Goal: Task Accomplishment & Management: Manage account settings

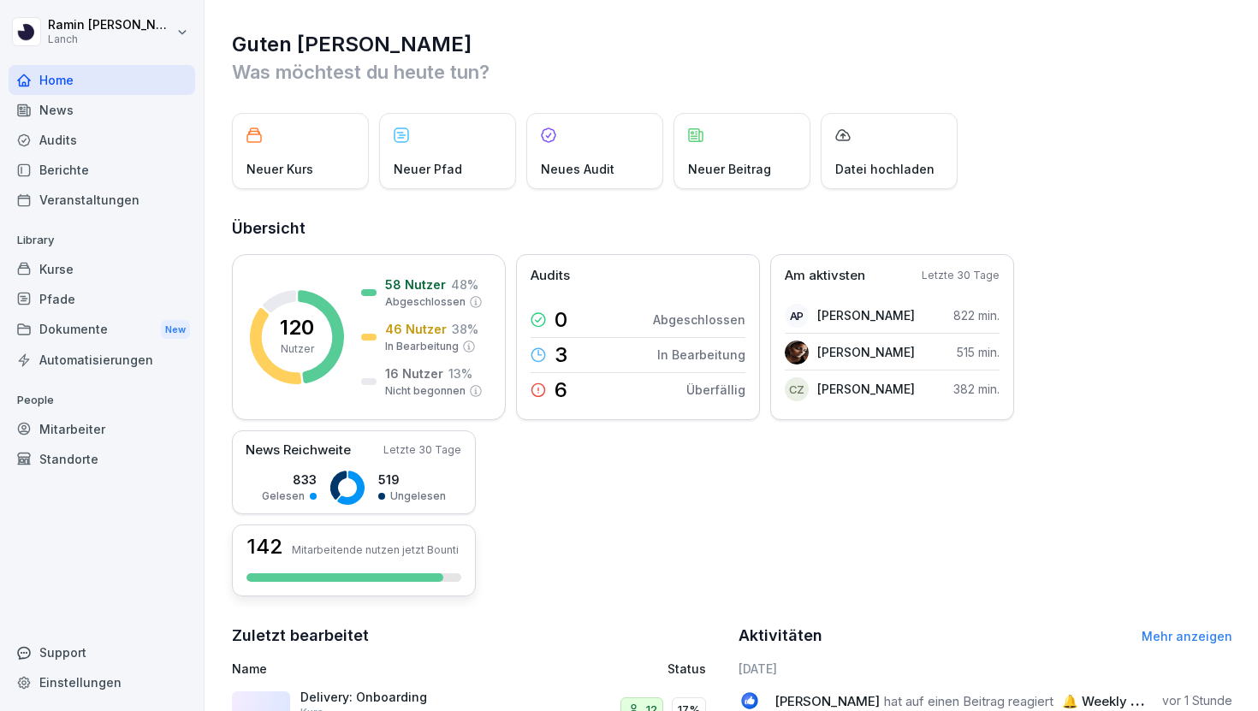
scroll to position [122, 0]
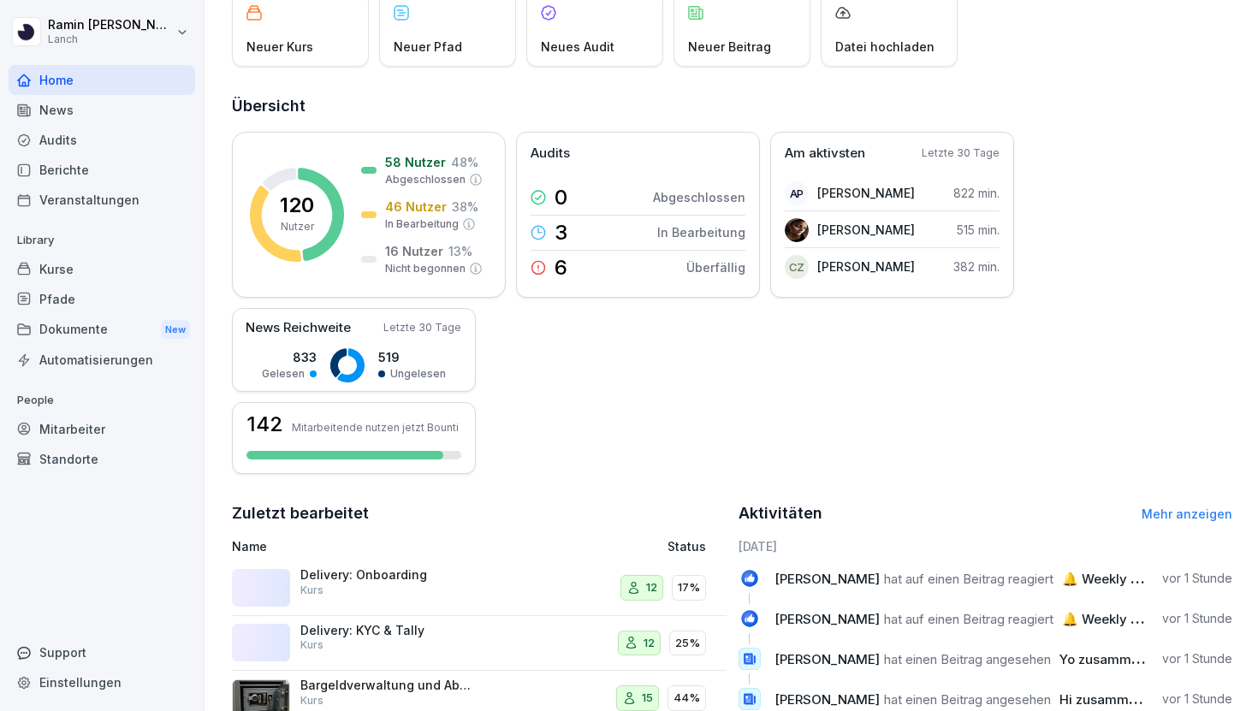
click at [421, 592] on div "Delivery: Onboarding Kurs" at bounding box center [385, 583] width 171 height 31
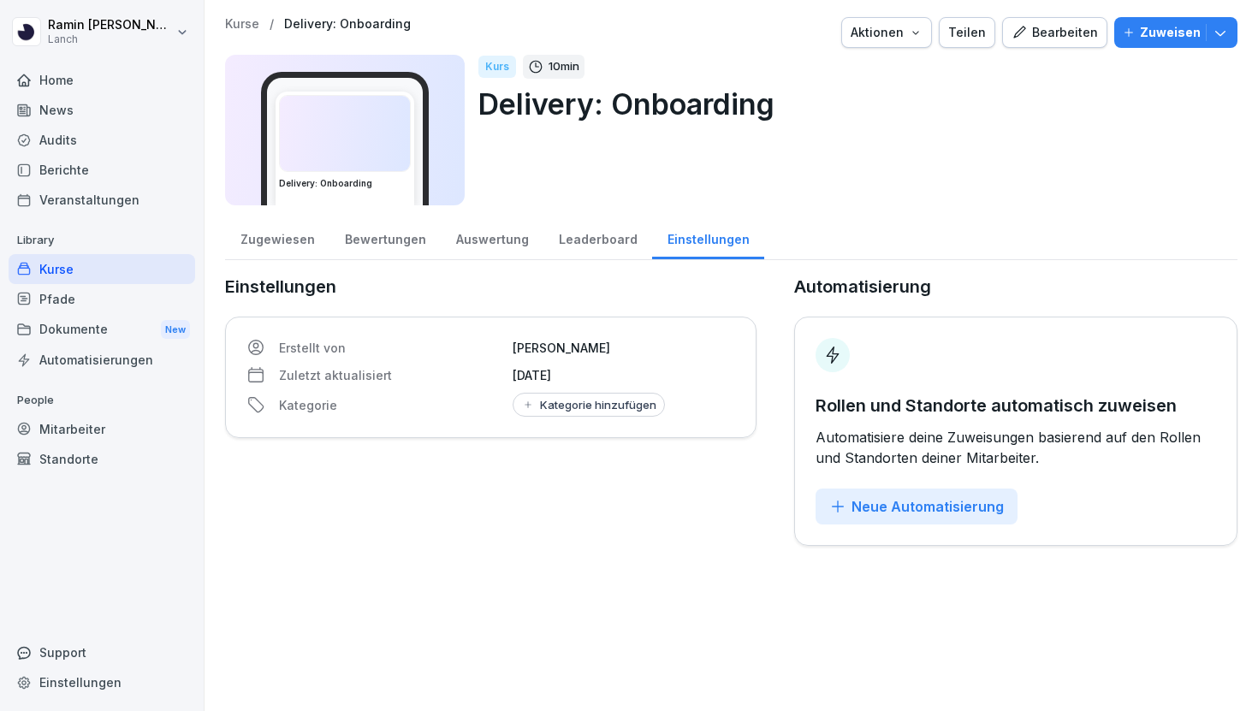
click at [263, 229] on div "Zugewiesen" at bounding box center [277, 238] width 104 height 44
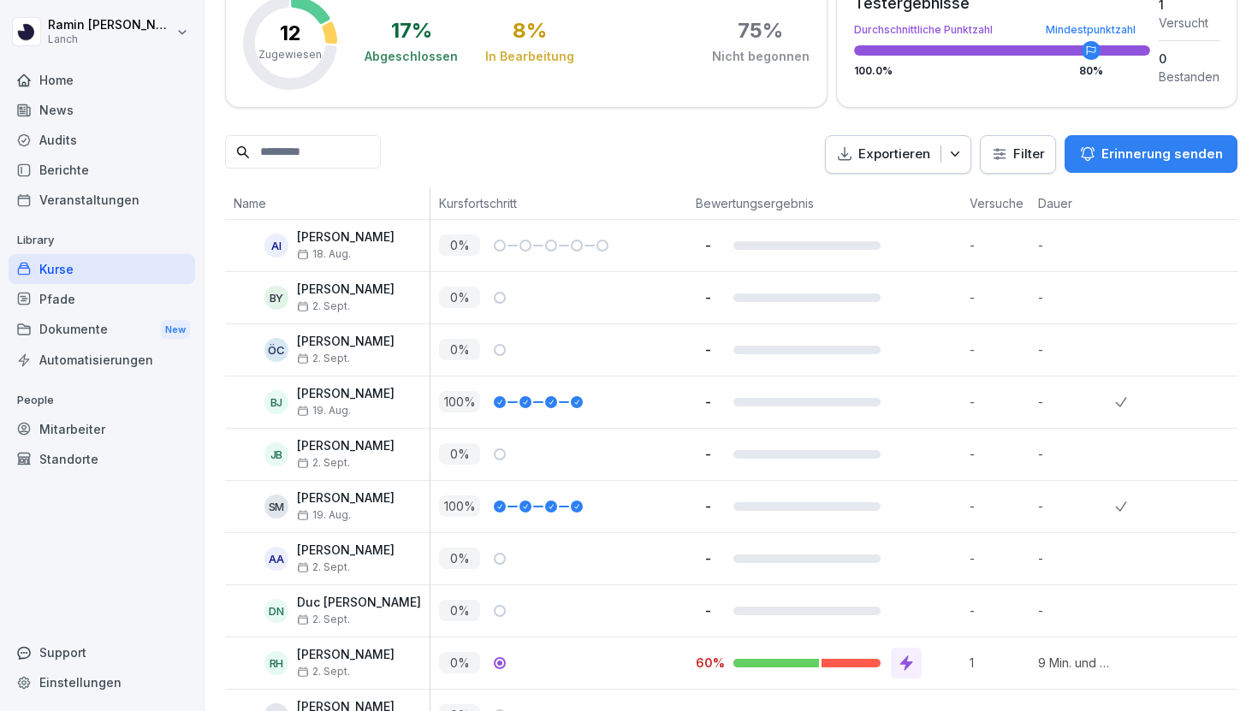
scroll to position [227, 0]
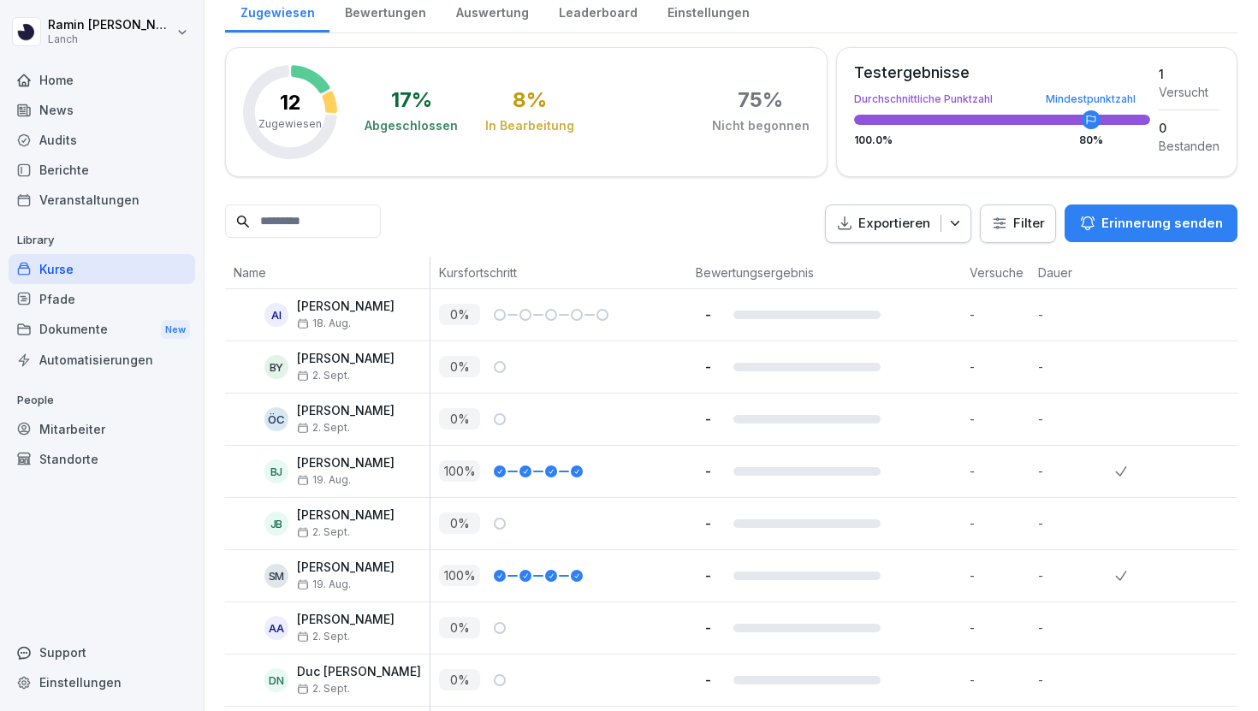
click at [112, 432] on div "Mitarbeiter" at bounding box center [102, 429] width 187 height 30
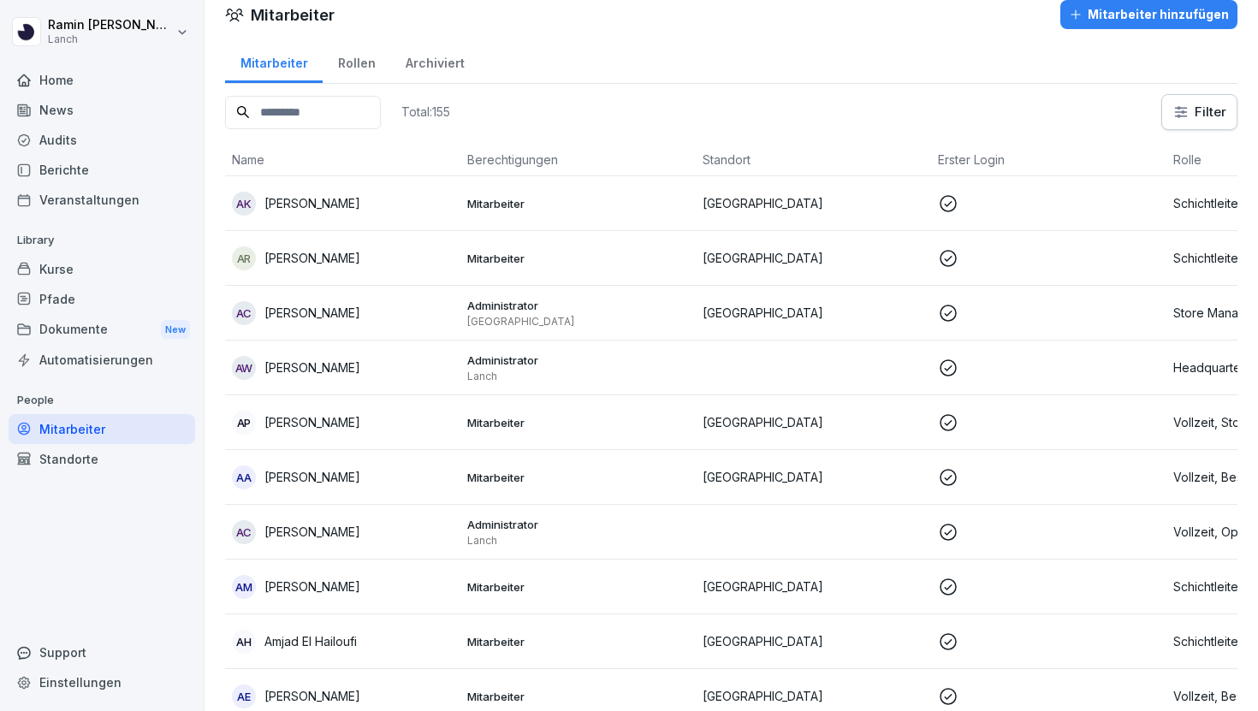
click at [321, 110] on input at bounding box center [303, 112] width 156 height 33
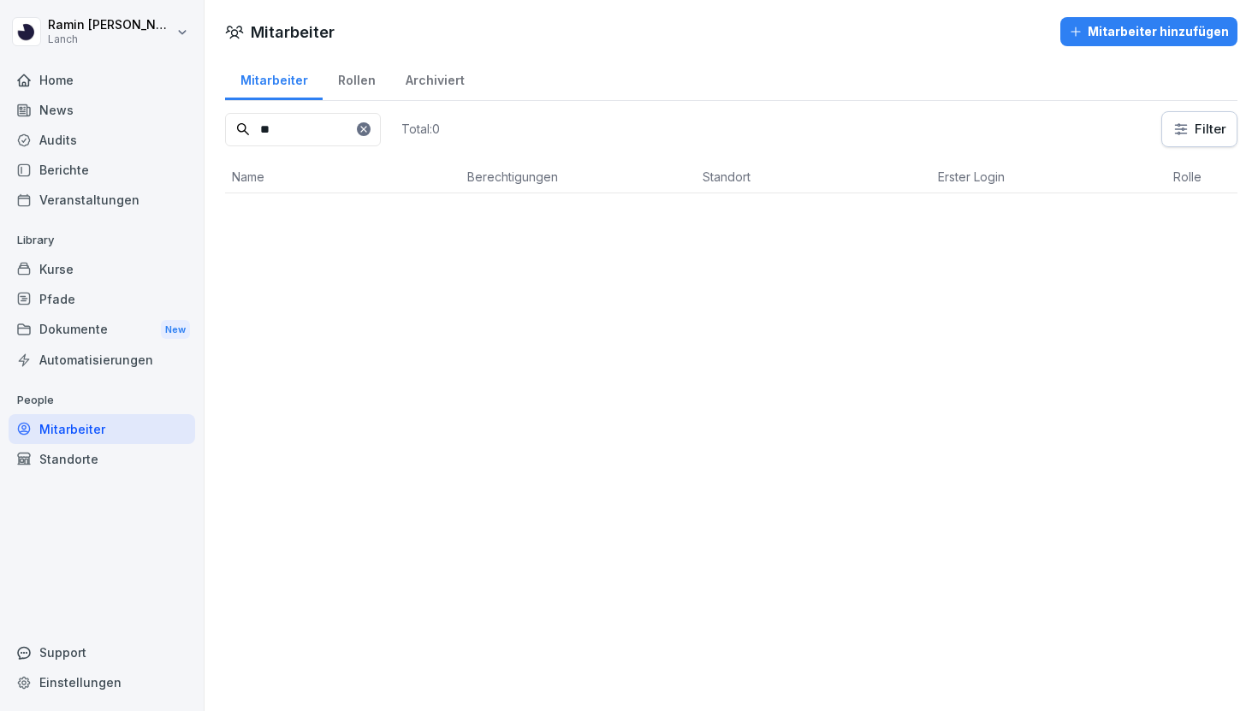
scroll to position [0, 0]
type input "****"
click at [370, 213] on div "AA Aykut Aslan" at bounding box center [343, 221] width 222 height 24
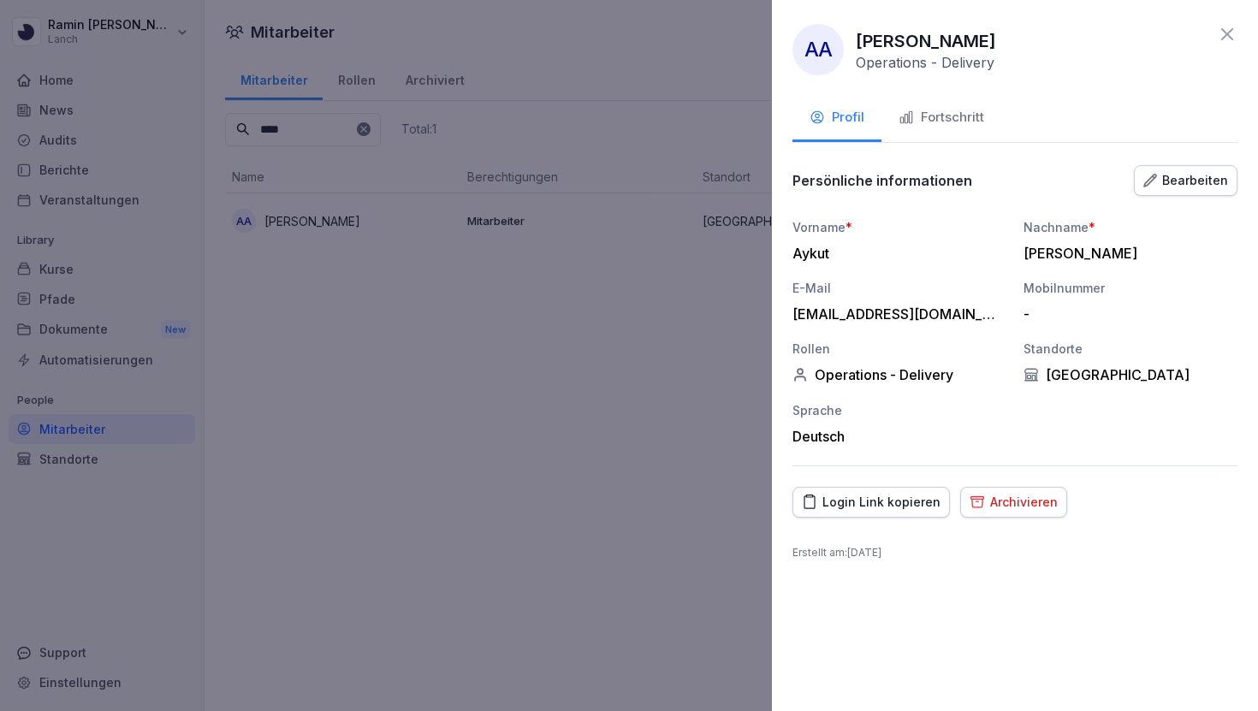
click at [1061, 307] on div "-" at bounding box center [1126, 314] width 205 height 17
click at [1179, 181] on div "Bearbeiten" at bounding box center [1186, 180] width 85 height 19
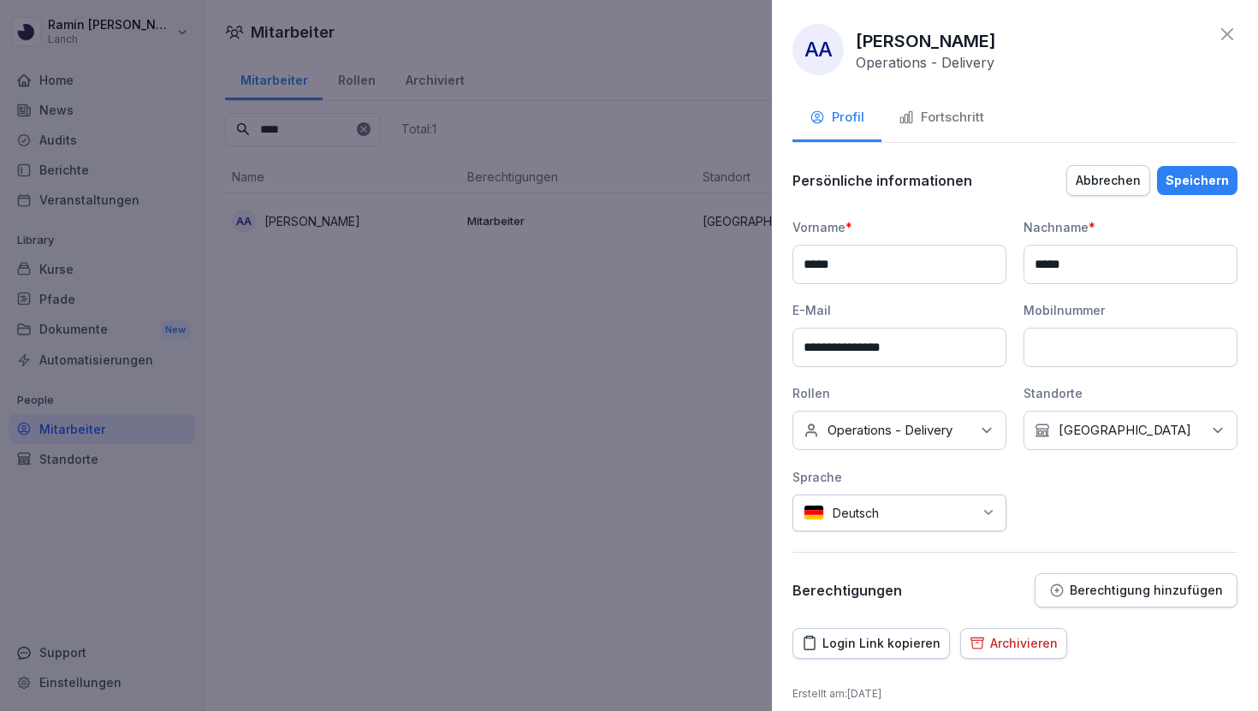
click at [1074, 348] on input at bounding box center [1131, 347] width 214 height 39
paste input "**********"
type input "**********"
click at [1206, 187] on div "Speichern" at bounding box center [1197, 180] width 63 height 19
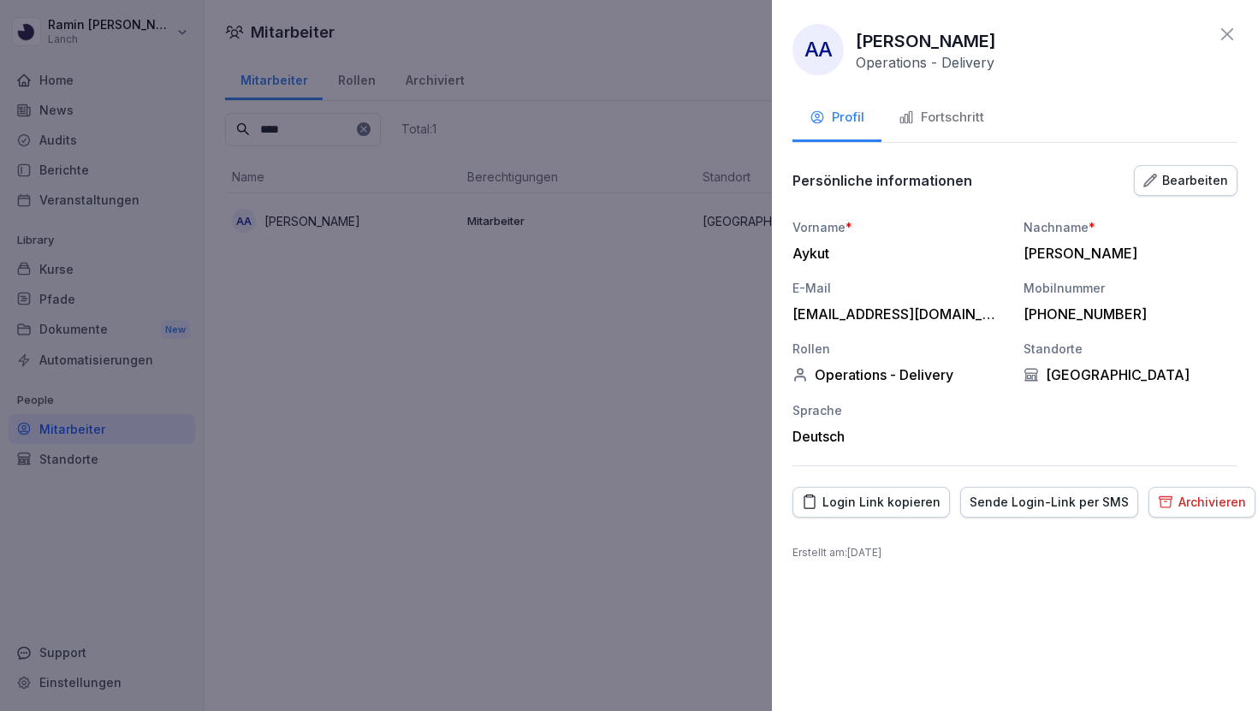
click at [1226, 27] on icon at bounding box center [1227, 34] width 21 height 21
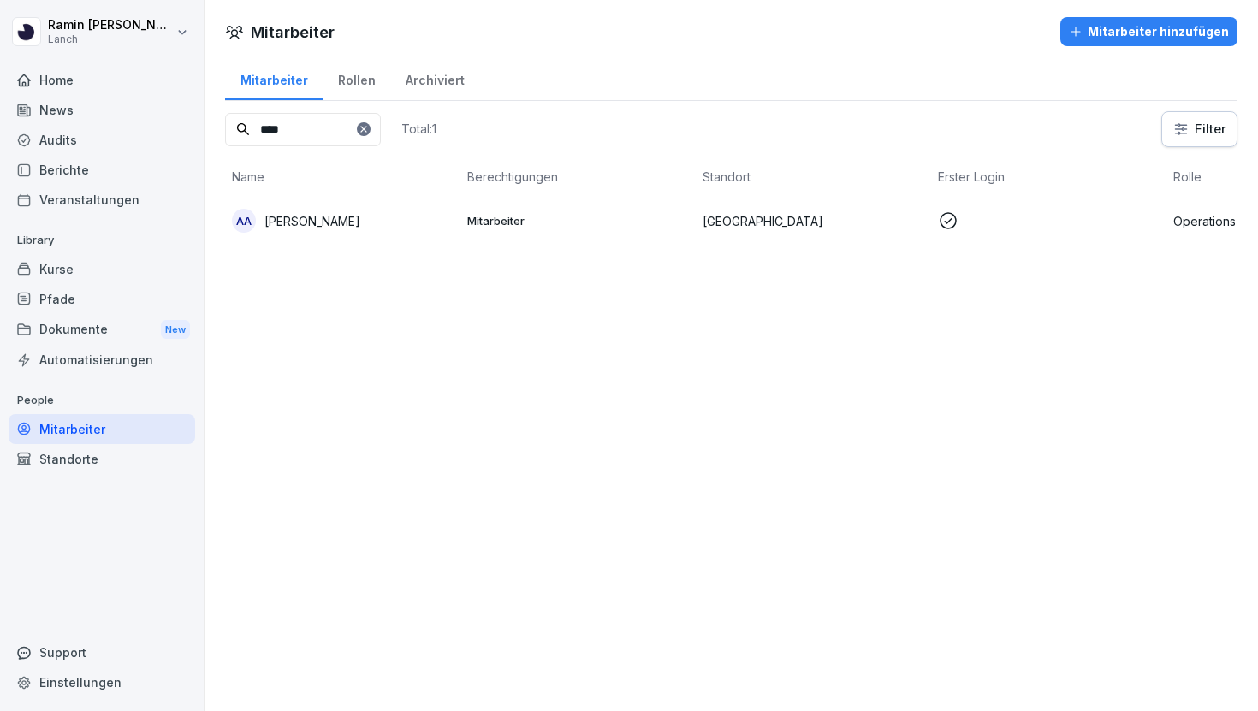
click at [369, 127] on icon at bounding box center [364, 129] width 10 height 10
click at [364, 129] on input at bounding box center [303, 129] width 156 height 33
type input "****"
click at [344, 278] on div "MT Mathis Thiele" at bounding box center [343, 278] width 222 height 24
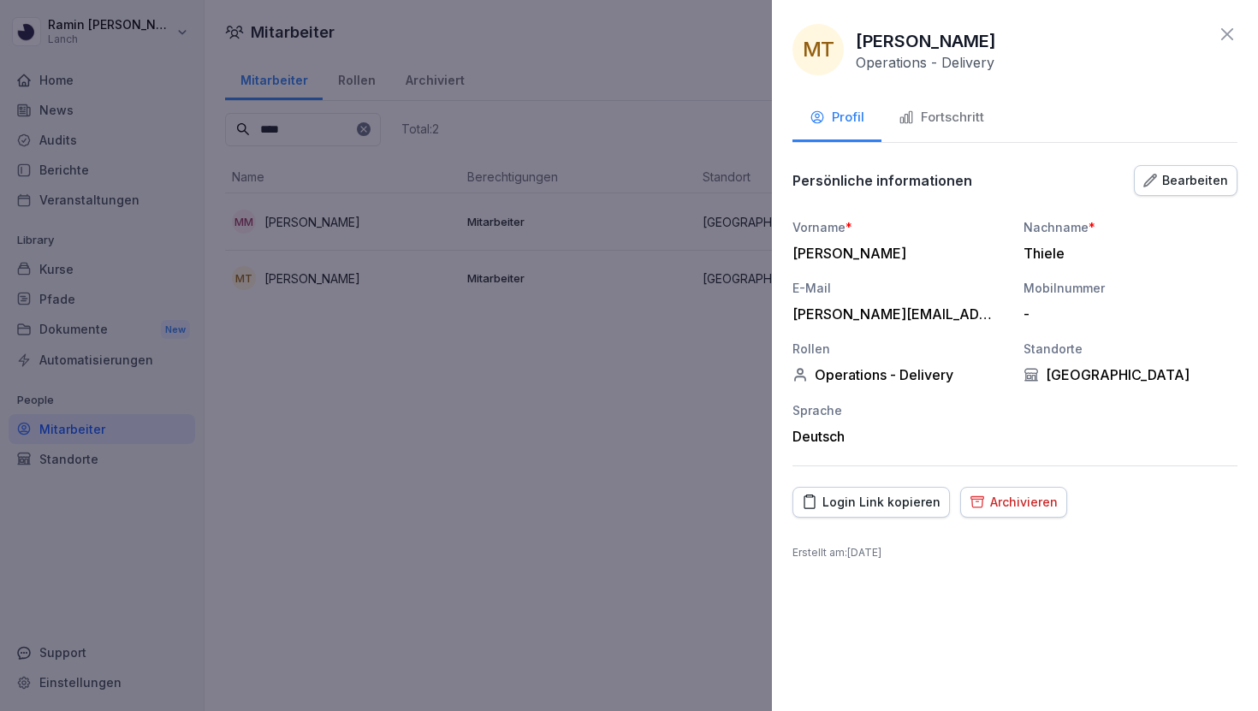
click at [1175, 187] on div "Bearbeiten" at bounding box center [1186, 180] width 85 height 19
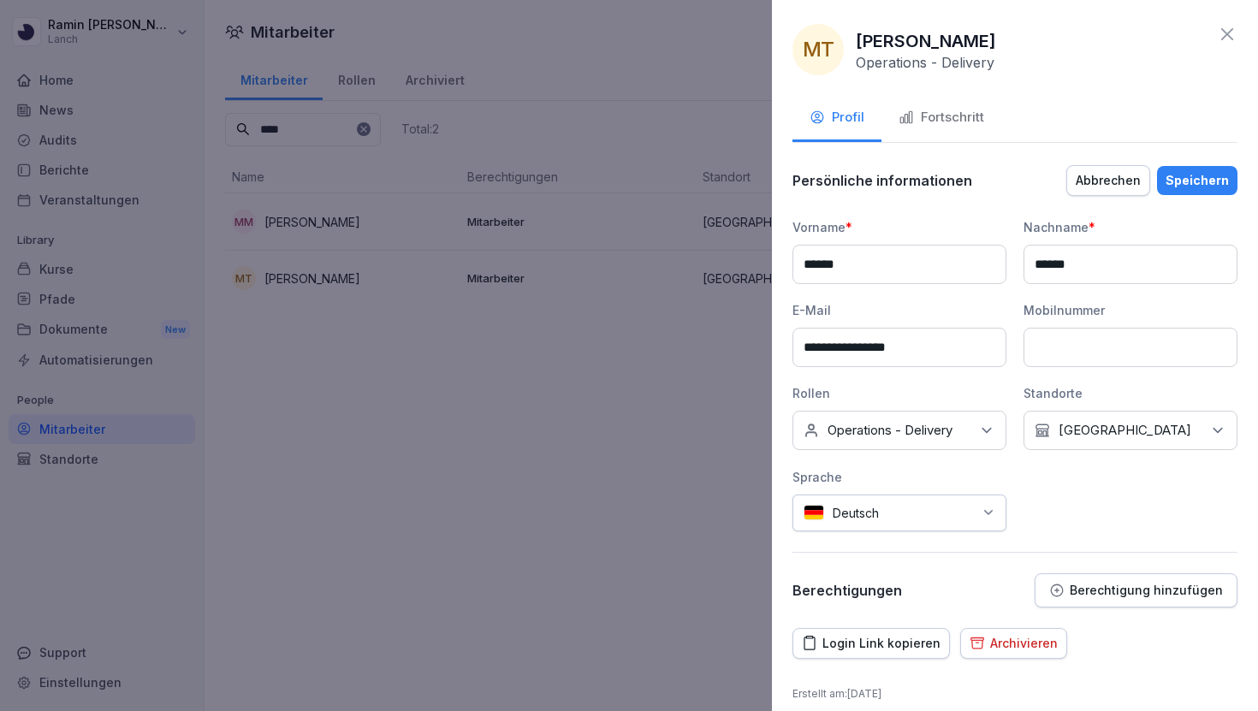
click at [1077, 341] on input at bounding box center [1131, 347] width 214 height 39
paste input "**********"
type input "**********"
click at [1208, 182] on div "Speichern" at bounding box center [1197, 180] width 63 height 19
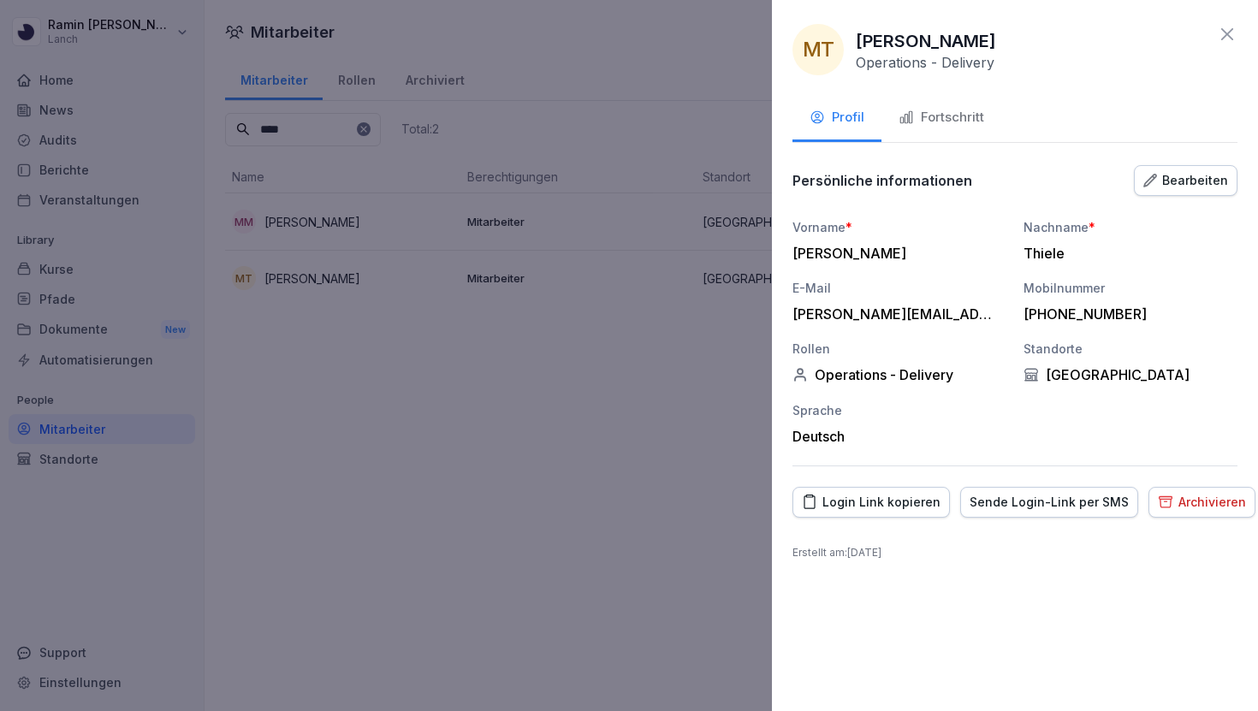
click at [1237, 27] on icon at bounding box center [1227, 34] width 21 height 21
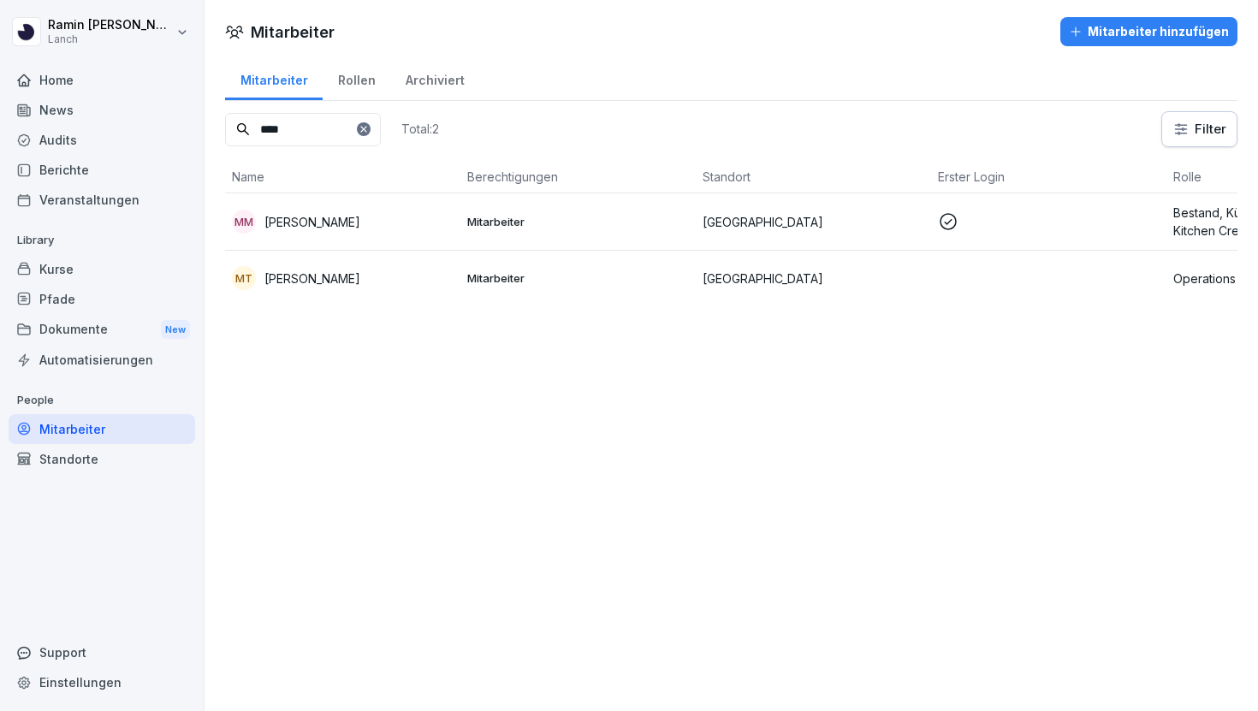
click at [369, 131] on icon at bounding box center [364, 129] width 10 height 10
click at [357, 131] on input at bounding box center [303, 129] width 156 height 33
type input "****"
click at [360, 213] on div "RH Richard Heinrich" at bounding box center [343, 223] width 222 height 24
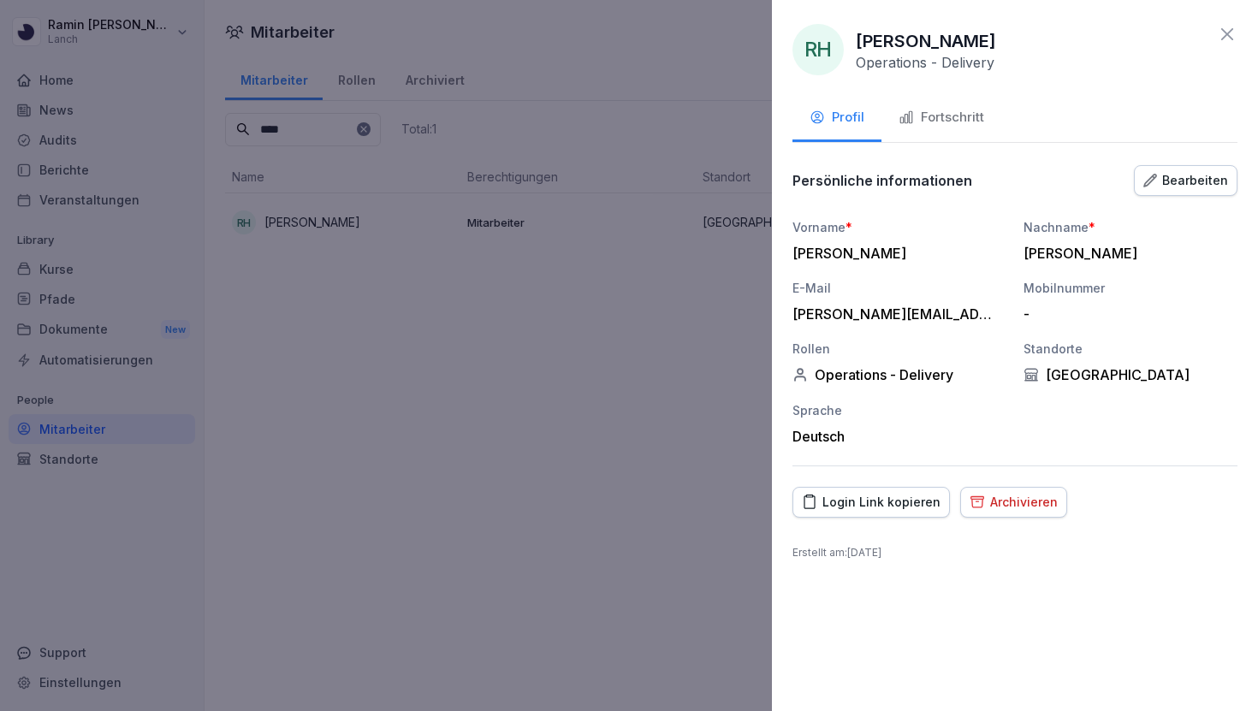
click at [1190, 176] on div "Bearbeiten" at bounding box center [1186, 180] width 85 height 19
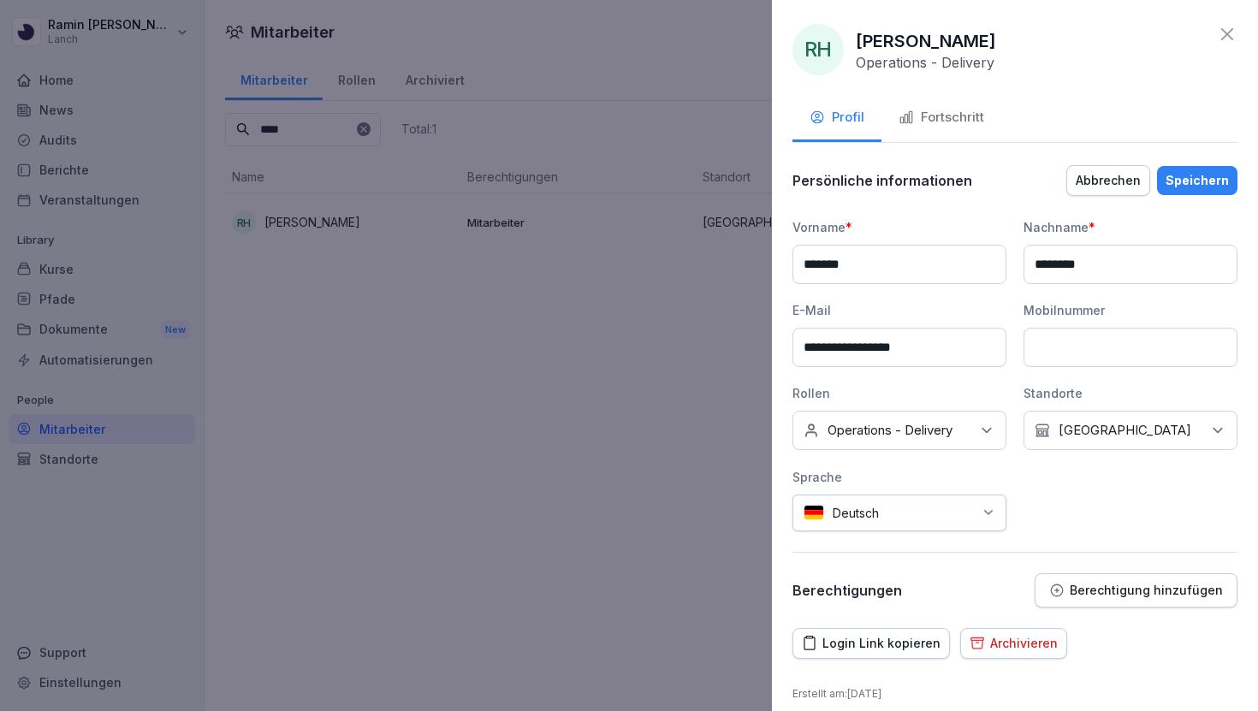
click at [1074, 351] on input at bounding box center [1131, 347] width 214 height 39
paste input "**********"
type input "**********"
click at [1216, 182] on div "Speichern" at bounding box center [1197, 180] width 63 height 19
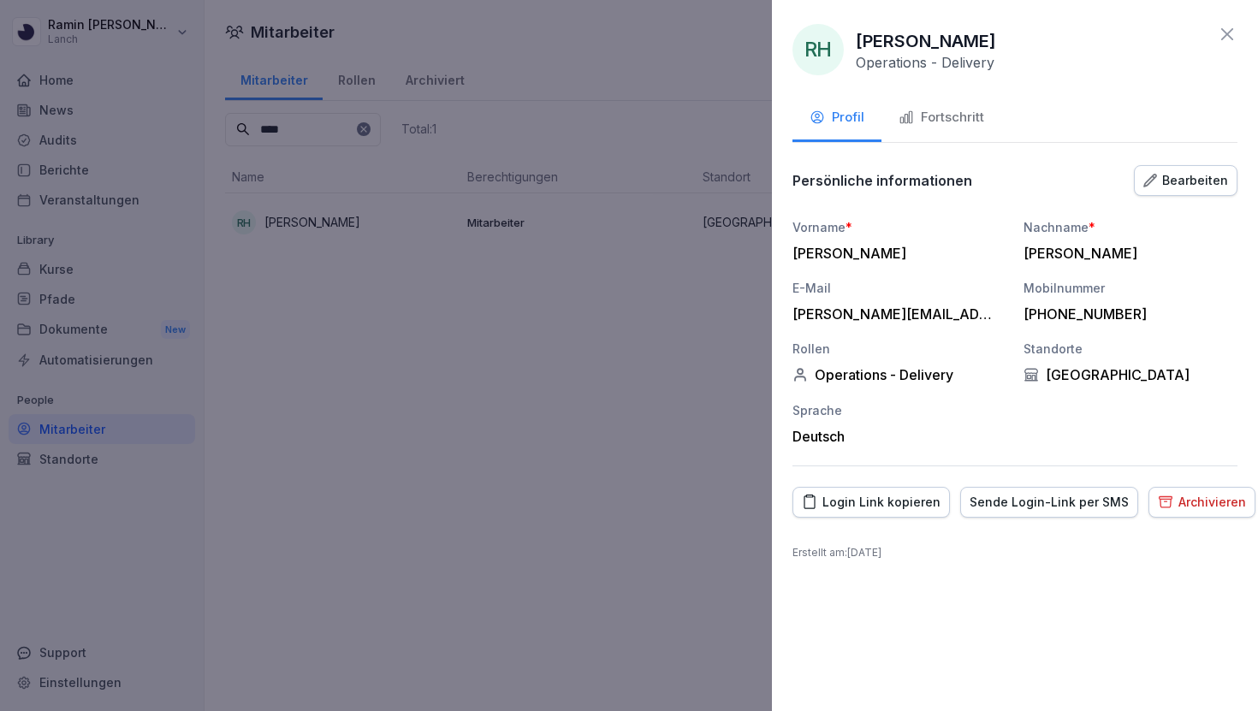
click at [1230, 29] on icon at bounding box center [1227, 34] width 21 height 21
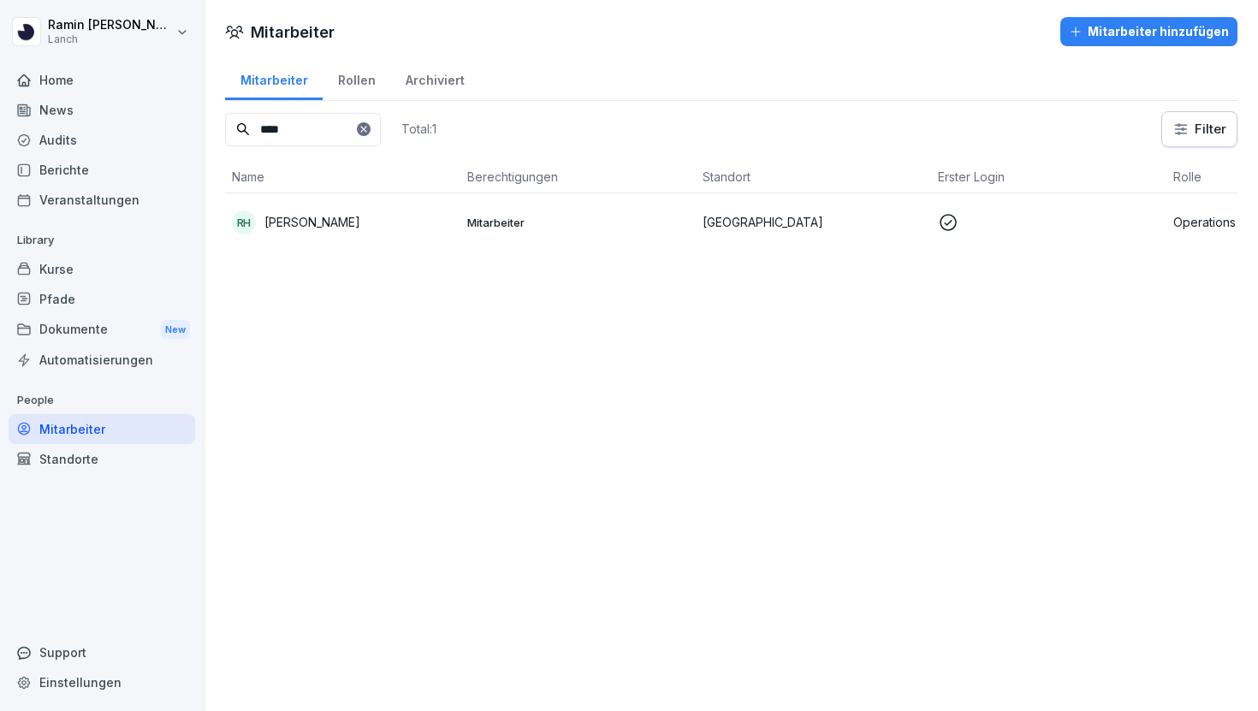
click at [369, 127] on icon at bounding box center [364, 129] width 10 height 10
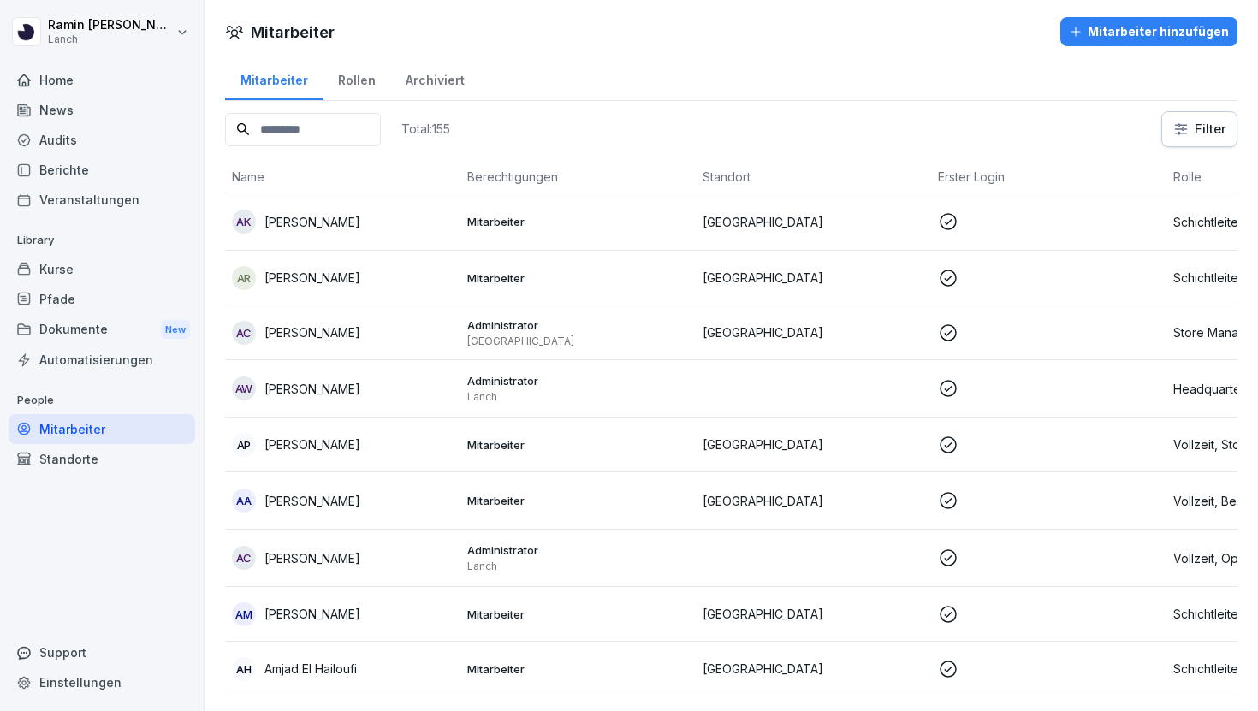
click at [348, 131] on input at bounding box center [303, 129] width 156 height 33
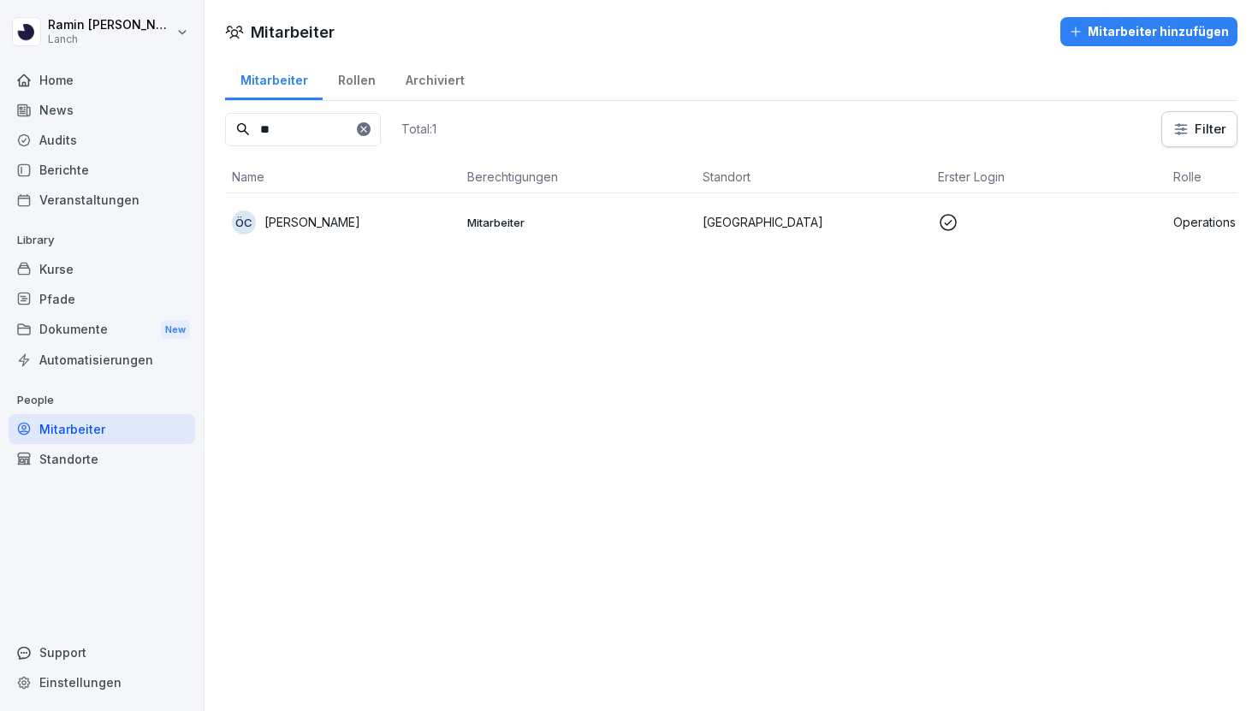
type input "**"
click at [283, 214] on p "[PERSON_NAME]" at bounding box center [313, 222] width 96 height 18
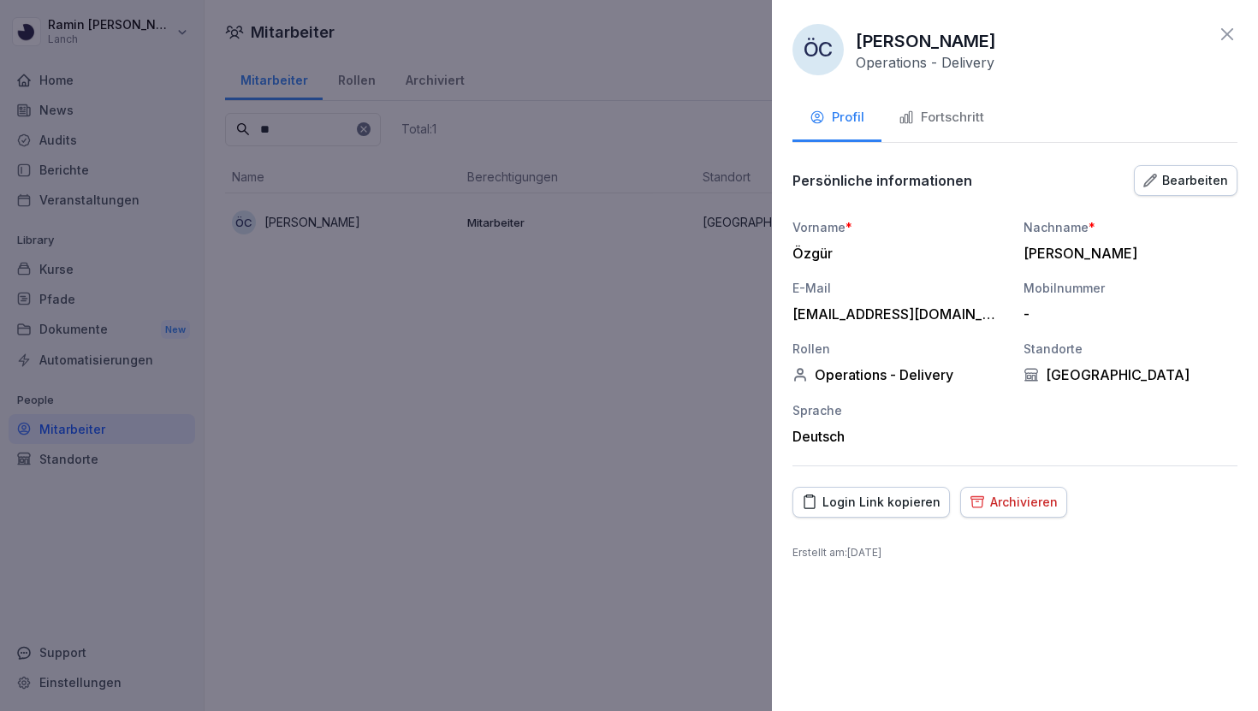
click at [1180, 165] on button "Bearbeiten" at bounding box center [1186, 180] width 104 height 31
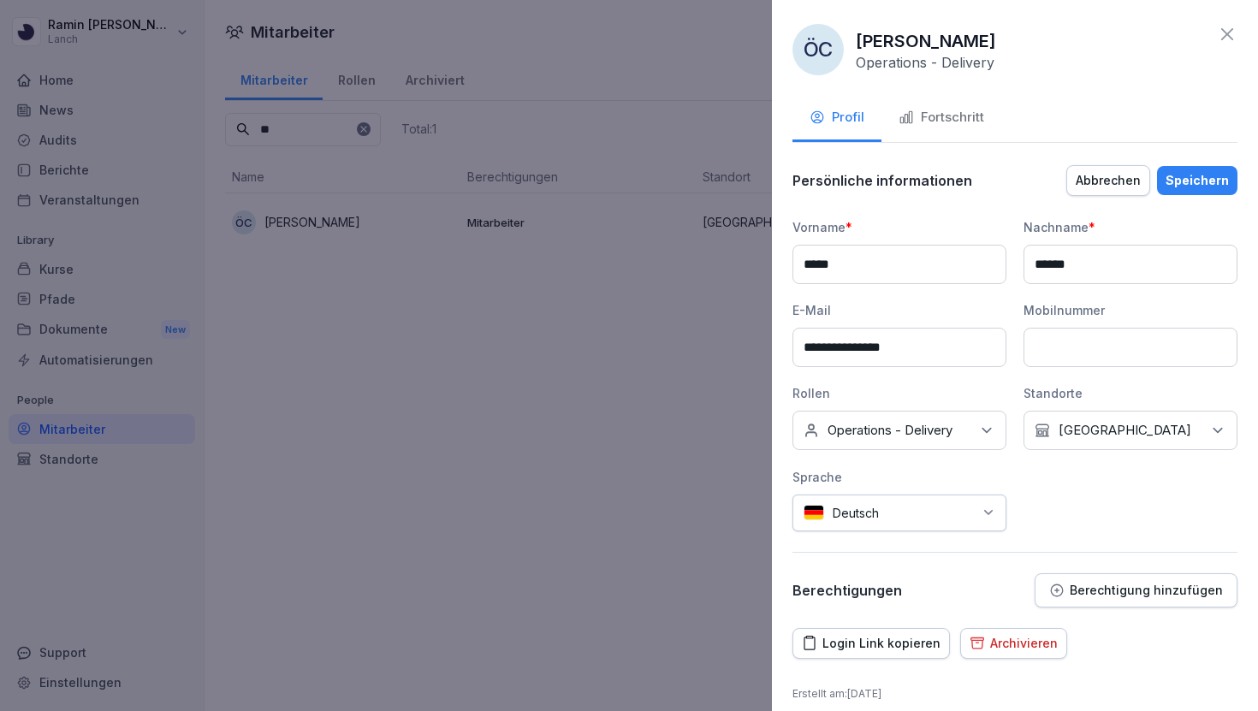
click at [1086, 339] on input at bounding box center [1131, 347] width 214 height 39
paste input "**********"
type input "**********"
click at [1197, 184] on div "Speichern" at bounding box center [1197, 180] width 63 height 19
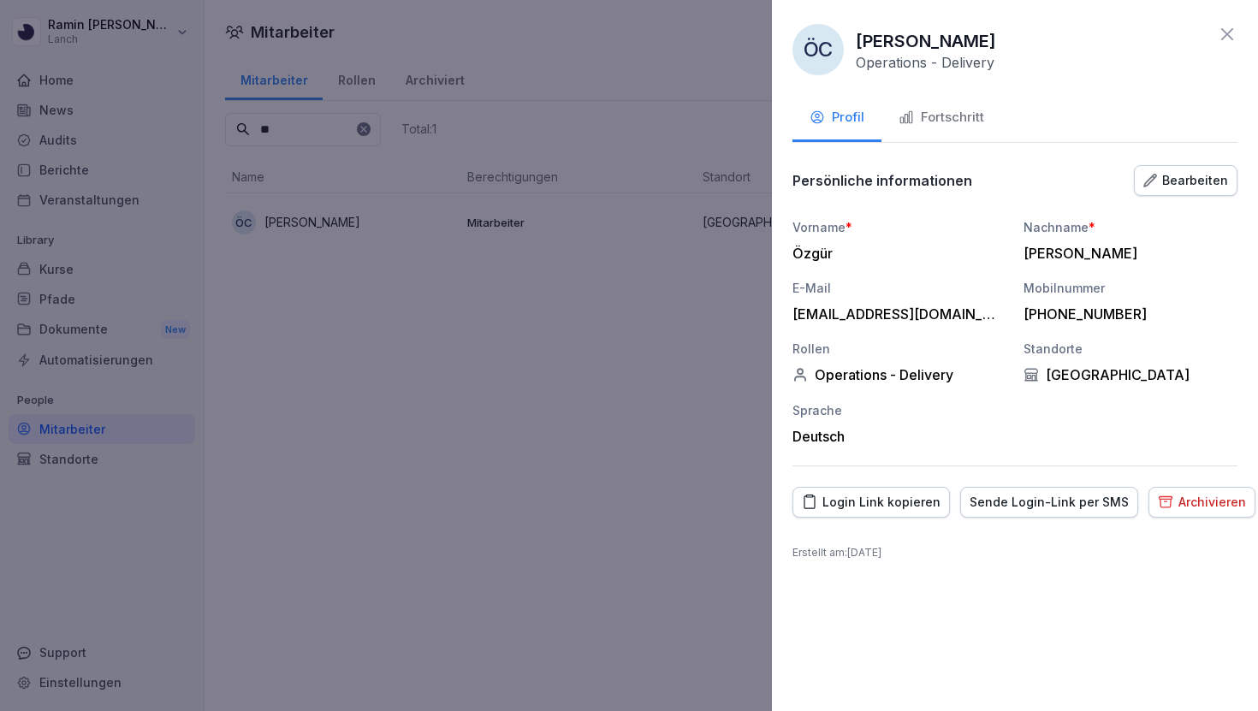
click at [1224, 33] on icon at bounding box center [1227, 34] width 21 height 21
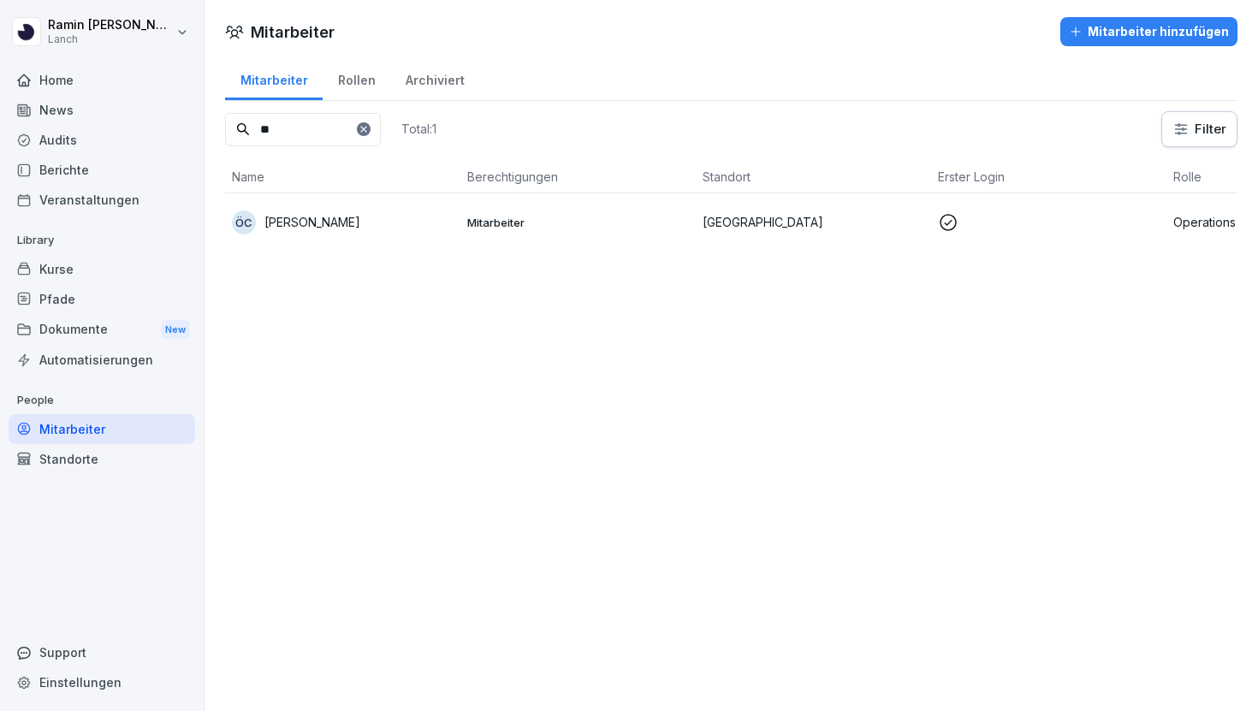
click at [379, 205] on td "ÖC Özgür Carman" at bounding box center [342, 221] width 235 height 57
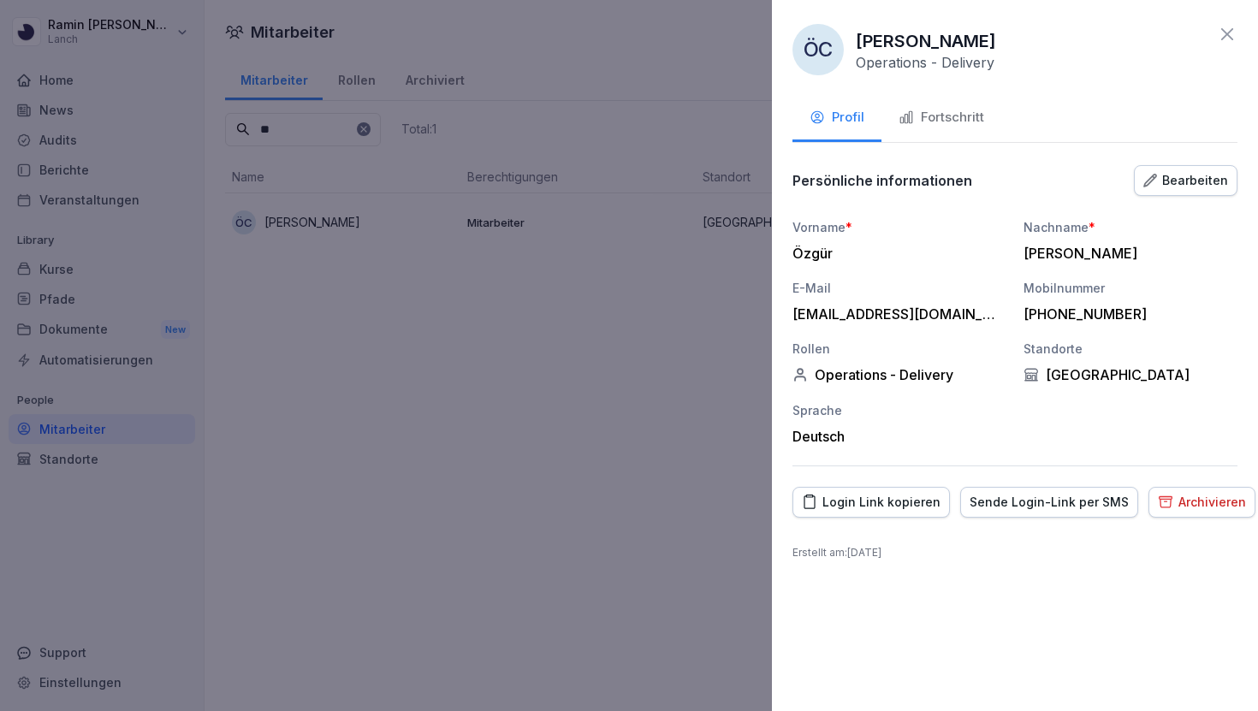
click at [603, 355] on div at bounding box center [629, 355] width 1258 height 711
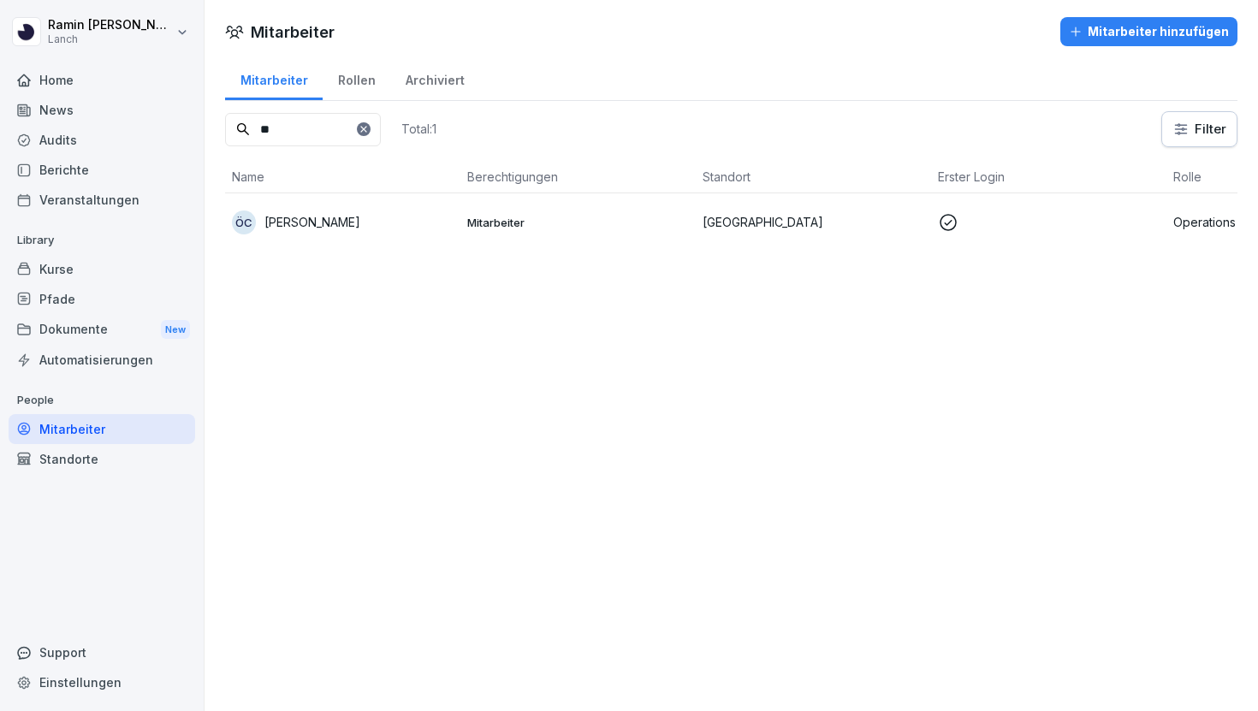
click at [381, 123] on input "**" at bounding box center [303, 129] width 156 height 33
click at [371, 127] on div at bounding box center [364, 129] width 14 height 14
click at [360, 127] on input at bounding box center [303, 129] width 156 height 33
type input "****"
click at [383, 204] on td "RH Richard Heinrich" at bounding box center [342, 221] width 235 height 57
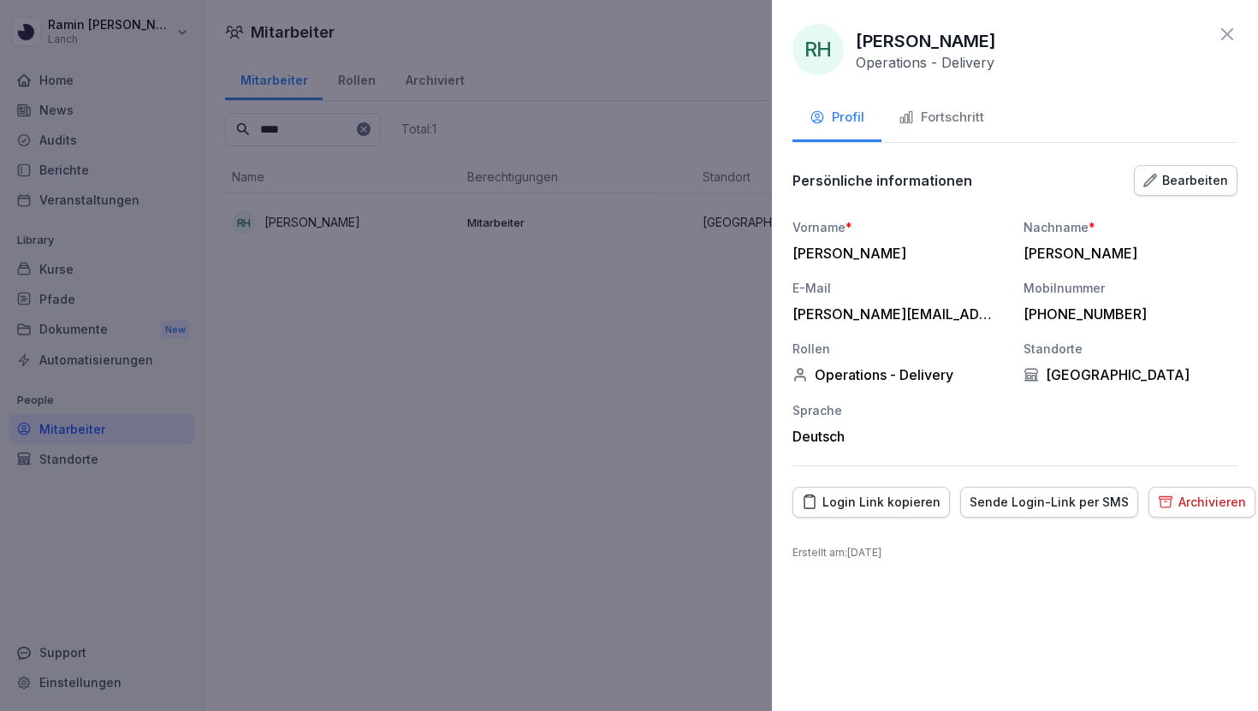
click at [706, 217] on div at bounding box center [629, 355] width 1258 height 711
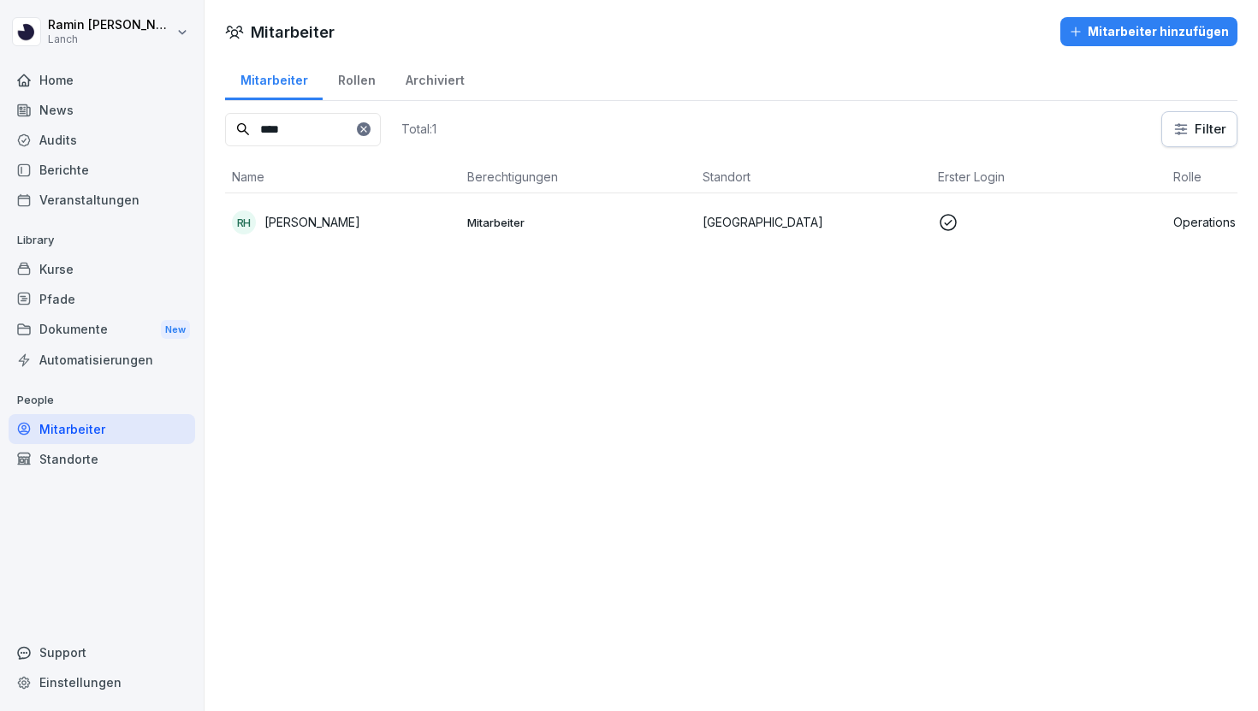
click at [369, 130] on icon at bounding box center [364, 129] width 10 height 10
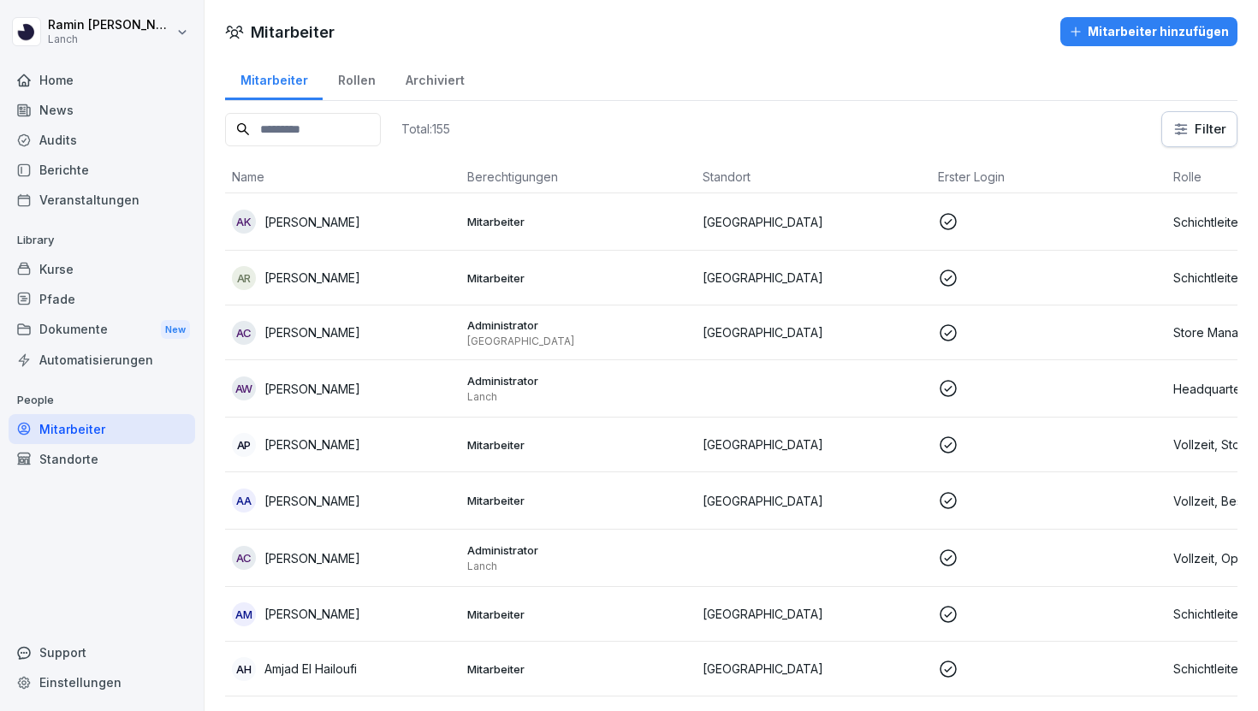
click at [366, 130] on input at bounding box center [303, 129] width 156 height 33
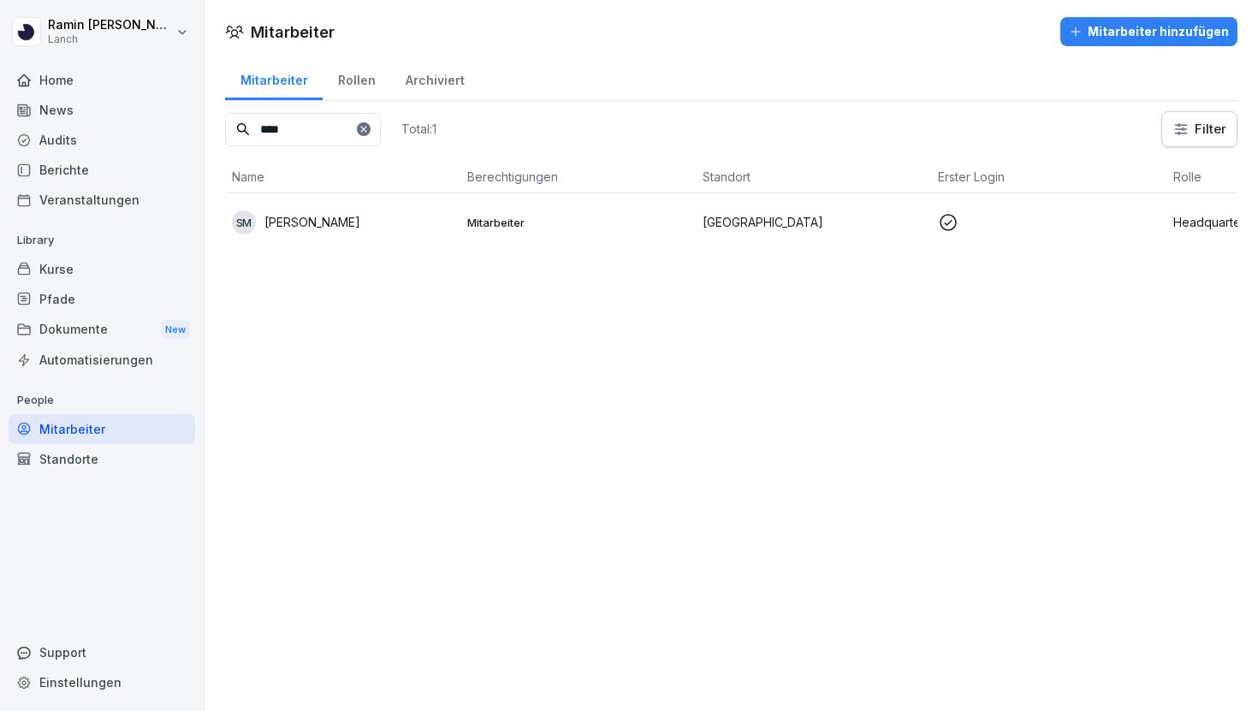
type input "****"
click at [351, 211] on div "SM Silas Morche" at bounding box center [343, 223] width 222 height 24
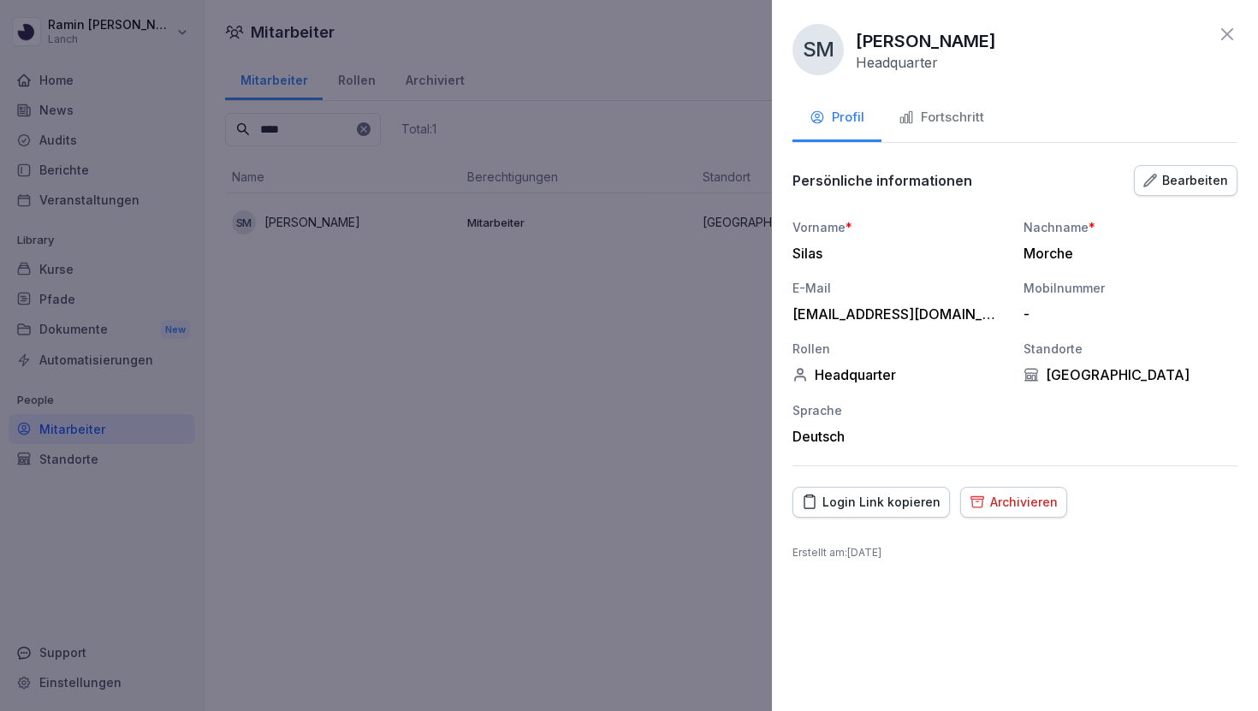
click at [1207, 183] on div "Bearbeiten" at bounding box center [1186, 180] width 85 height 19
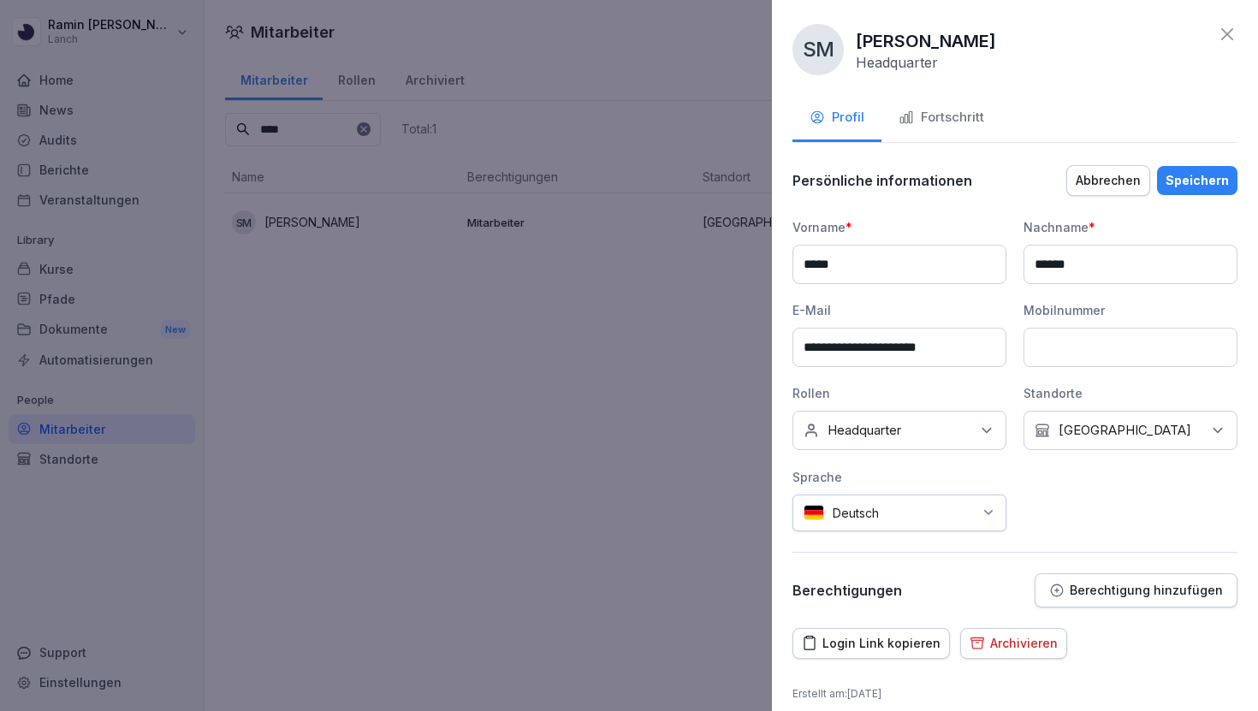
click at [1057, 351] on input at bounding box center [1131, 347] width 214 height 39
paste input "**********"
type input "**********"
click at [1200, 187] on div "Speichern" at bounding box center [1197, 180] width 63 height 19
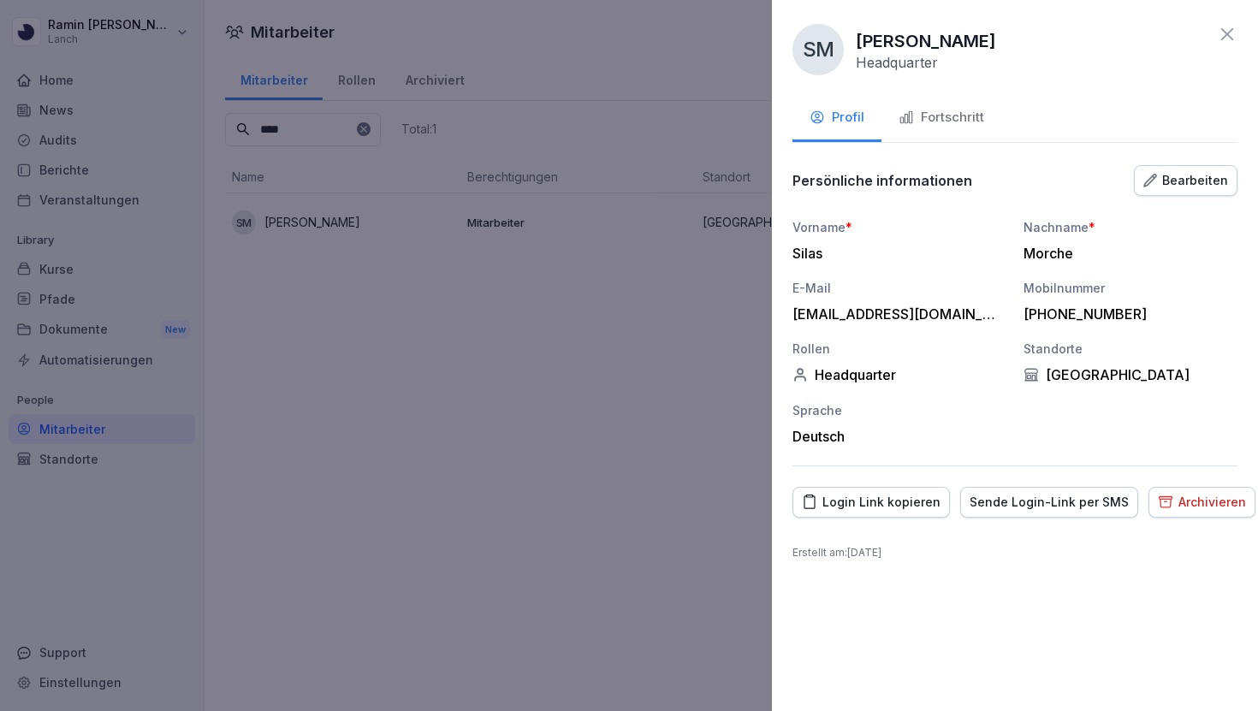
click at [1221, 35] on icon at bounding box center [1227, 34] width 21 height 21
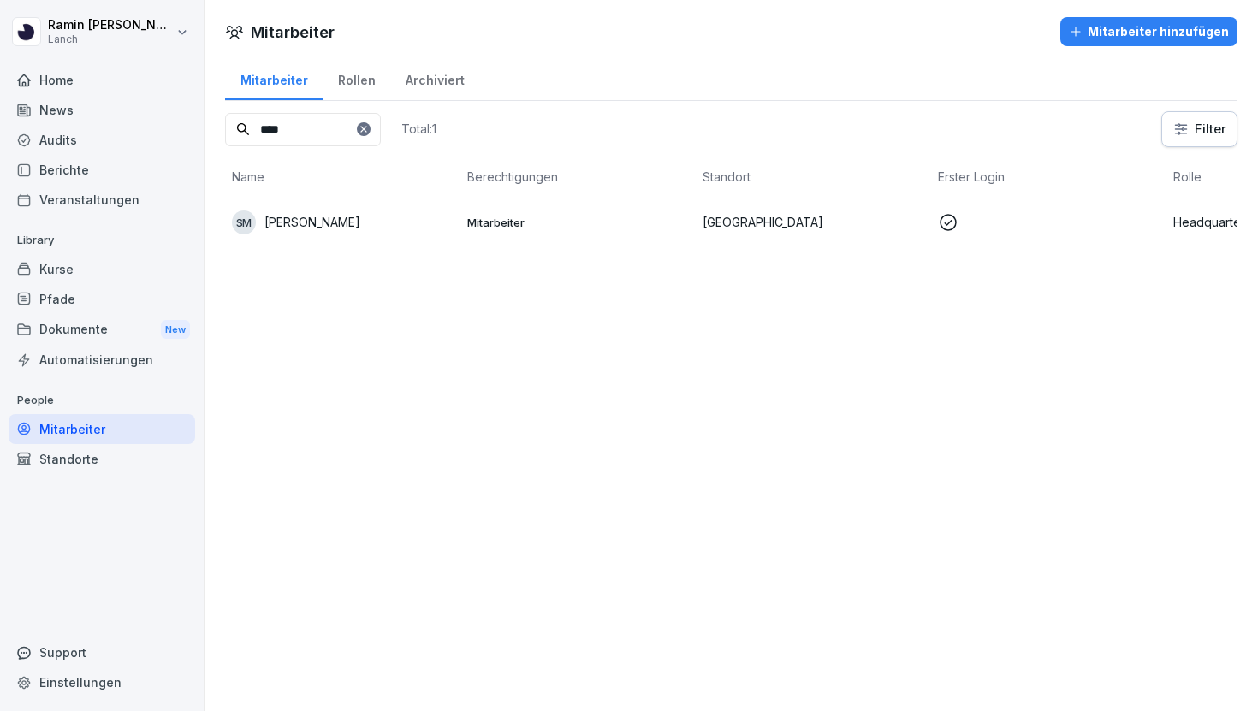
click at [366, 130] on icon at bounding box center [363, 129] width 6 height 6
click at [342, 128] on input at bounding box center [303, 129] width 156 height 33
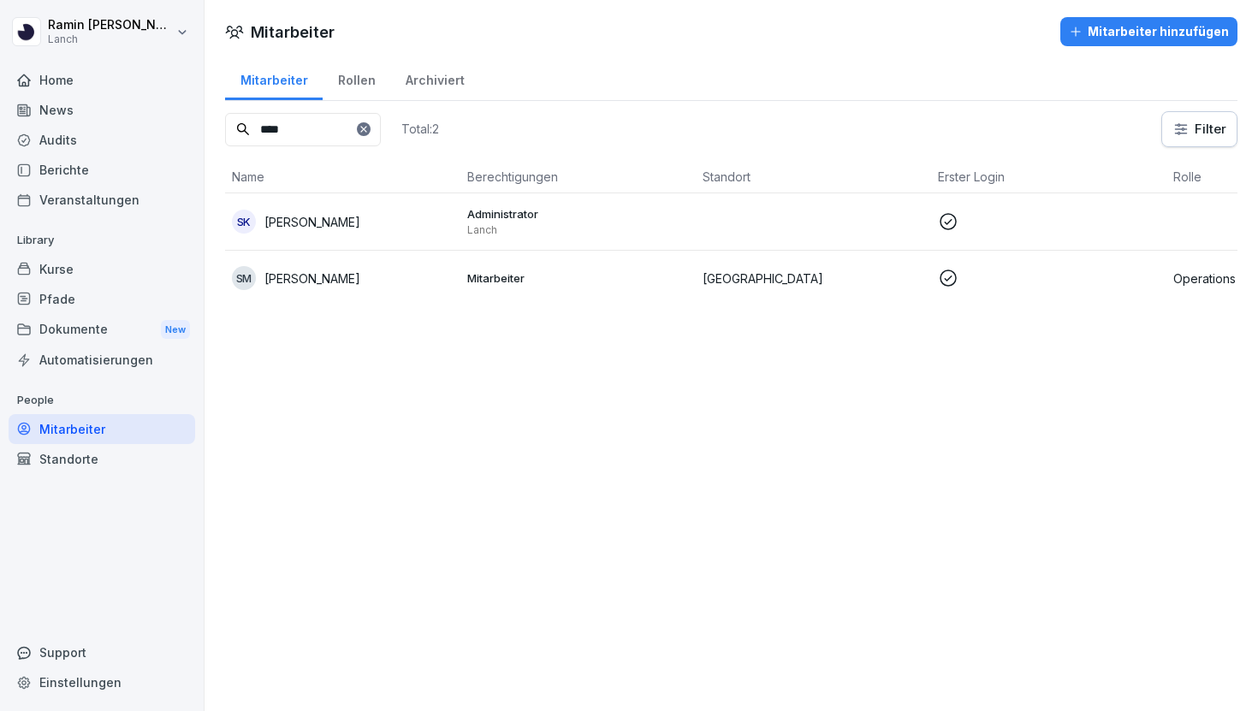
type input "****"
click at [564, 276] on p "Mitarbeiter" at bounding box center [578, 278] width 222 height 15
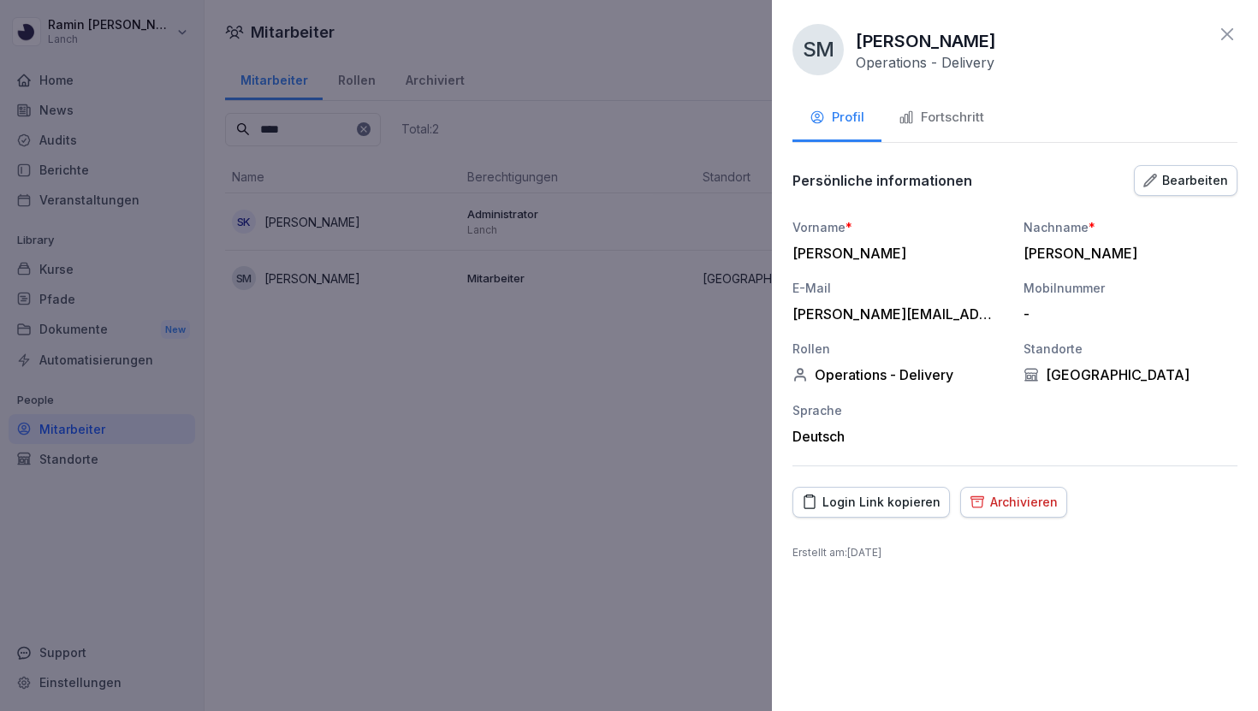
click at [1157, 181] on icon "button" at bounding box center [1151, 181] width 14 height 14
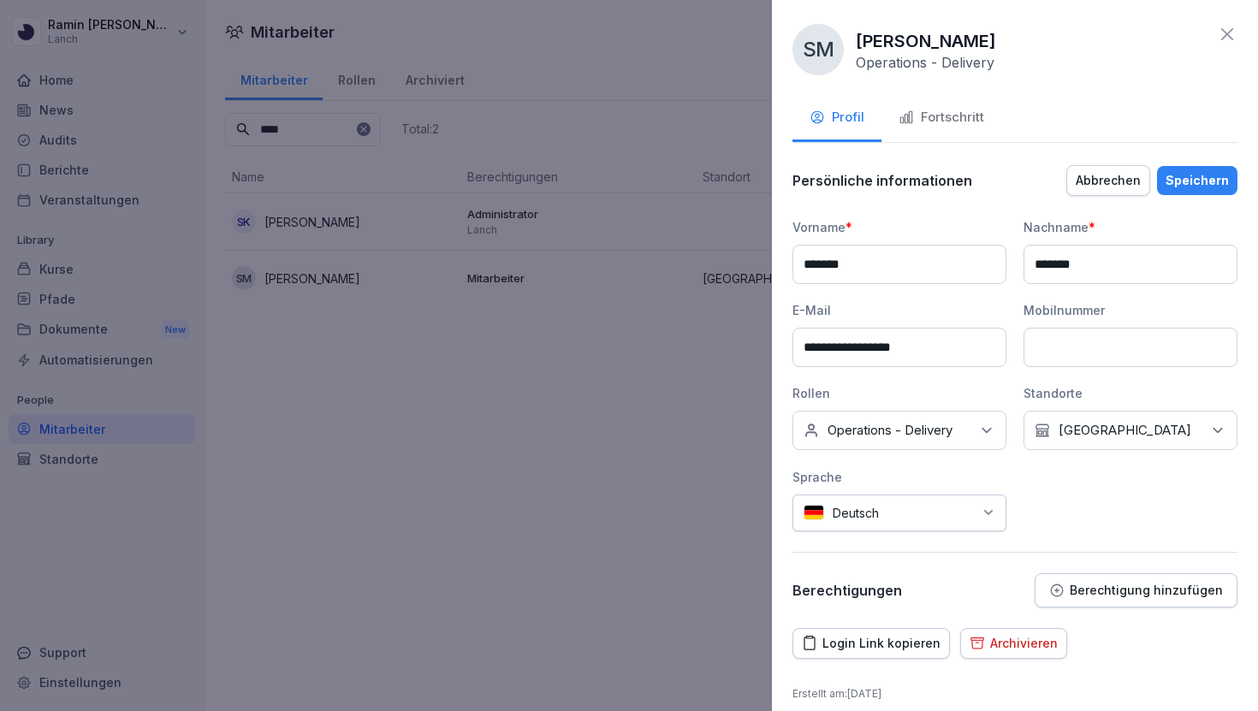
click at [1079, 349] on input at bounding box center [1131, 347] width 214 height 39
paste input "**********"
type input "**********"
click at [1201, 185] on div "Speichern" at bounding box center [1197, 180] width 63 height 19
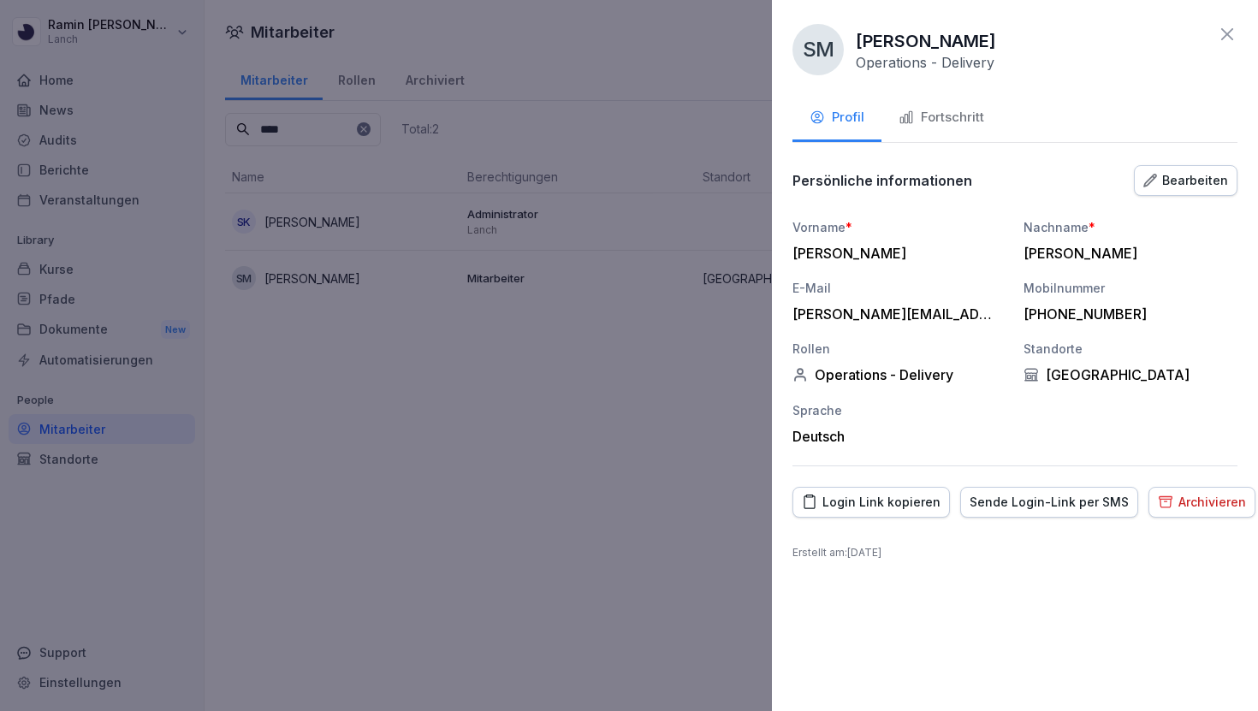
click at [1231, 29] on icon at bounding box center [1228, 34] width 12 height 12
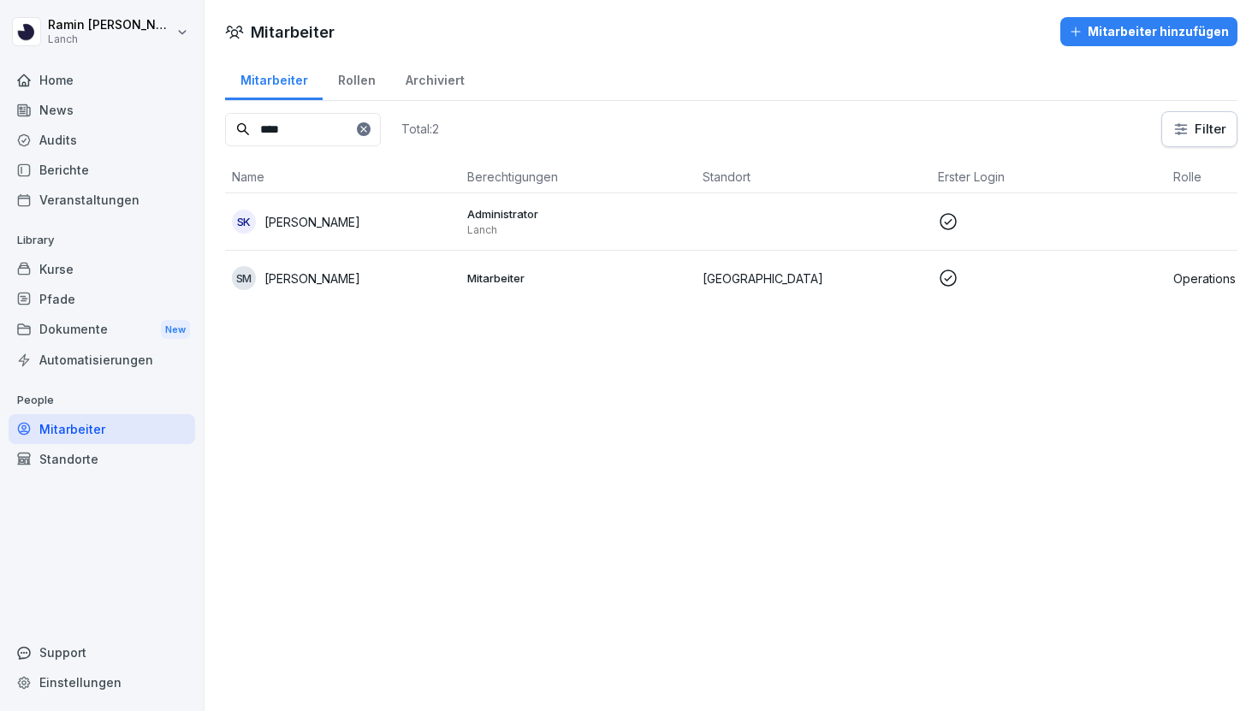
click at [85, 279] on div "Kurse" at bounding box center [102, 269] width 187 height 30
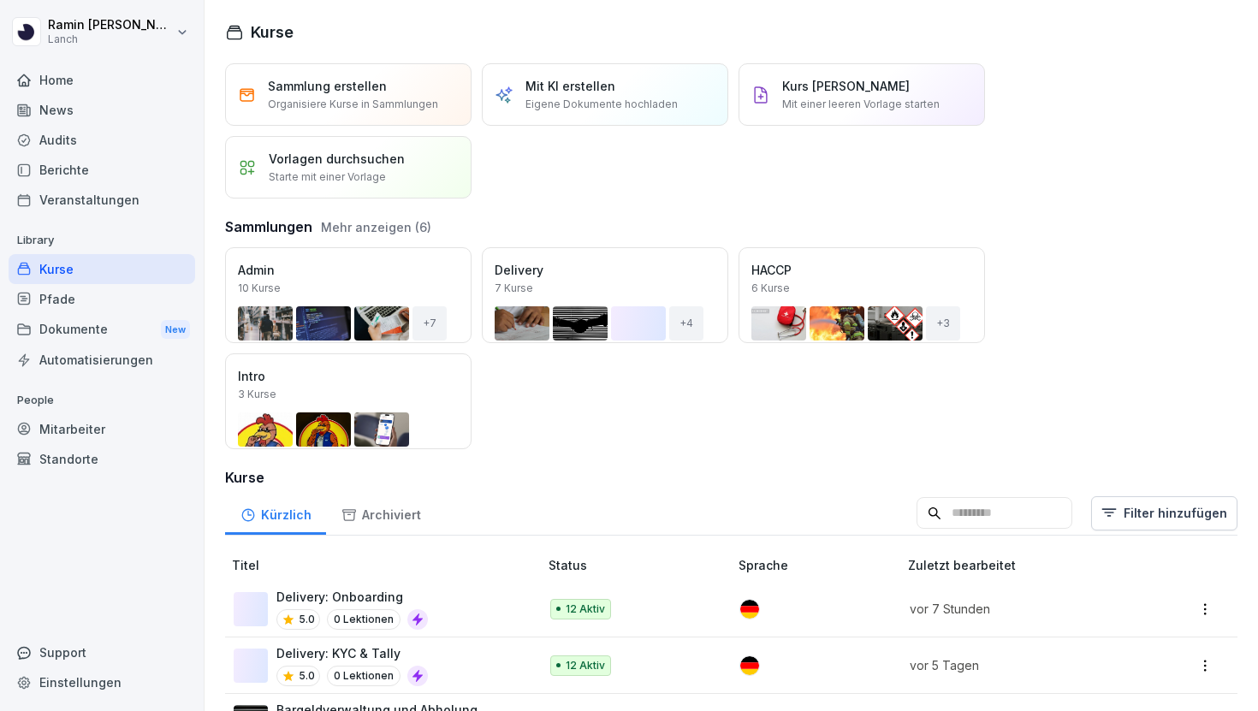
click at [100, 299] on div "Pfade" at bounding box center [102, 299] width 187 height 30
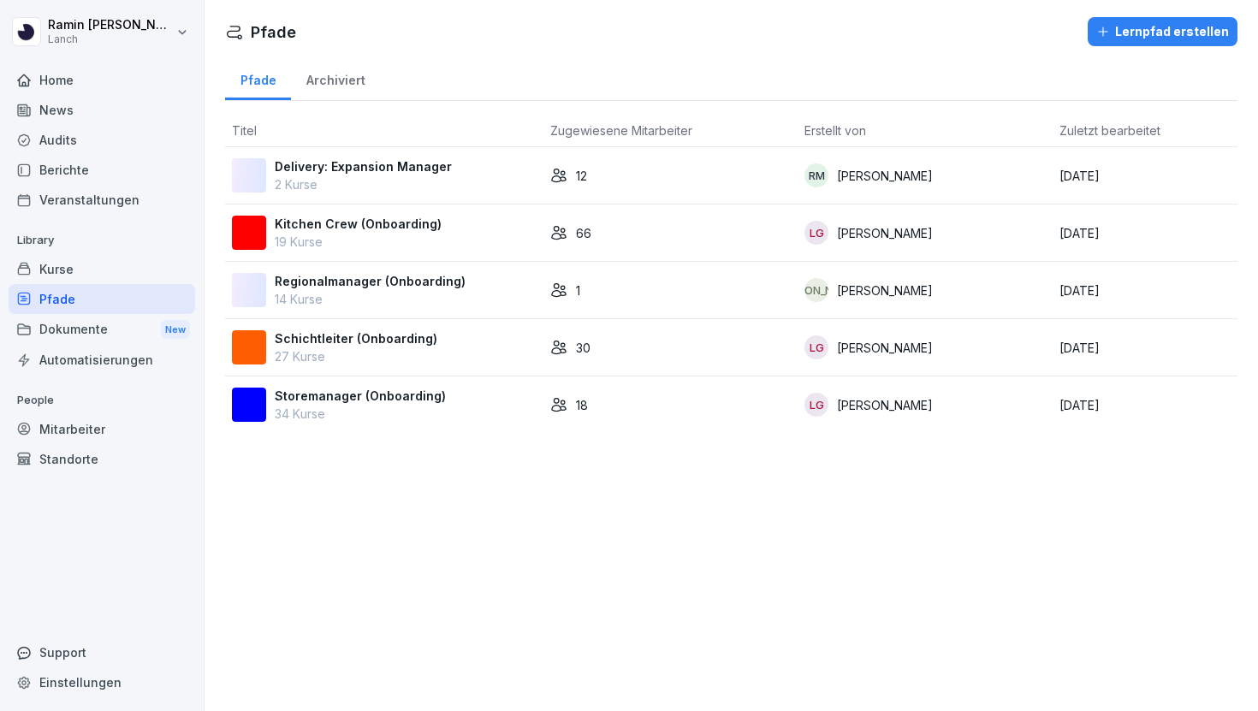
click at [392, 183] on p "2 Kurse" at bounding box center [363, 185] width 177 height 18
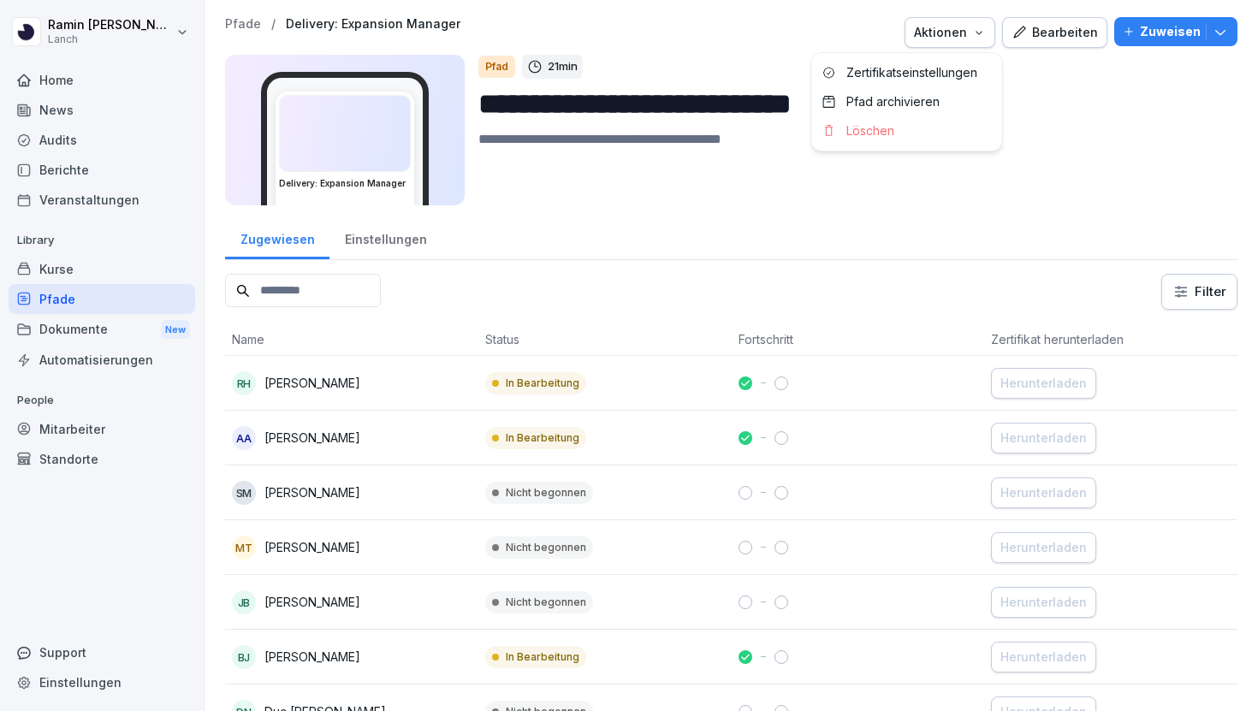
click at [969, 23] on div "Aktionen" at bounding box center [950, 32] width 72 height 19
click at [92, 266] on div "Kurse" at bounding box center [102, 269] width 187 height 30
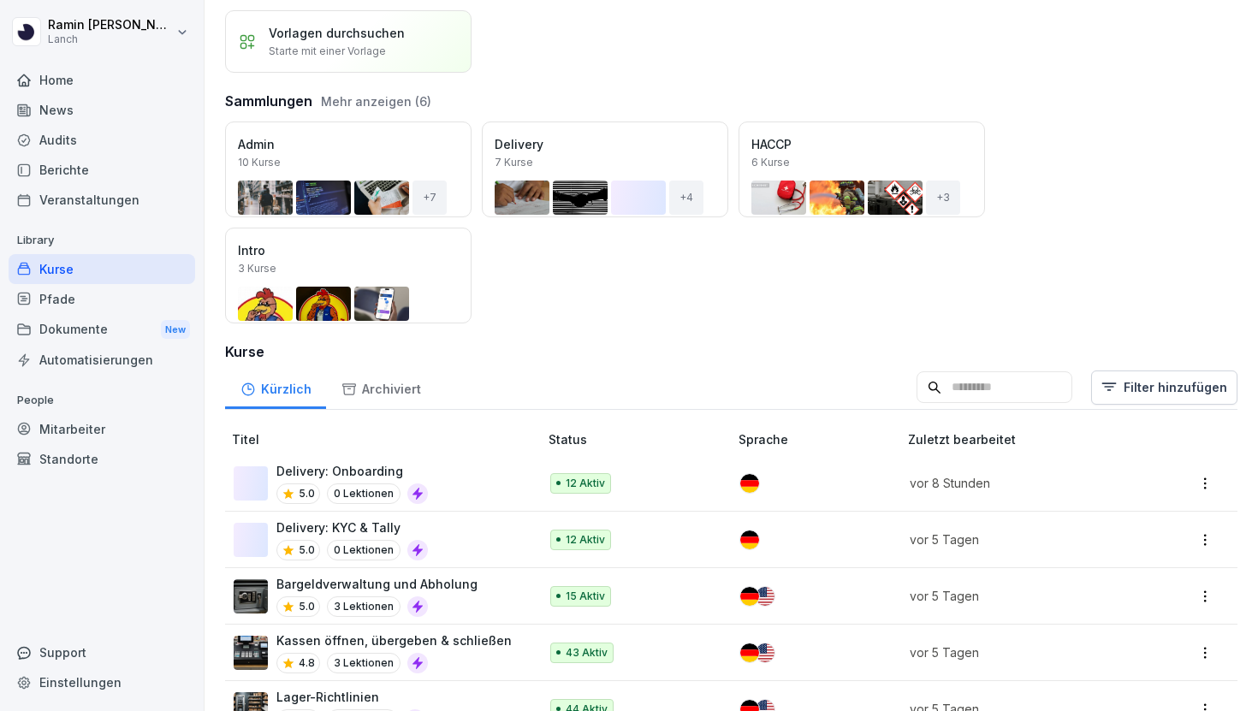
scroll to position [191, 0]
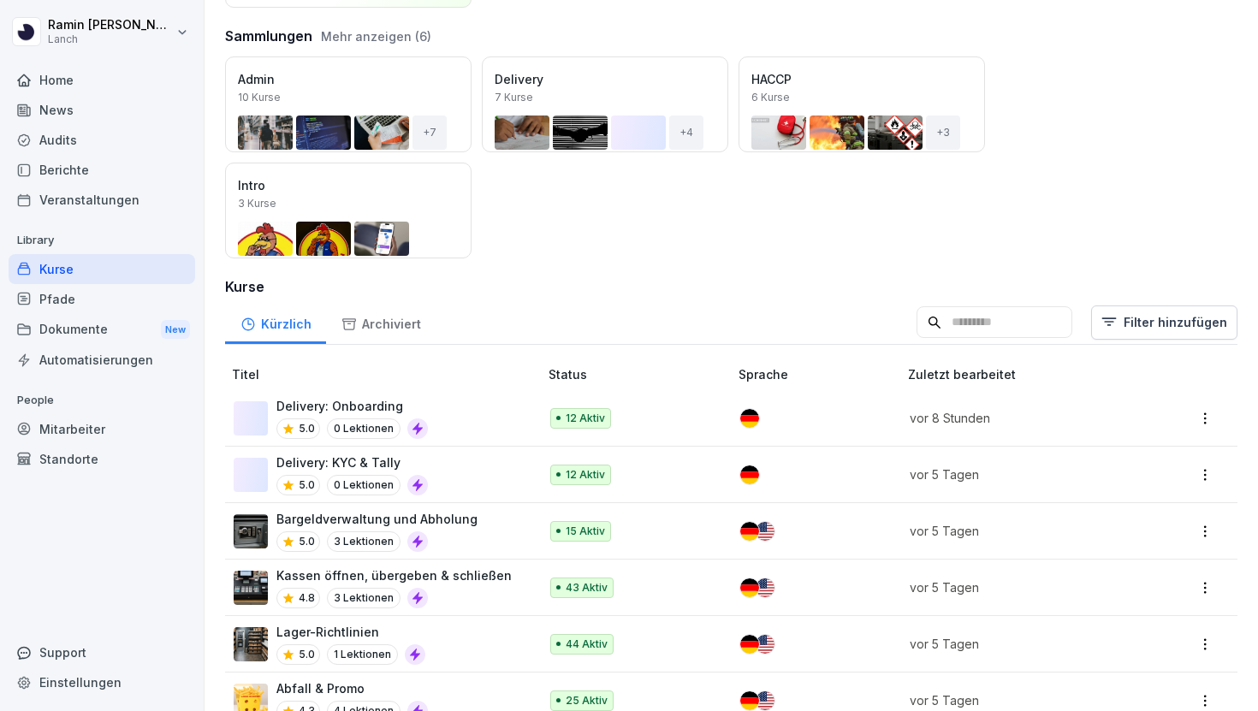
click at [98, 306] on div "Pfade" at bounding box center [102, 299] width 187 height 30
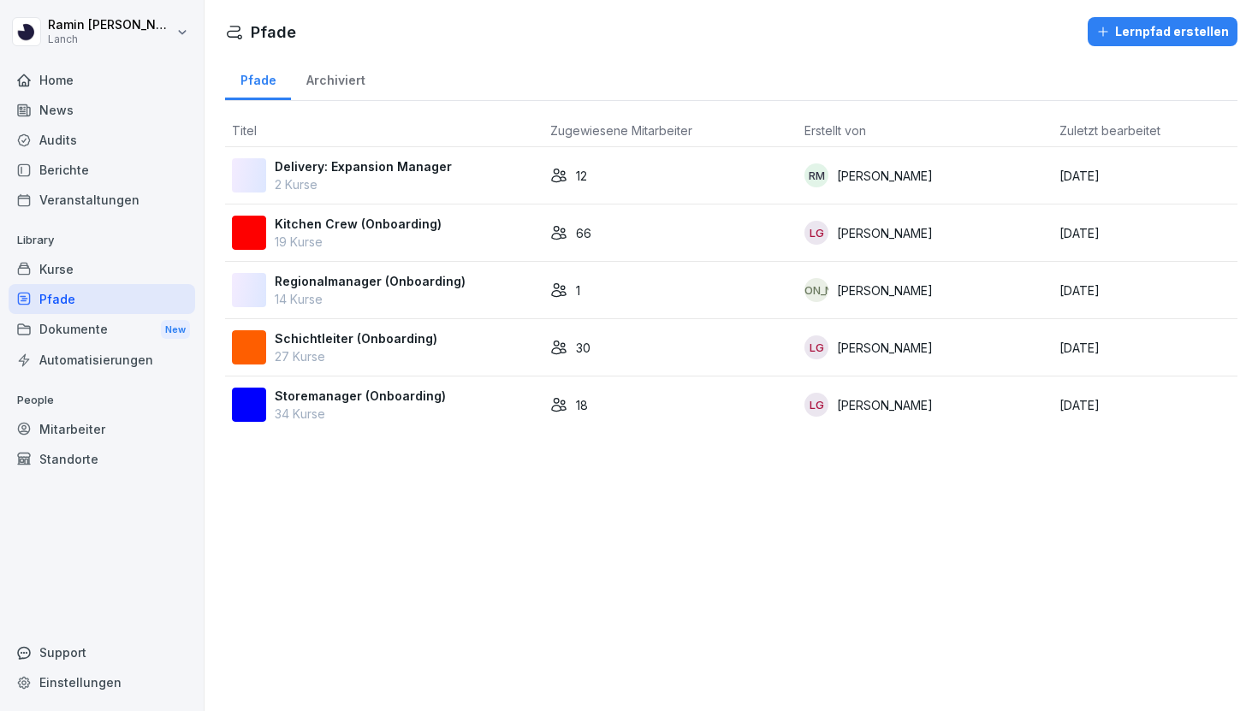
click at [396, 189] on p "2 Kurse" at bounding box center [363, 185] width 177 height 18
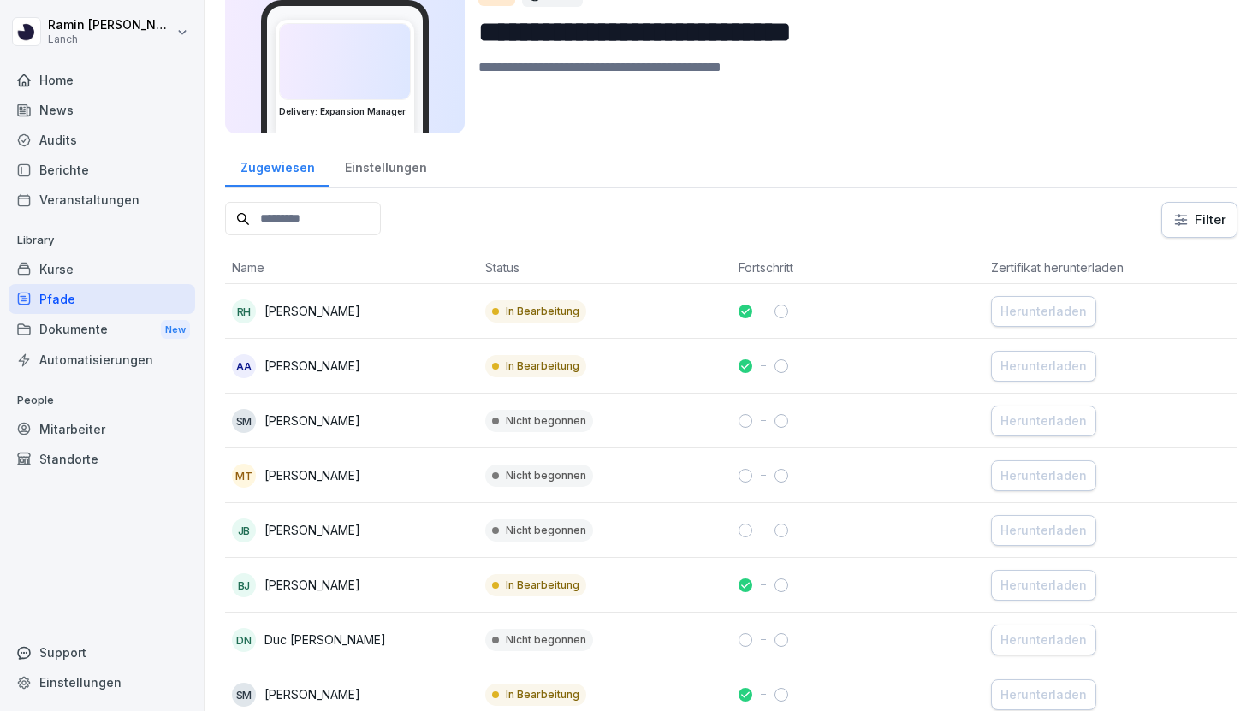
scroll to position [74, 0]
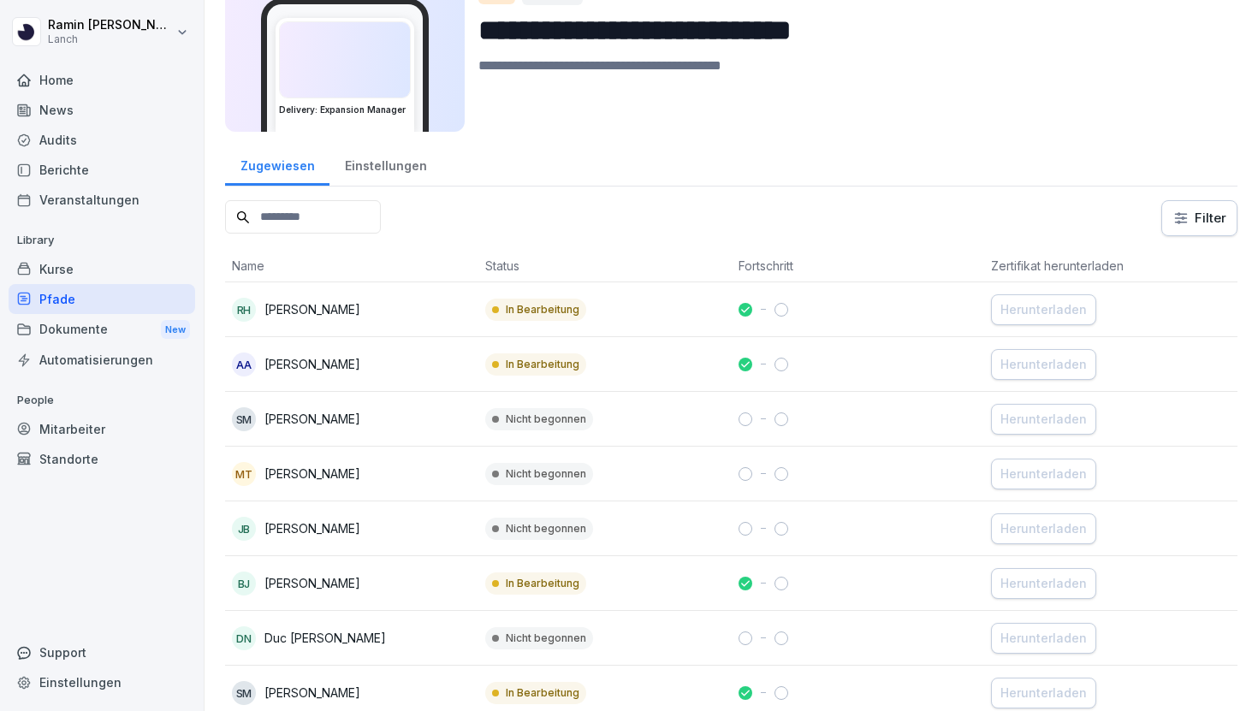
click at [591, 312] on td "In Bearbeitung" at bounding box center [605, 310] width 253 height 55
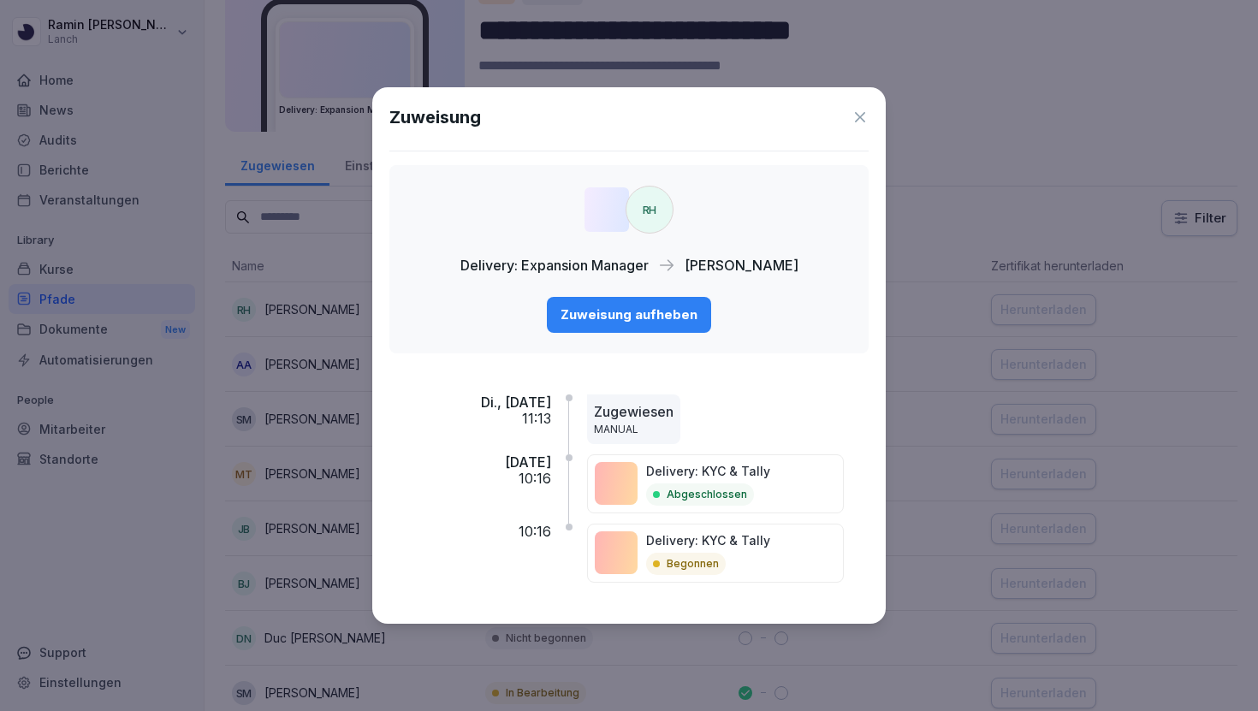
click at [864, 112] on icon at bounding box center [860, 117] width 10 height 10
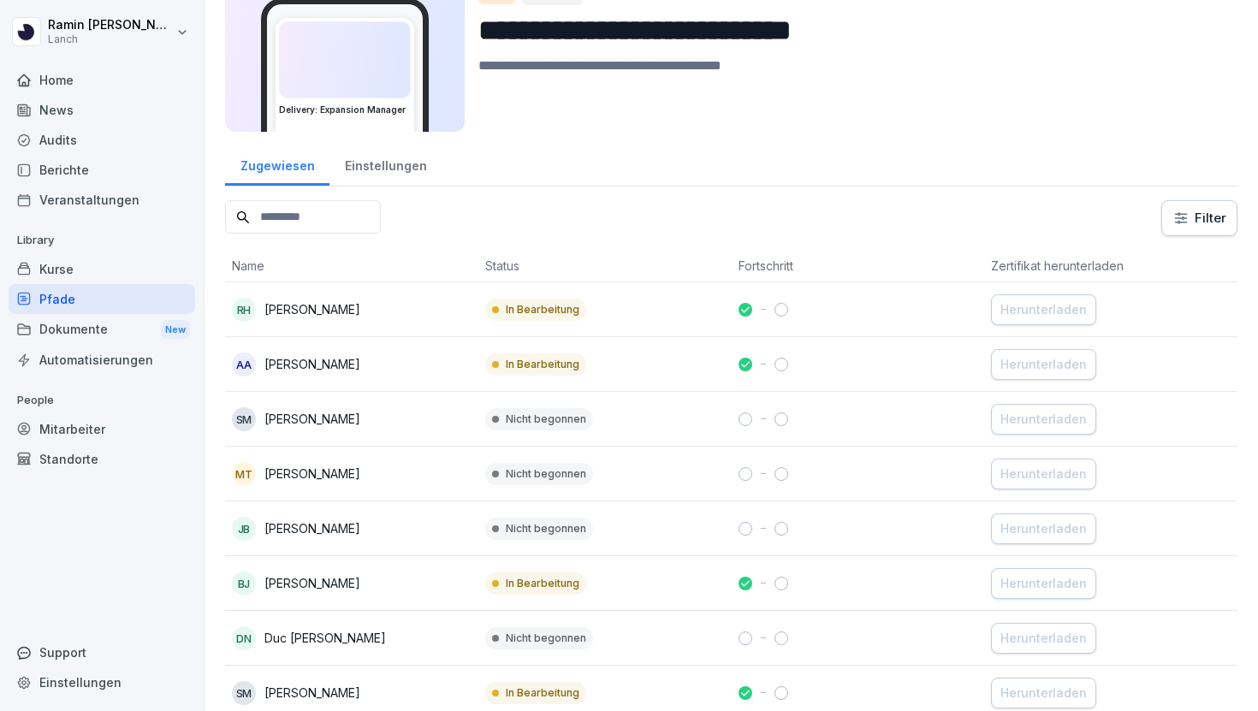
scroll to position [0, 0]
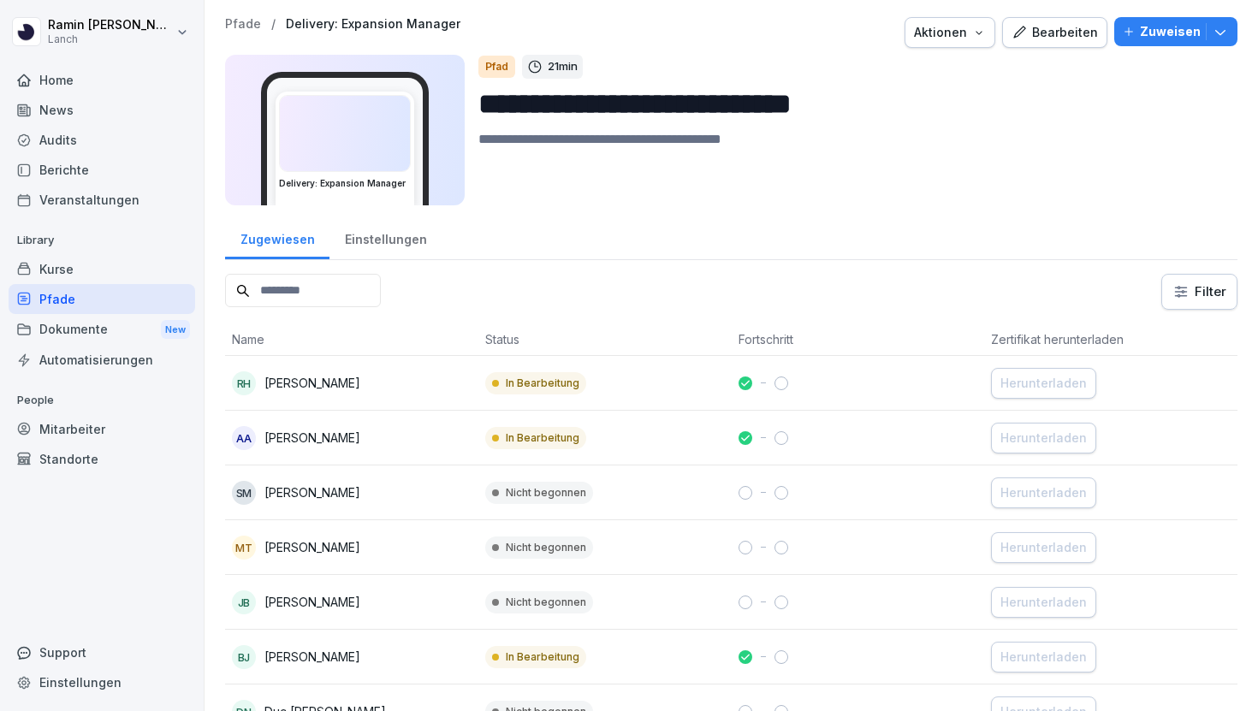
click at [940, 27] on div "Aktionen" at bounding box center [950, 32] width 72 height 19
click at [129, 281] on div "Kurse" at bounding box center [102, 269] width 187 height 30
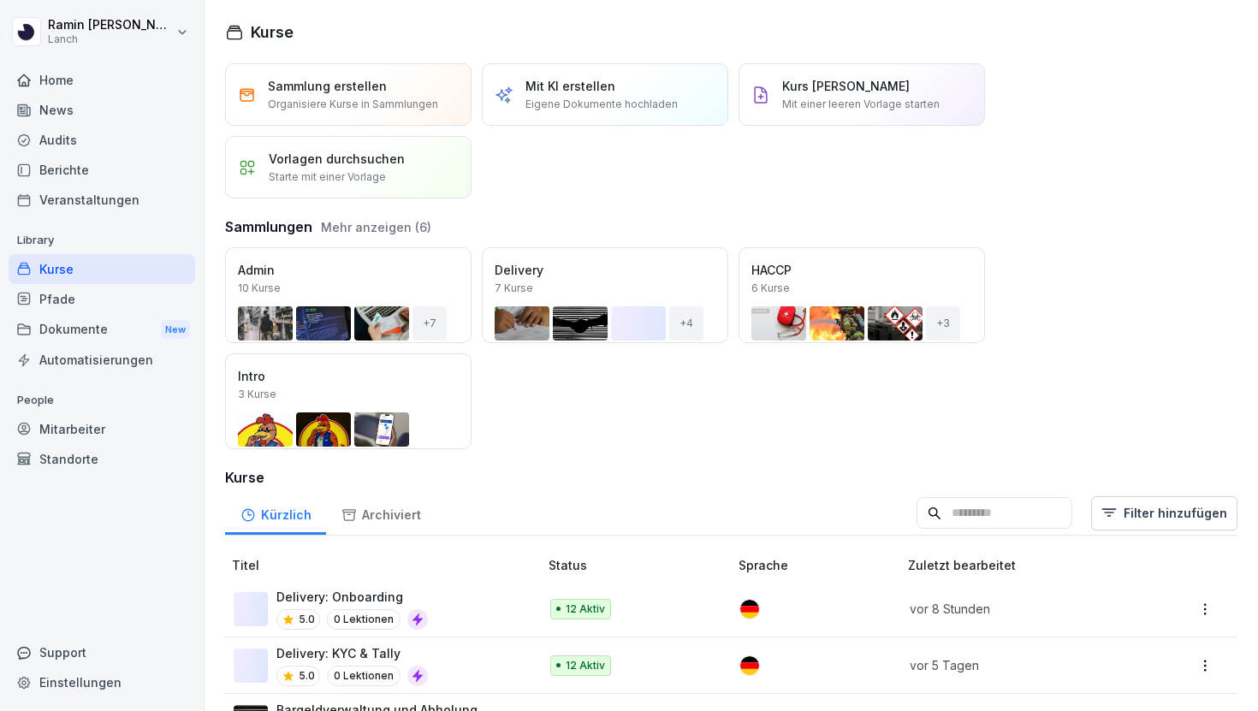
click at [135, 300] on div "Pfade" at bounding box center [102, 299] width 187 height 30
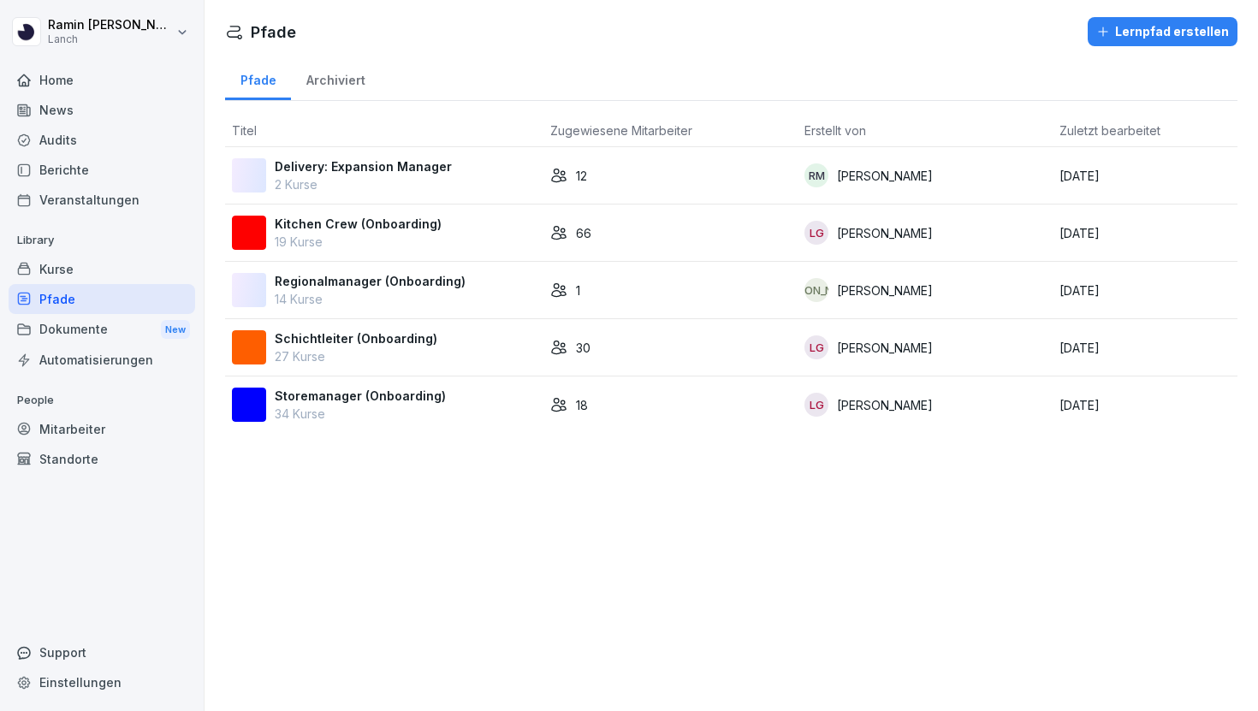
click at [372, 181] on p "2 Kurse" at bounding box center [363, 185] width 177 height 18
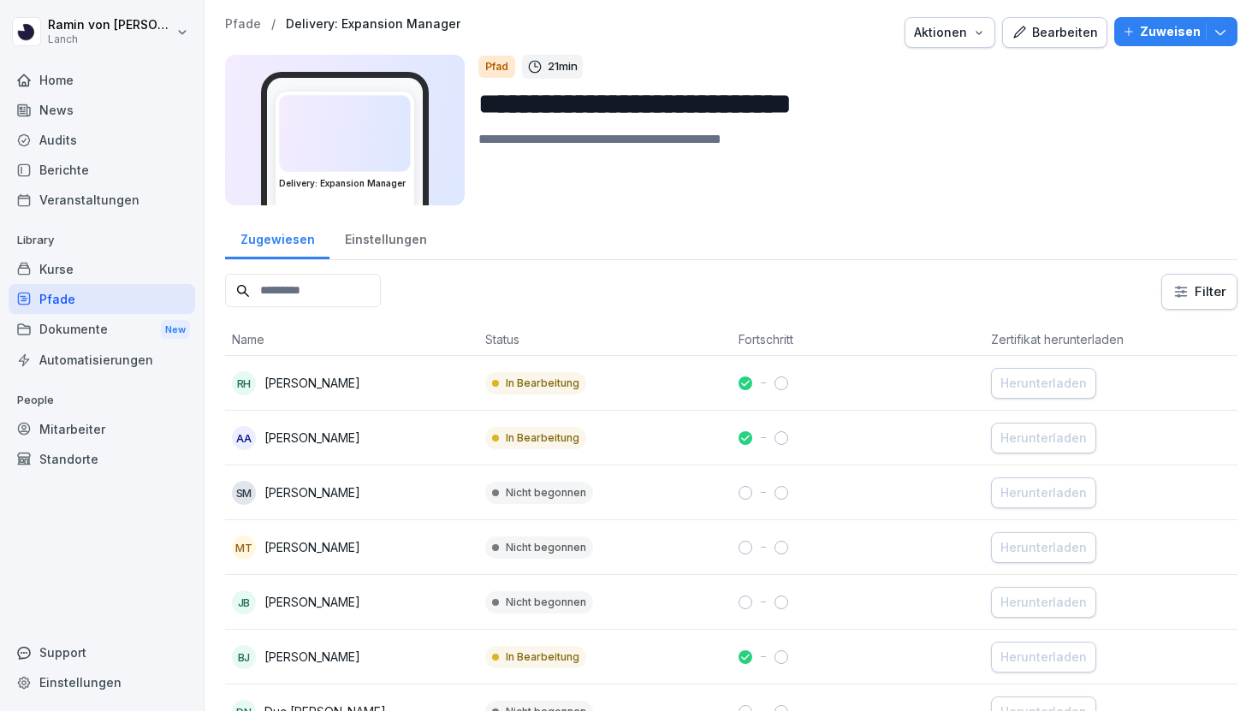
click at [1235, 19] on button "Zuweisen" at bounding box center [1176, 31] width 123 height 29
click at [1258, 92] on div "**********" at bounding box center [732, 515] width 1054 height 1031
click at [981, 21] on button "Aktionen" at bounding box center [950, 32] width 91 height 31
click at [387, 251] on div "Einstellungen" at bounding box center [386, 238] width 112 height 44
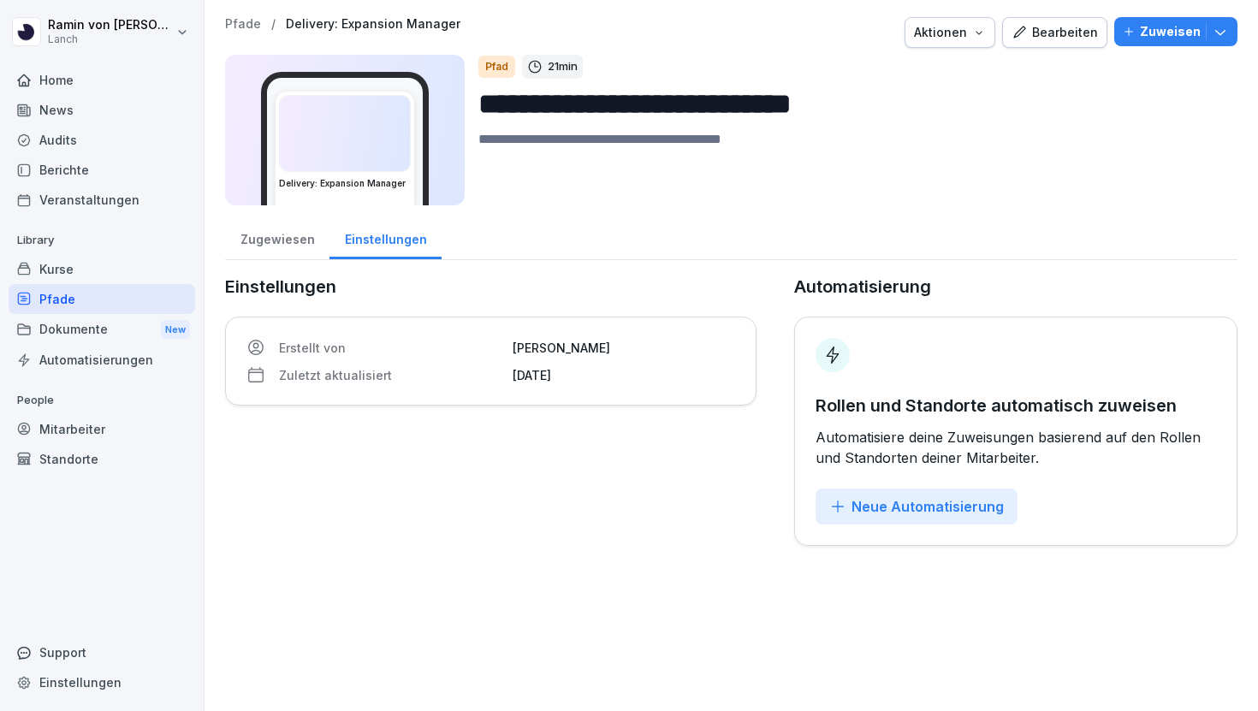
click at [289, 259] on div "Zugewiesen" at bounding box center [277, 238] width 104 height 44
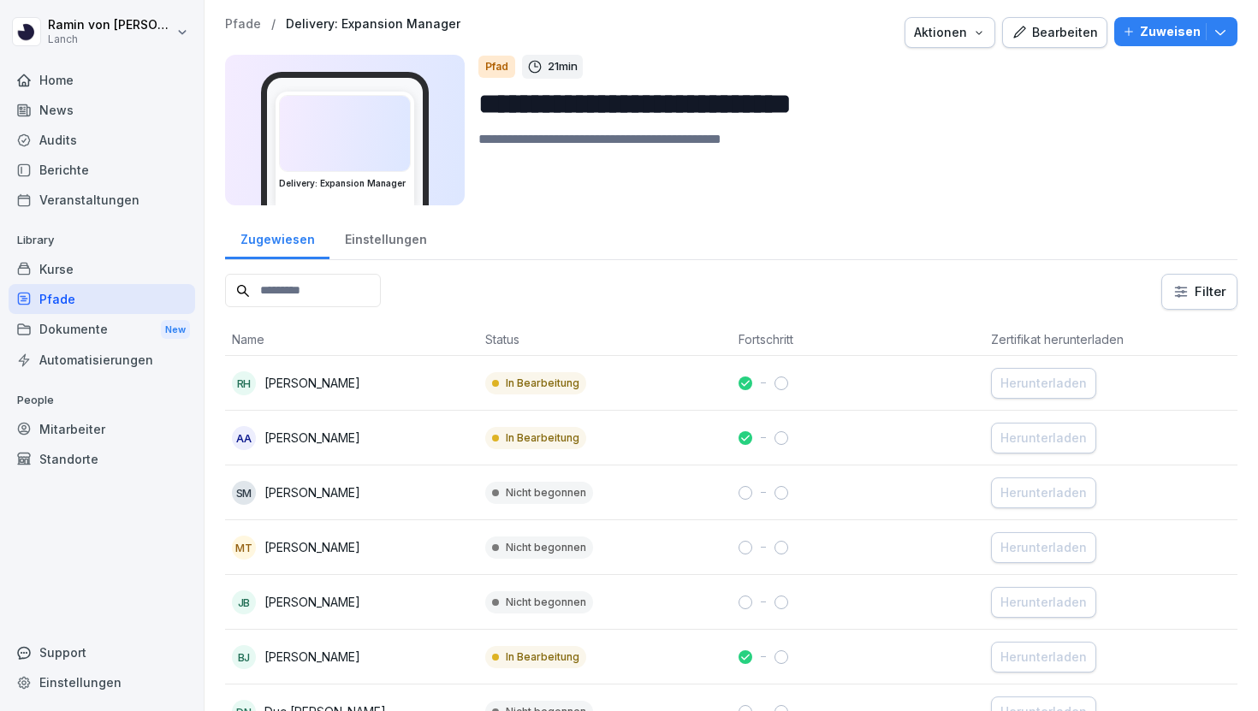
click at [275, 247] on div "Zugewiesen" at bounding box center [277, 238] width 104 height 44
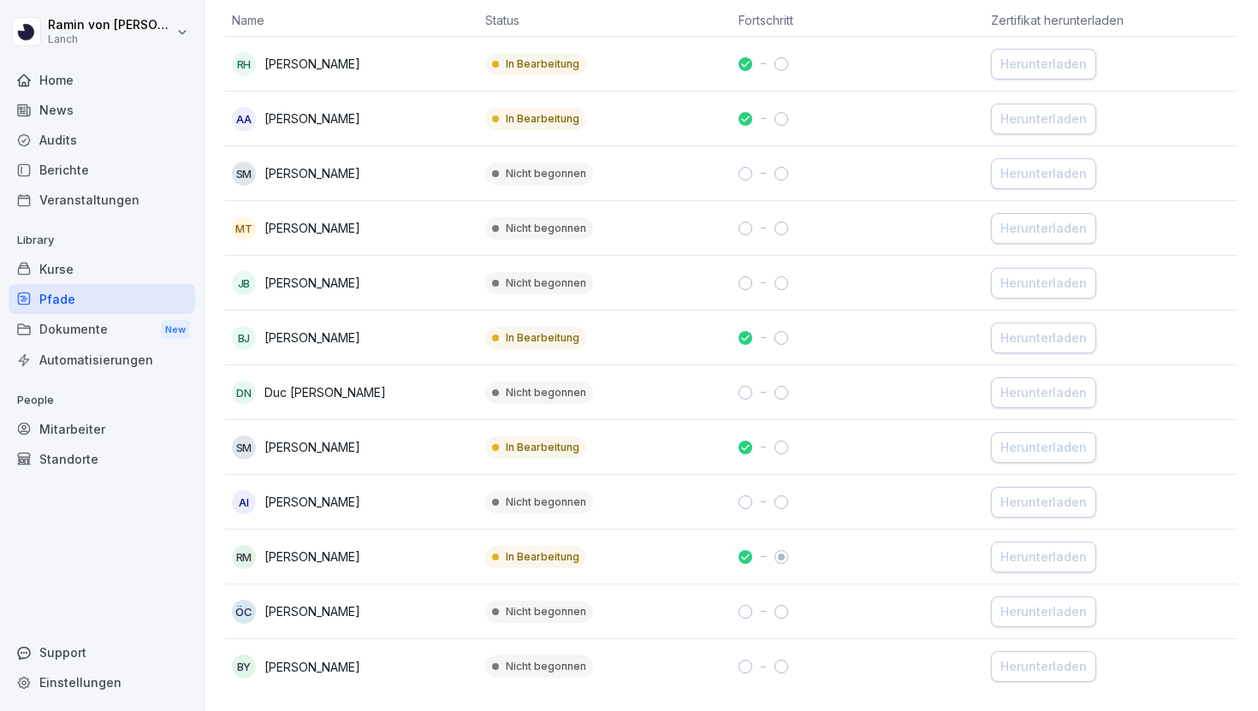
click at [86, 276] on div "Kurse" at bounding box center [102, 269] width 187 height 30
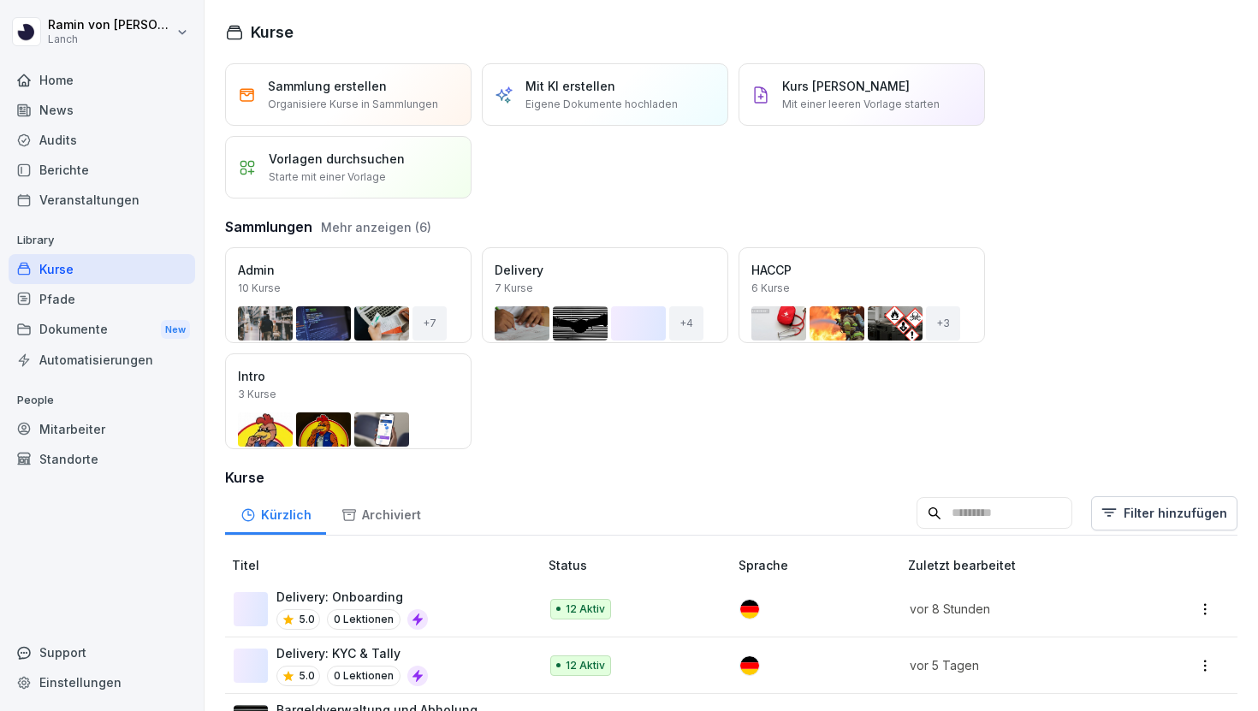
click at [431, 614] on div "Delivery: Onboarding 5.0 0 Lektionen" at bounding box center [378, 609] width 288 height 42
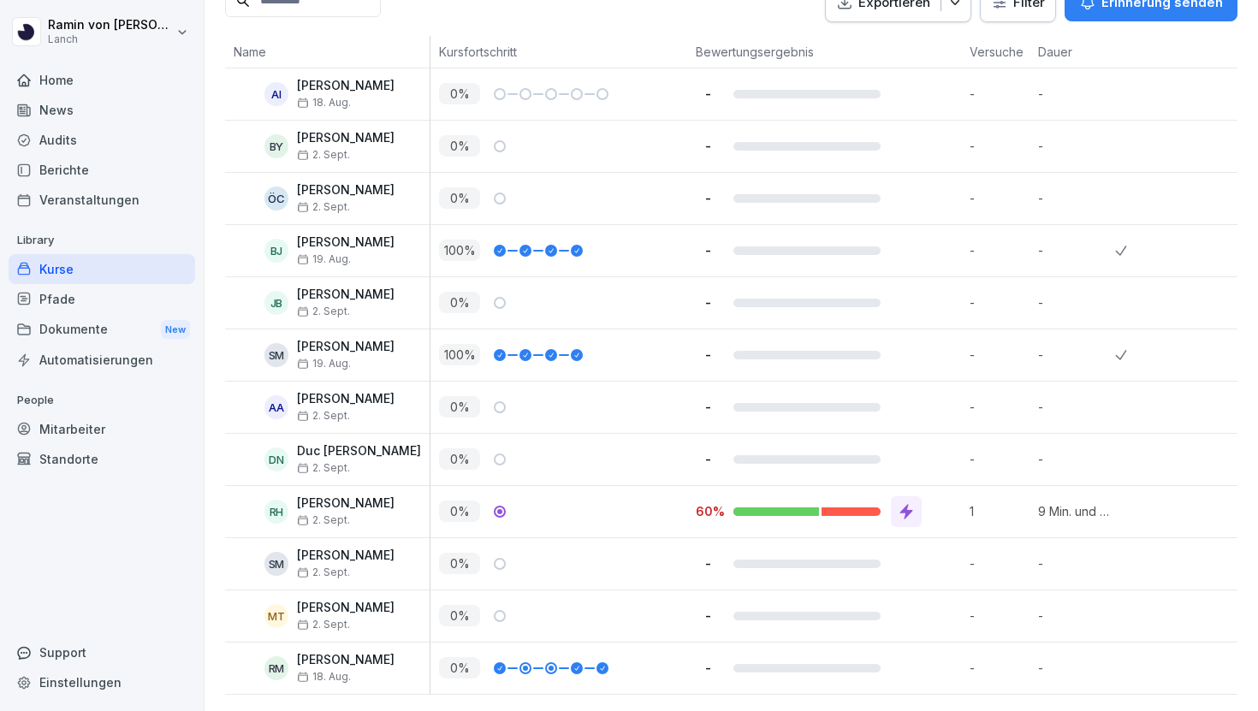
scroll to position [105, 0]
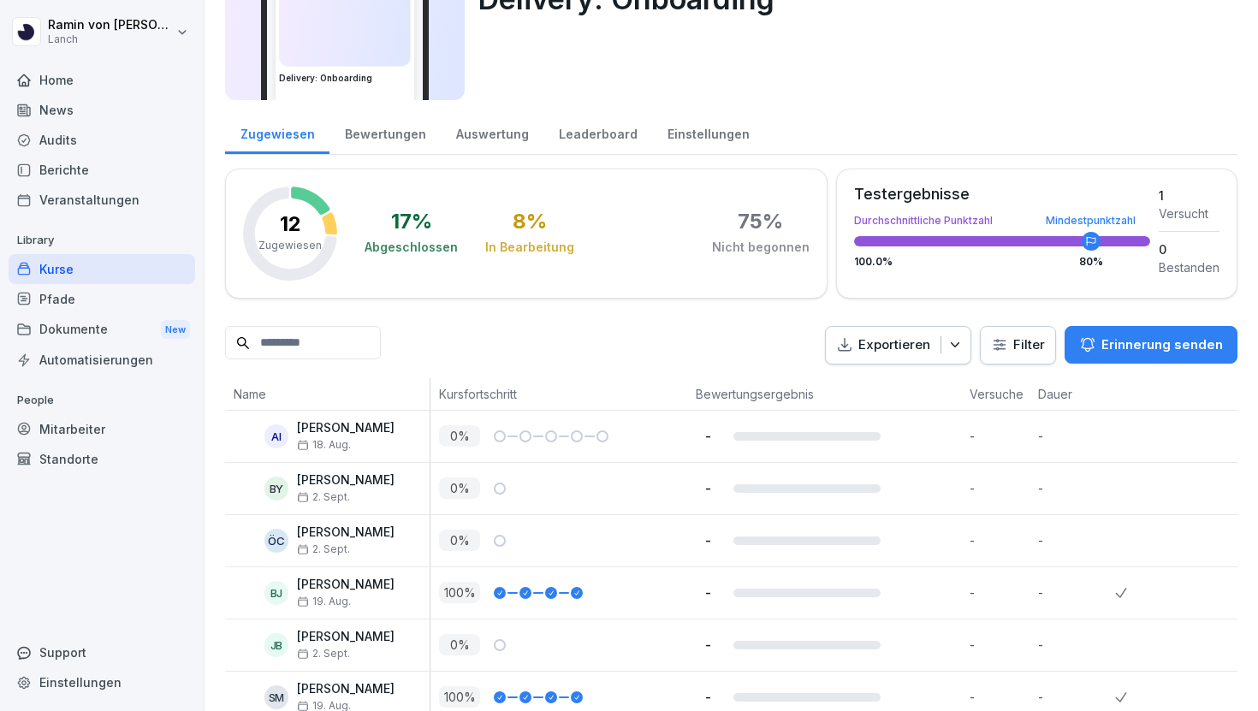
click at [1140, 348] on p "Erinnerung senden" at bounding box center [1163, 345] width 122 height 19
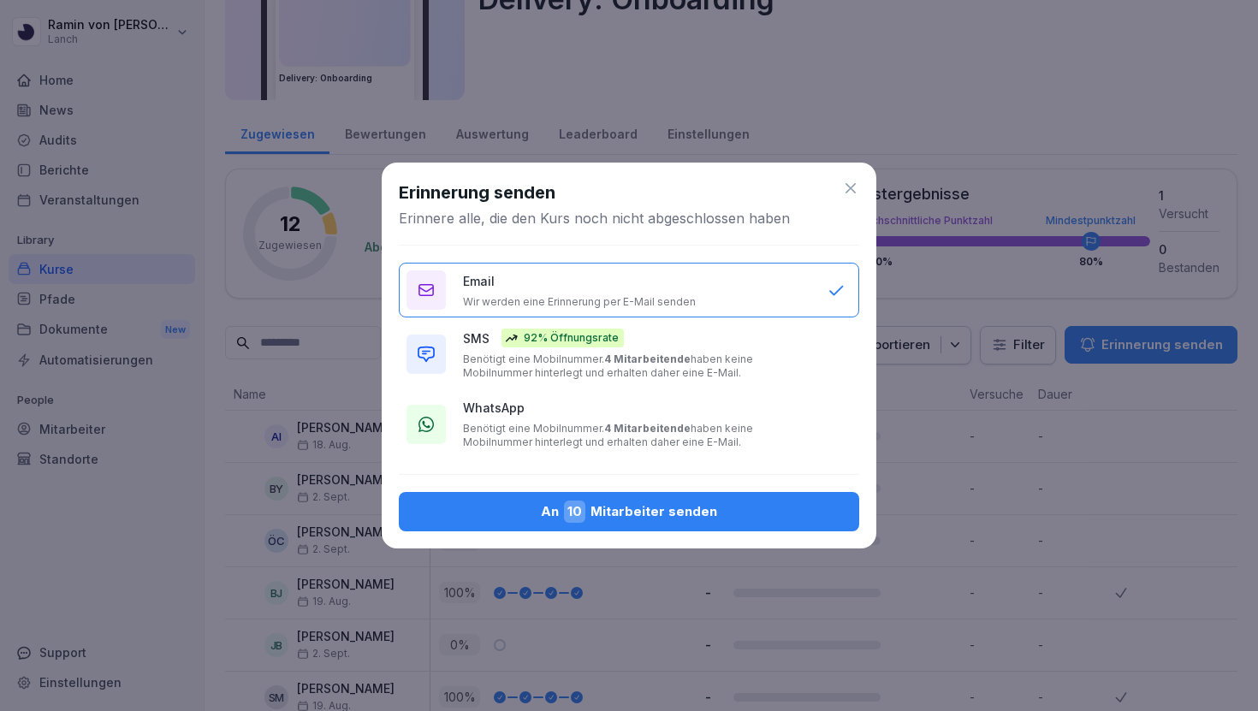
click at [699, 361] on p "Benötigt eine Mobilnummer. 4 Mitarbeitende haben keine Mobilnummer hinterlegt u…" at bounding box center [637, 366] width 348 height 27
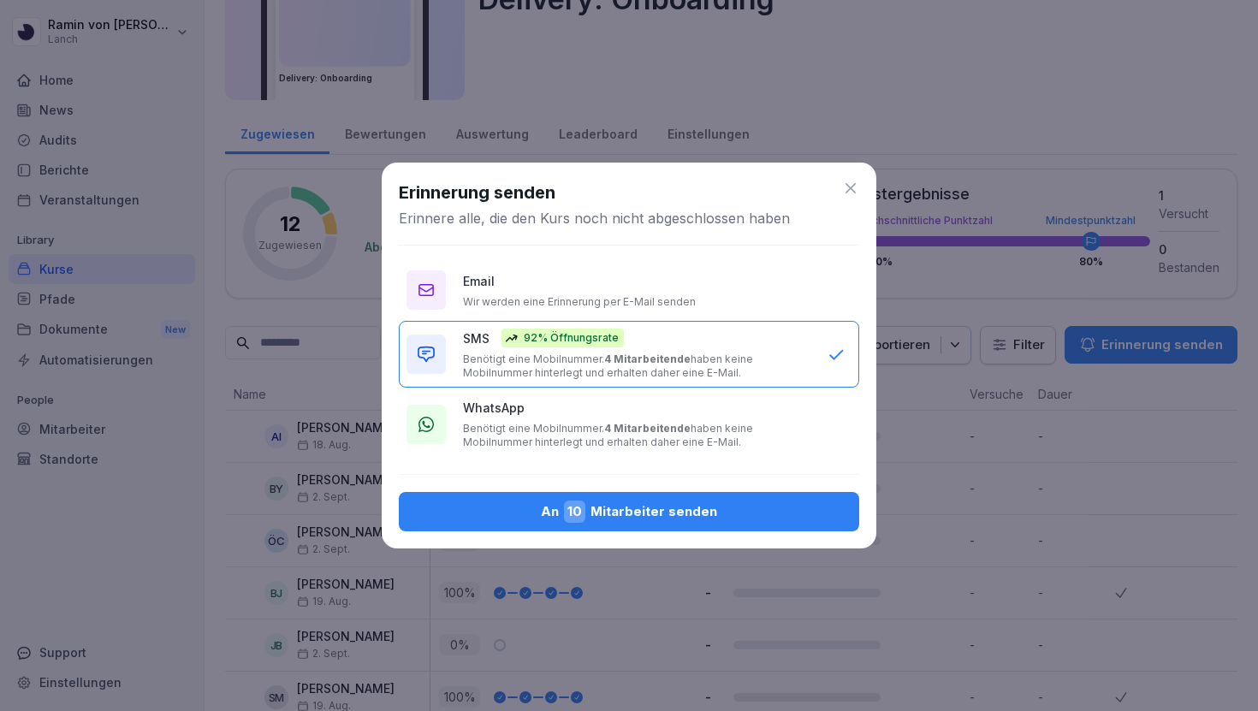
click at [736, 447] on p "Benötigt eine Mobilnummer. 4 Mitarbeitende haben keine Mobilnummer hinterlegt u…" at bounding box center [637, 435] width 348 height 27
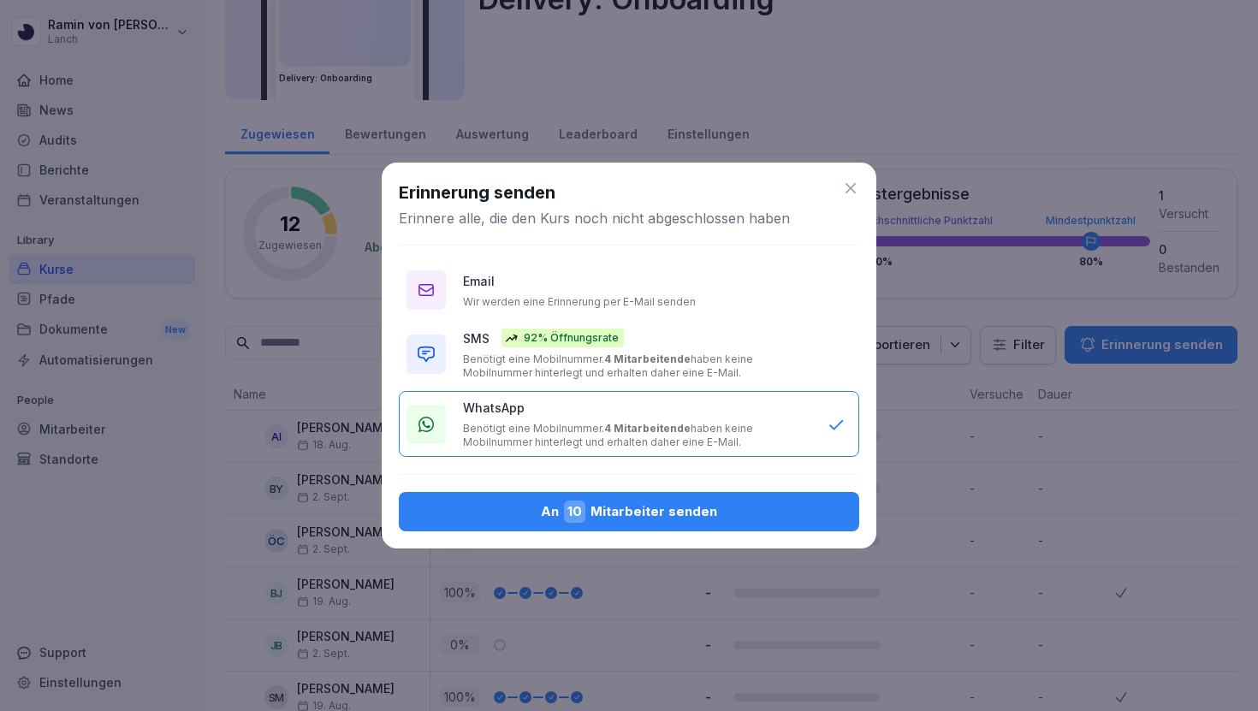
click at [524, 500] on button "An 10 Mitarbeiter senden" at bounding box center [629, 511] width 461 height 39
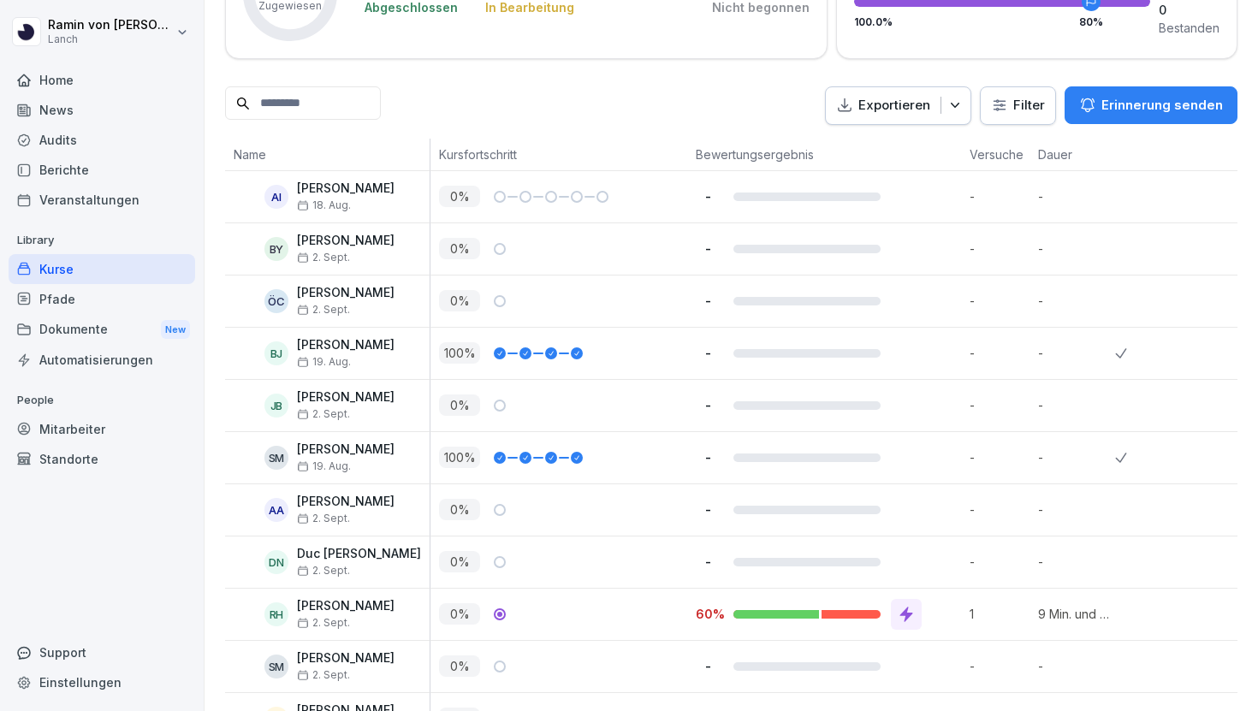
scroll to position [348, 0]
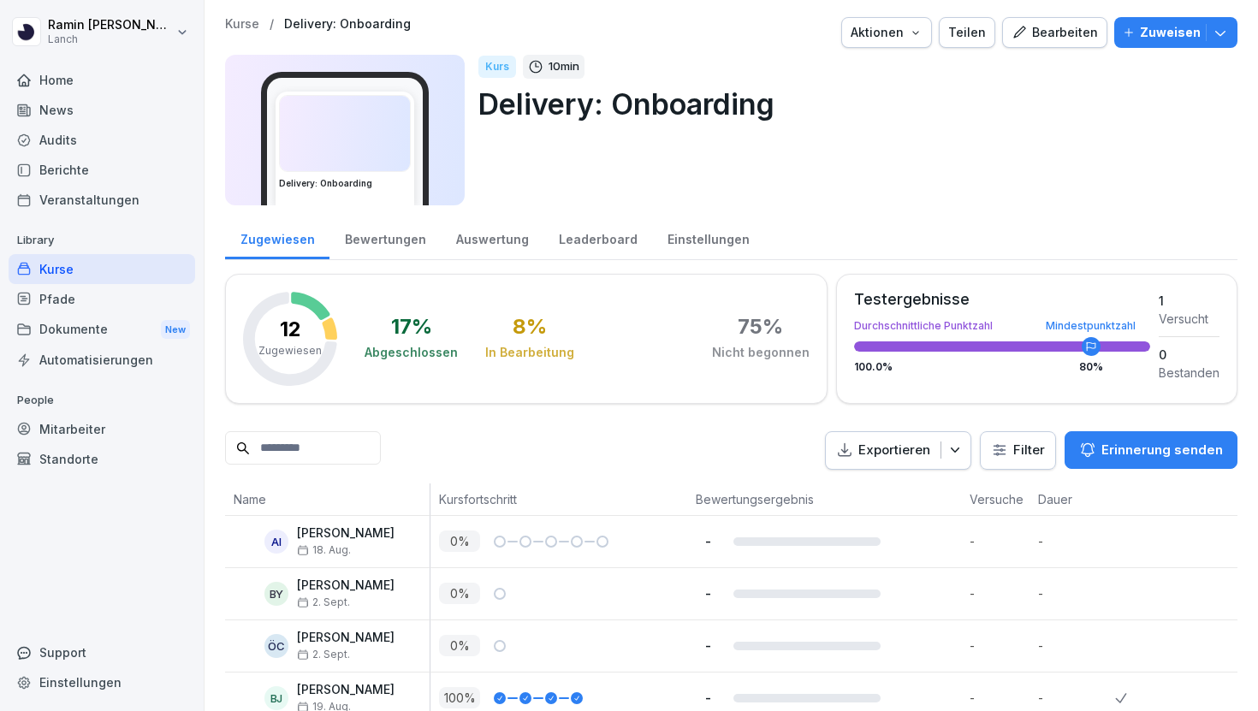
scroll to position [448, 0]
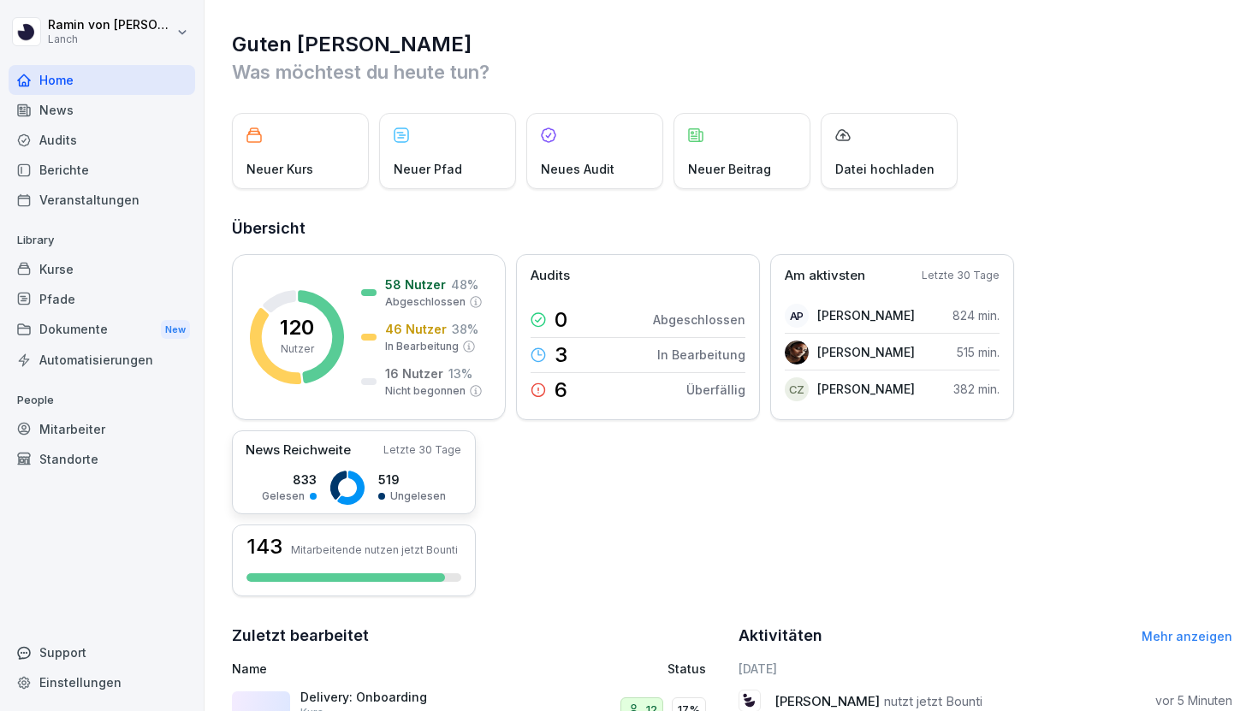
scroll to position [334, 0]
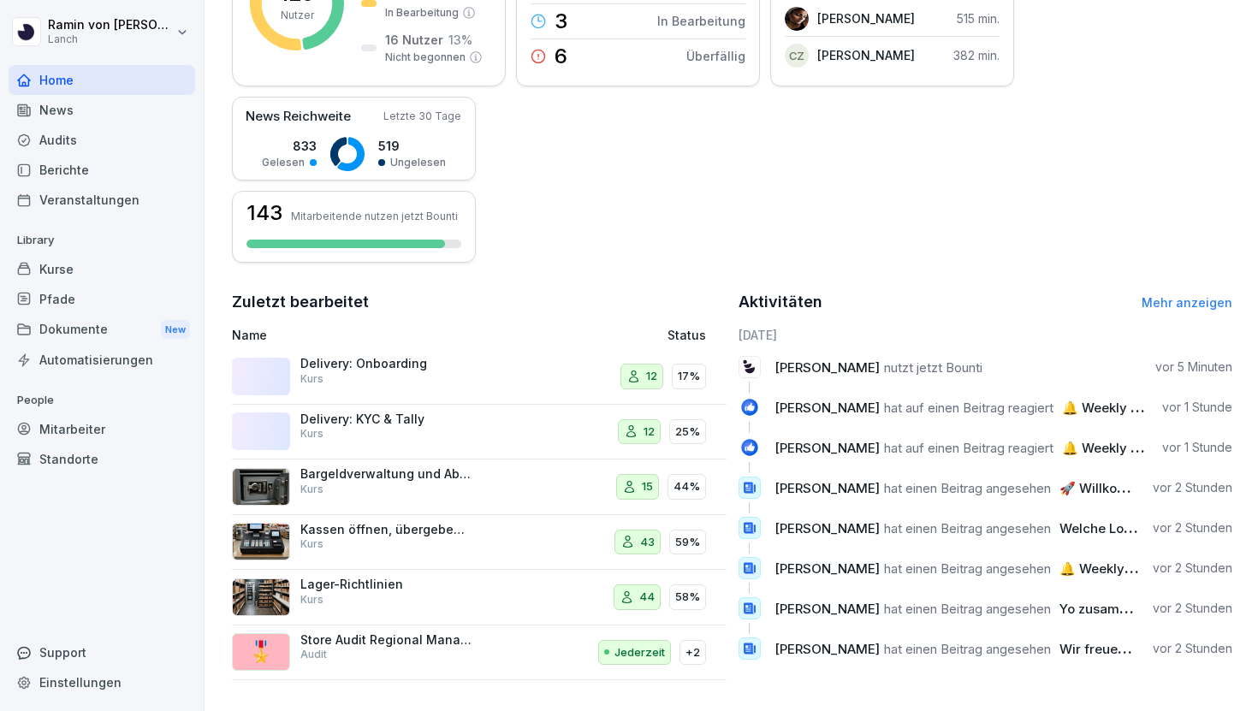
click at [423, 372] on div "Delivery: Onboarding Kurs" at bounding box center [385, 371] width 171 height 31
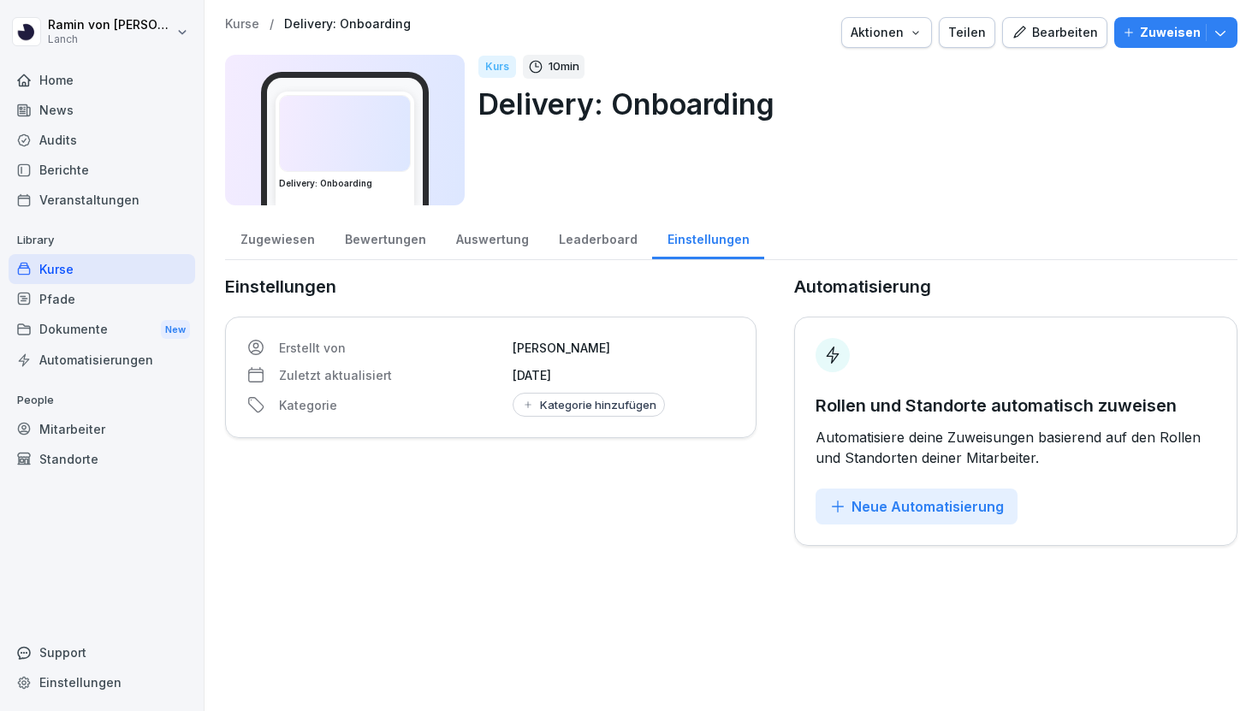
click at [94, 298] on div "Pfade" at bounding box center [102, 299] width 187 height 30
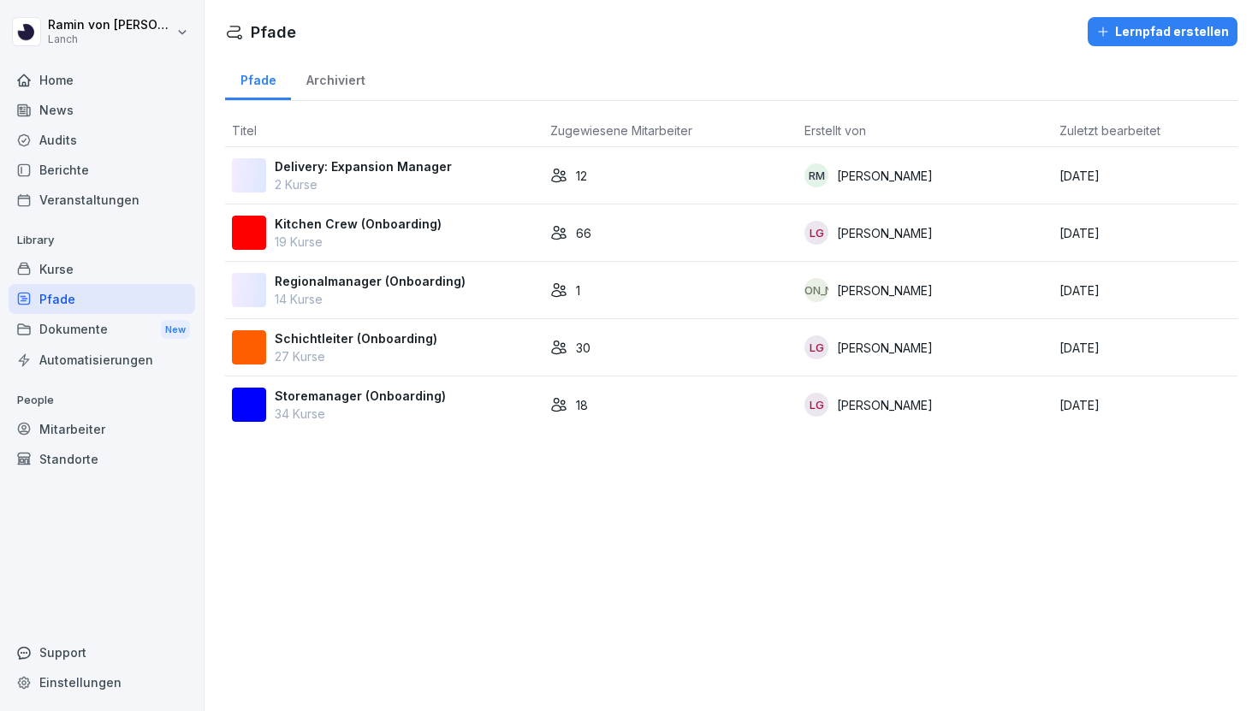
click at [378, 155] on td "Delivery: Expansion Manager 2 Kurse" at bounding box center [384, 175] width 318 height 57
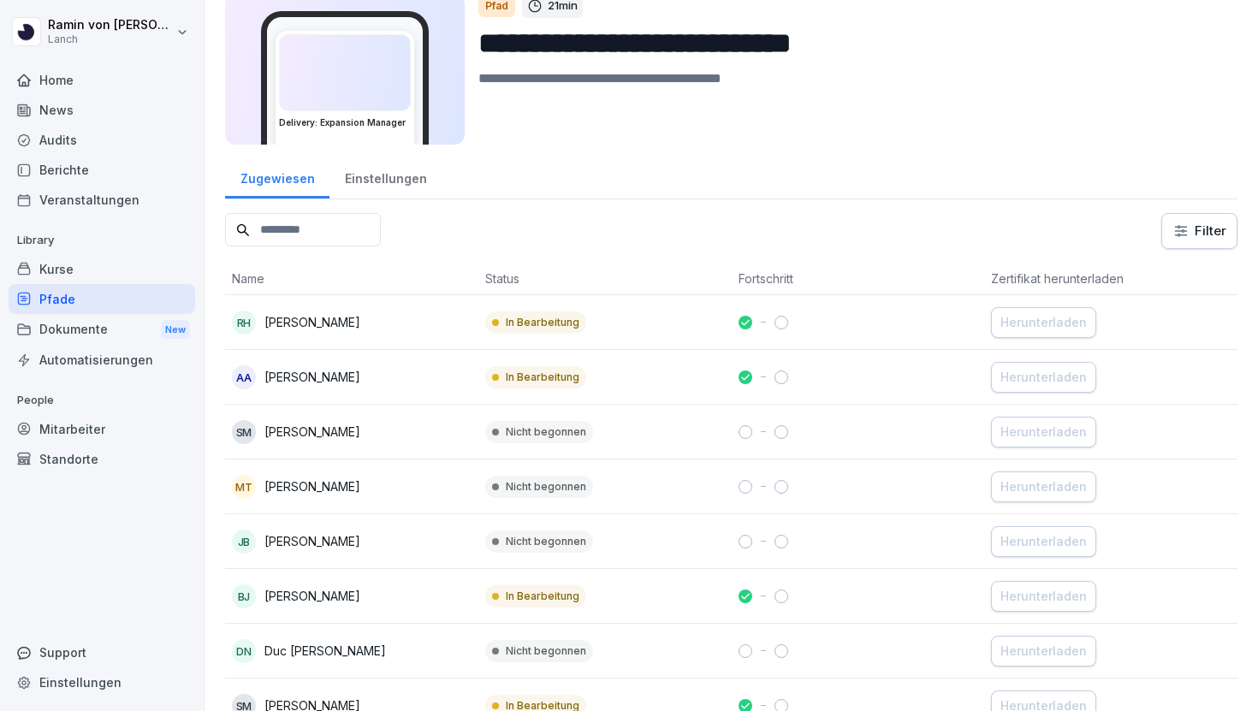
scroll to position [68, 0]
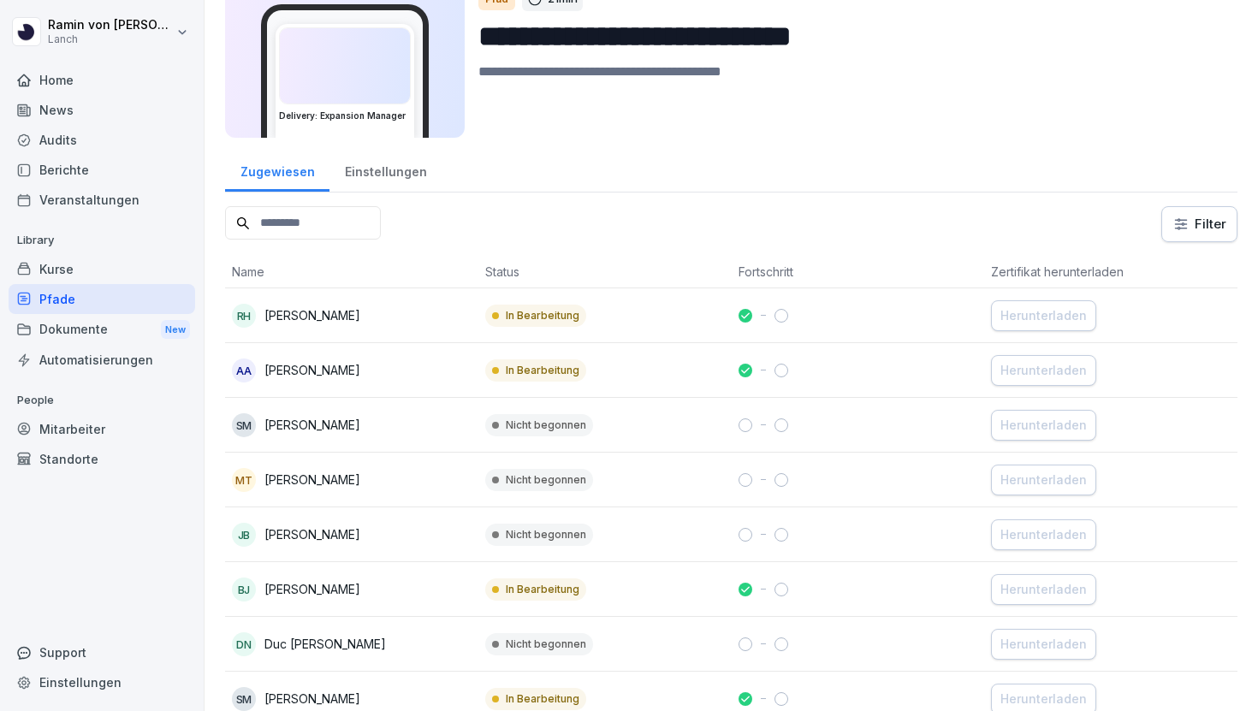
click at [394, 476] on div "MT [PERSON_NAME]" at bounding box center [352, 480] width 240 height 24
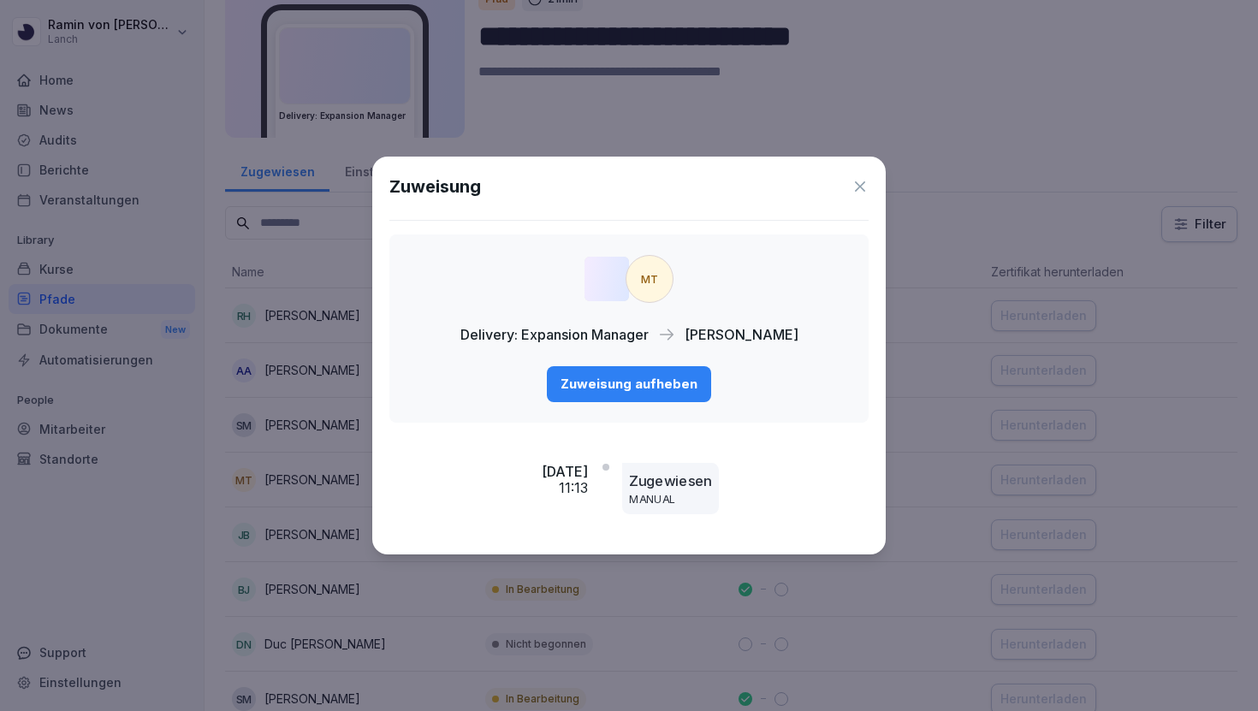
click at [862, 239] on div "MT Delivery: Expansion Manager [PERSON_NAME] Zuweisung aufheben" at bounding box center [629, 329] width 479 height 188
click at [856, 183] on icon at bounding box center [860, 186] width 10 height 10
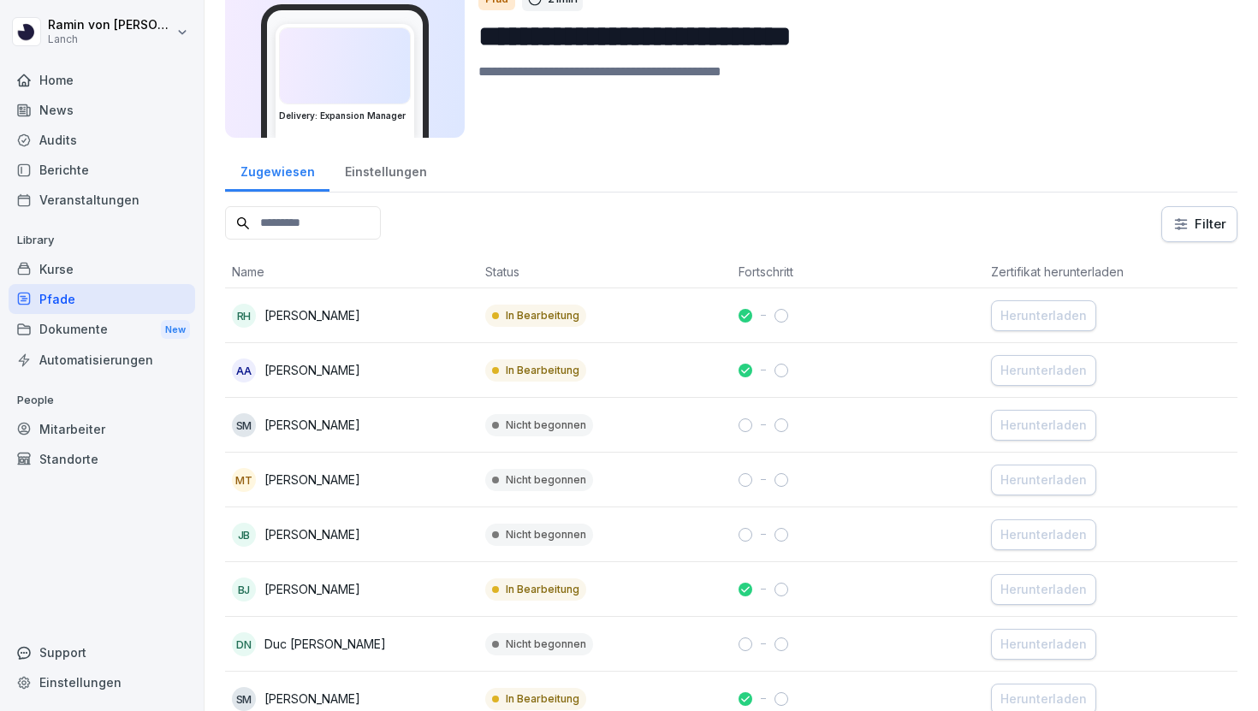
click at [103, 265] on div "Kurse" at bounding box center [102, 269] width 187 height 30
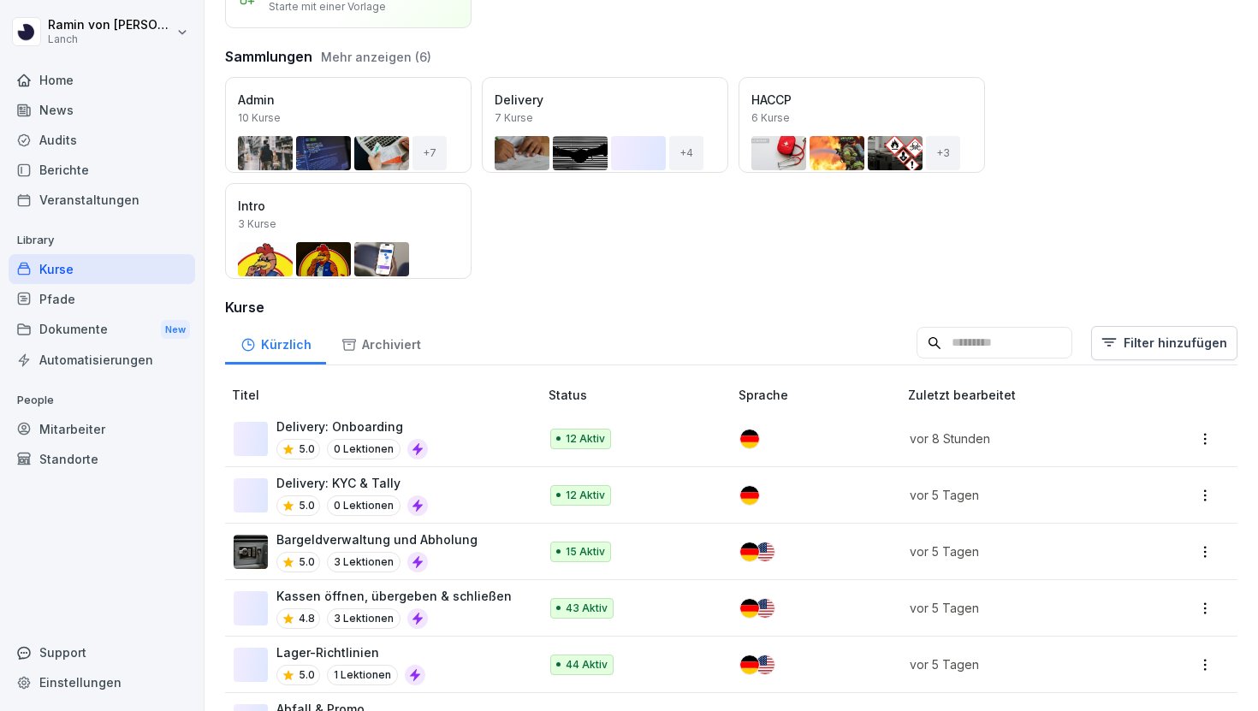
scroll to position [306, 0]
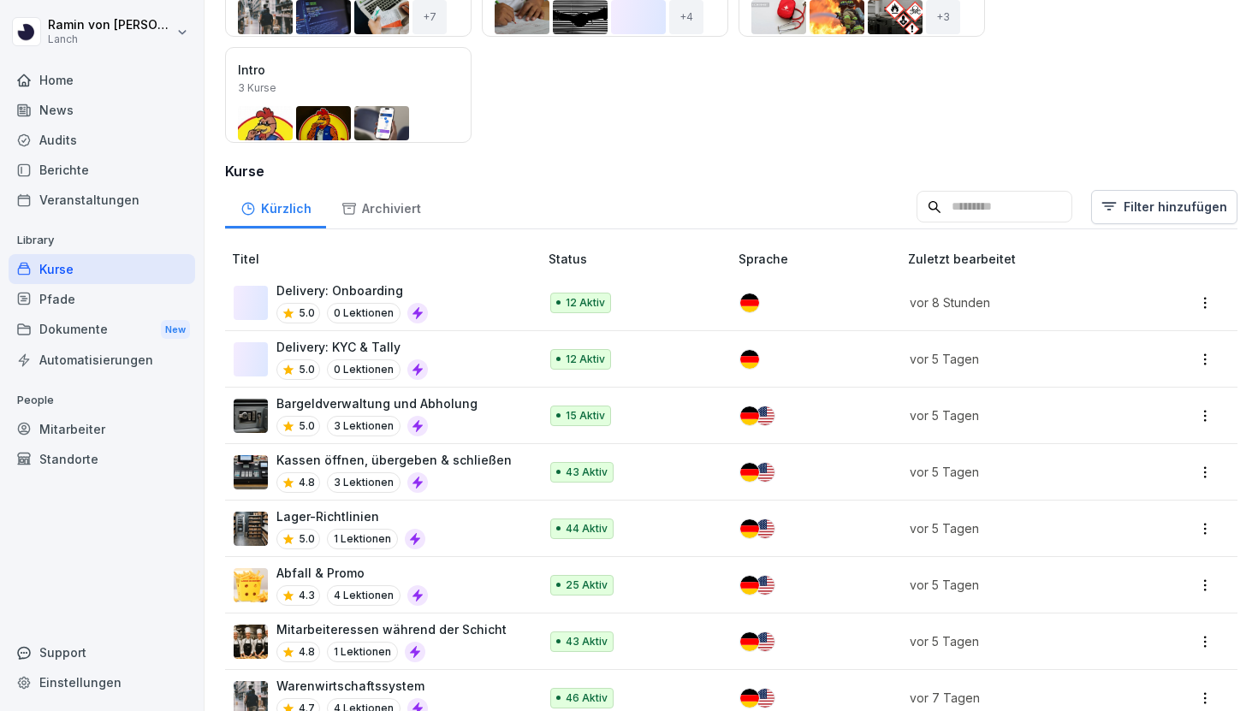
click at [461, 354] on div "Delivery: KYC & Tally 5.0 0 Lektionen" at bounding box center [378, 359] width 288 height 42
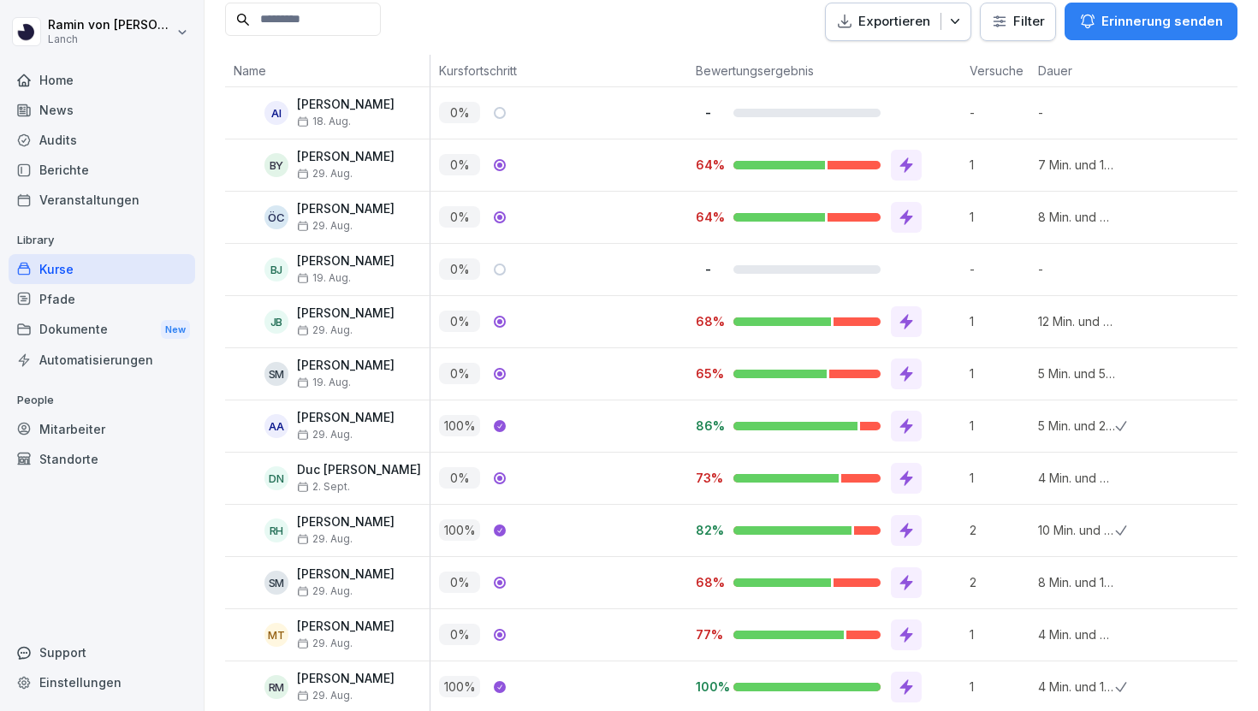
scroll to position [448, 0]
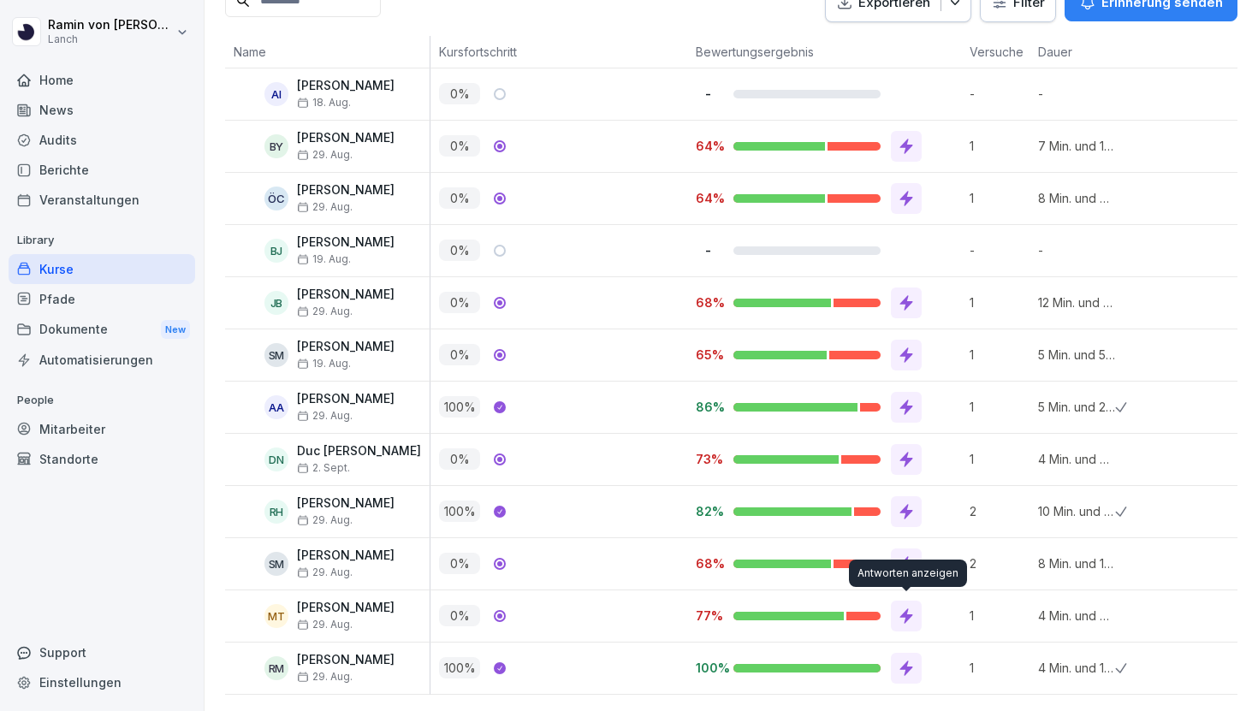
click at [899, 615] on icon at bounding box center [906, 616] width 17 height 17
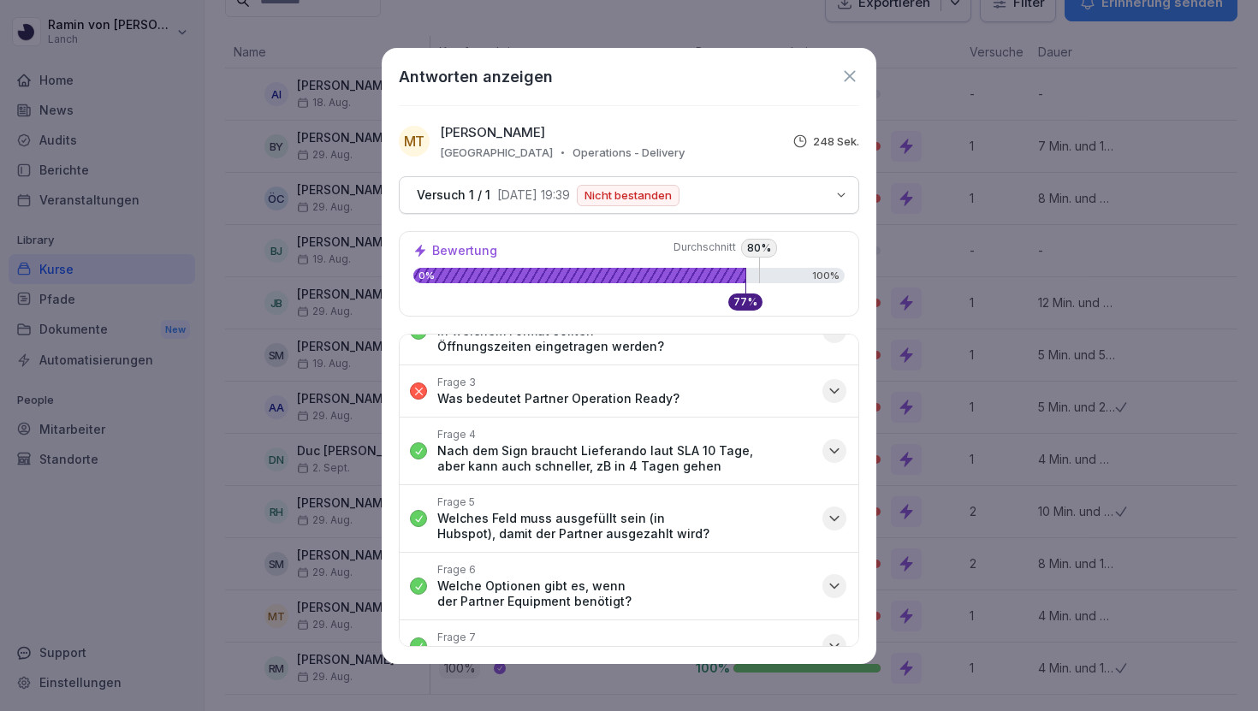
scroll to position [92, 0]
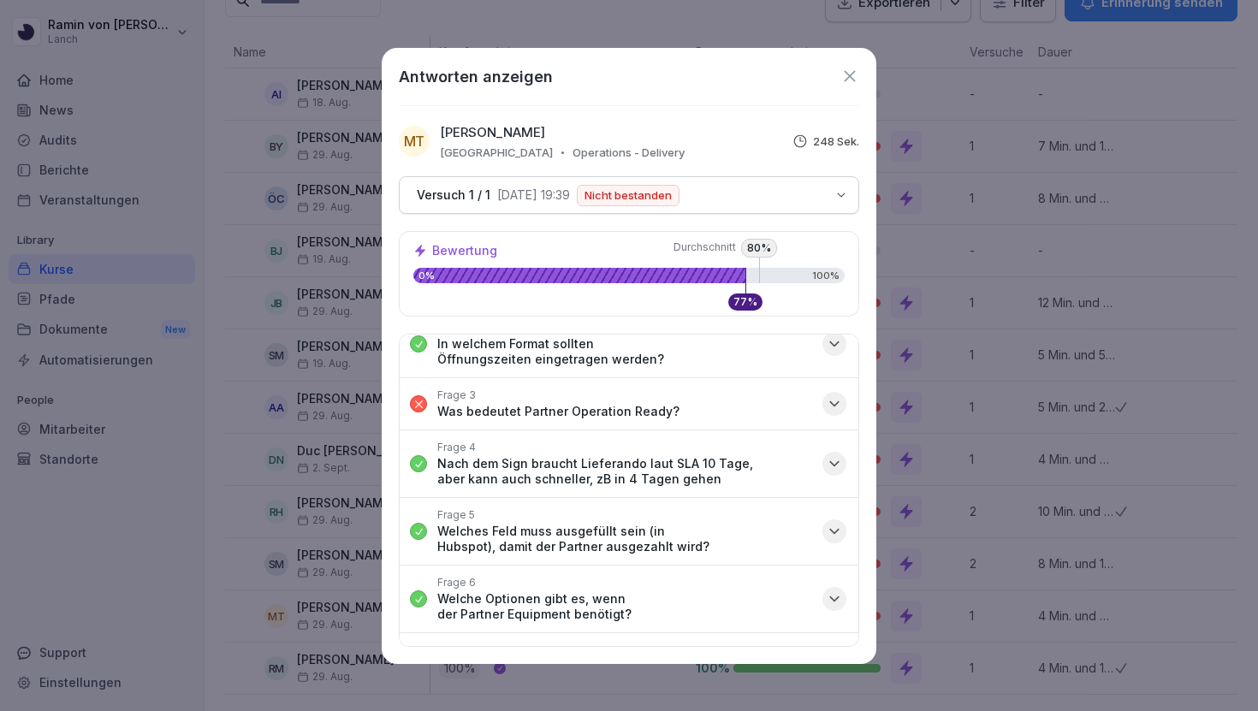
click at [827, 396] on icon "button" at bounding box center [834, 404] width 17 height 17
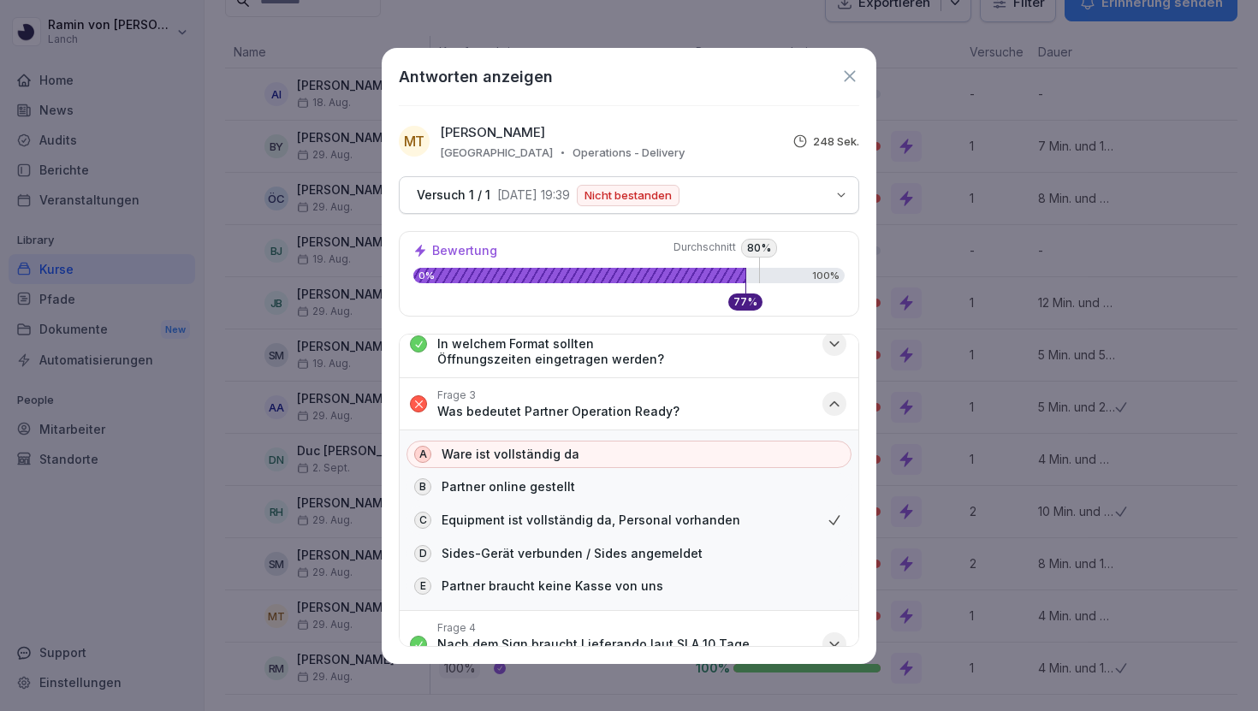
click at [827, 396] on icon "button" at bounding box center [834, 404] width 17 height 17
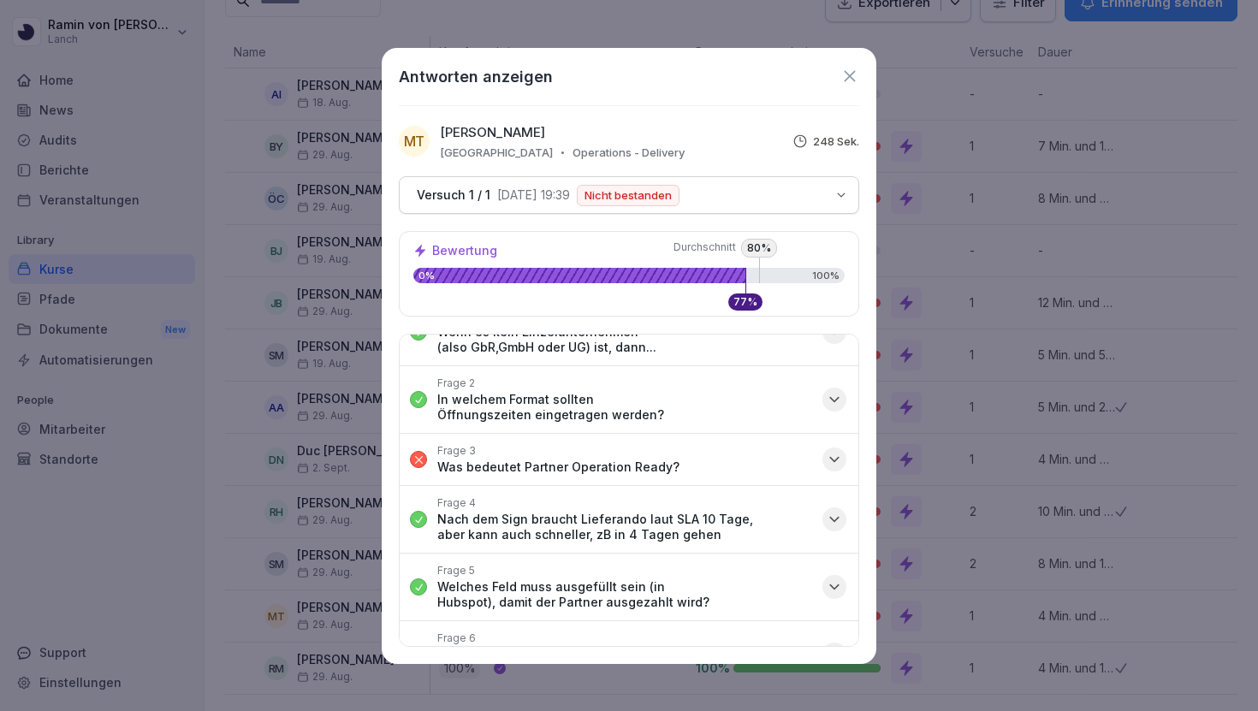
scroll to position [0, 0]
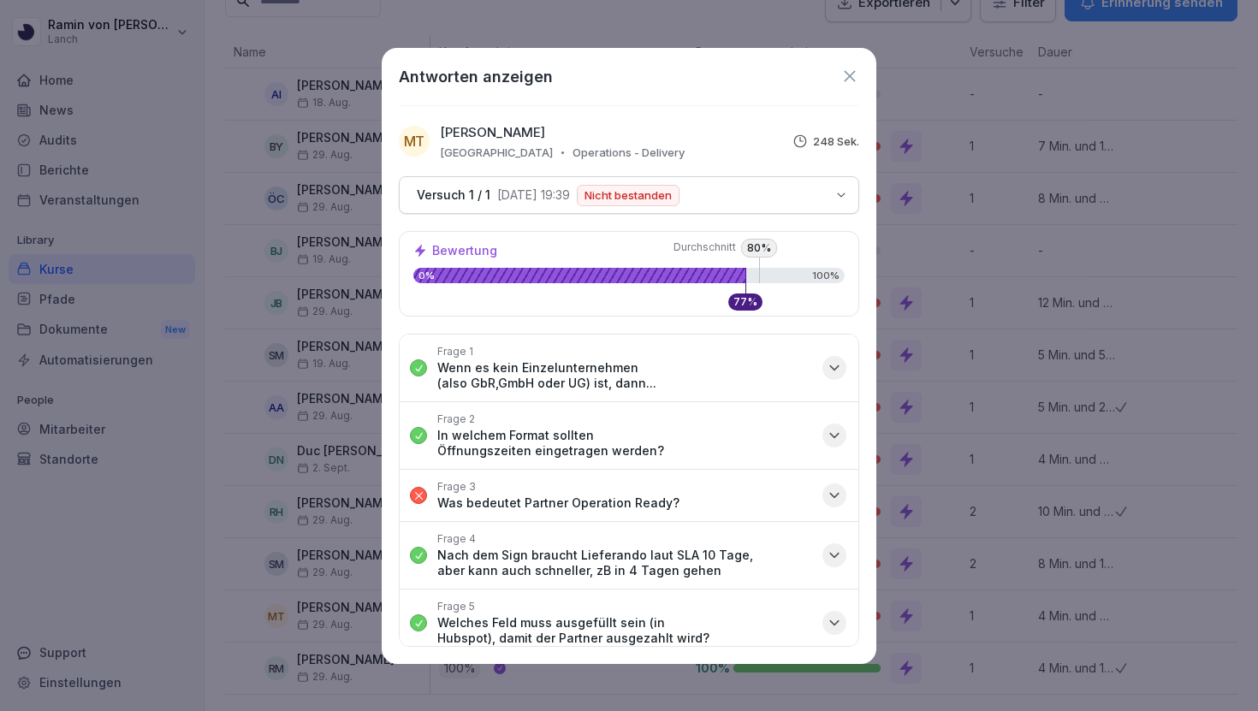
click at [808, 480] on button "Frage 3 Was bedeutet Partner Operation Ready?" at bounding box center [629, 495] width 459 height 51
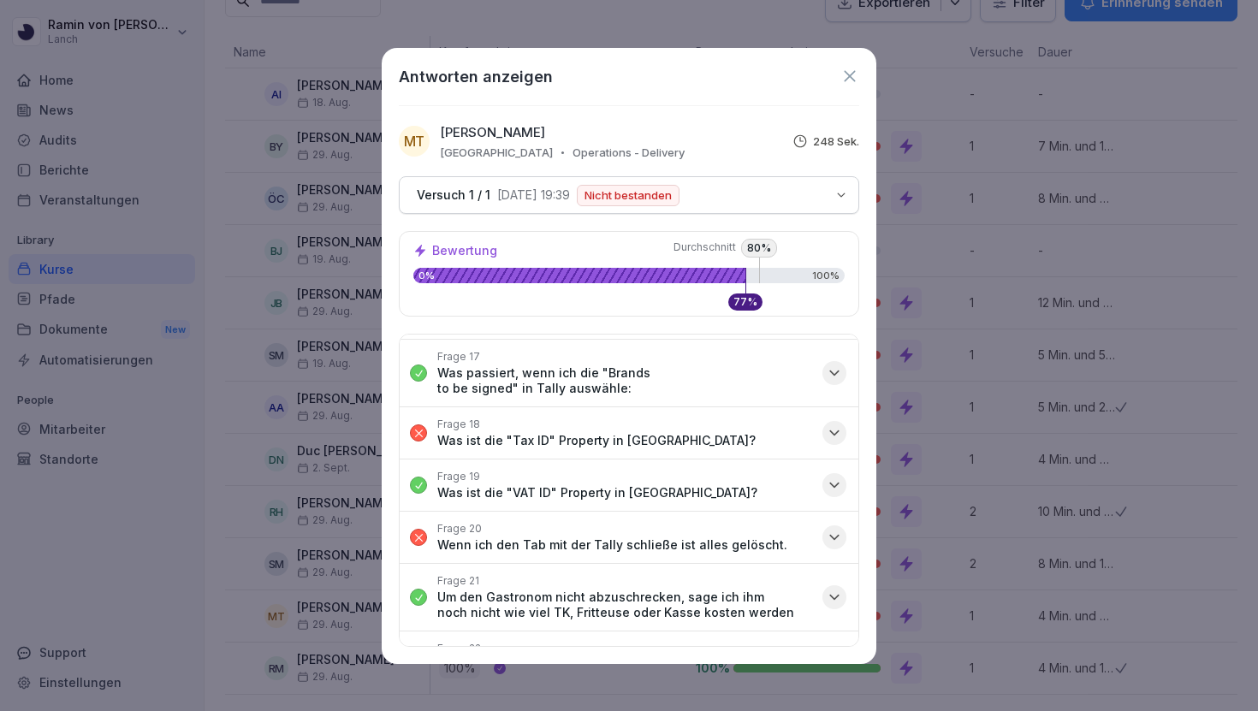
scroll to position [1217, 0]
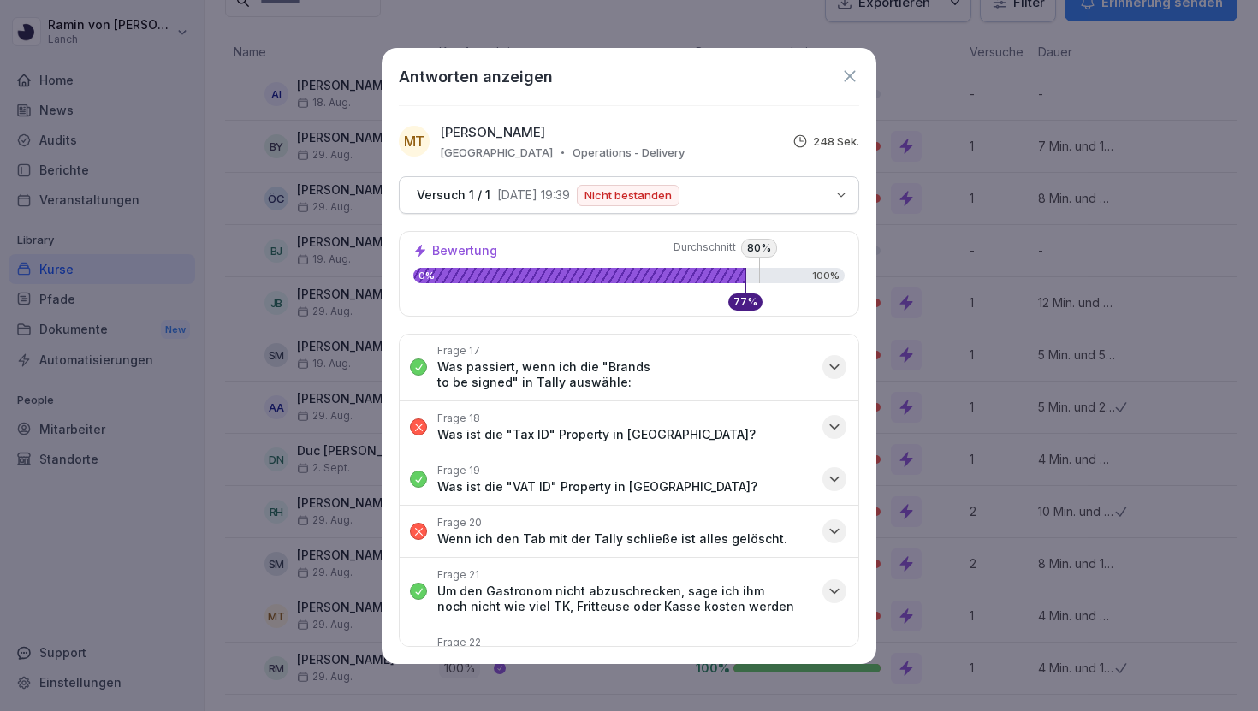
click at [772, 402] on button "Frage 18 Was ist die "Tax ID" Property in [GEOGRAPHIC_DATA]?" at bounding box center [629, 427] width 459 height 51
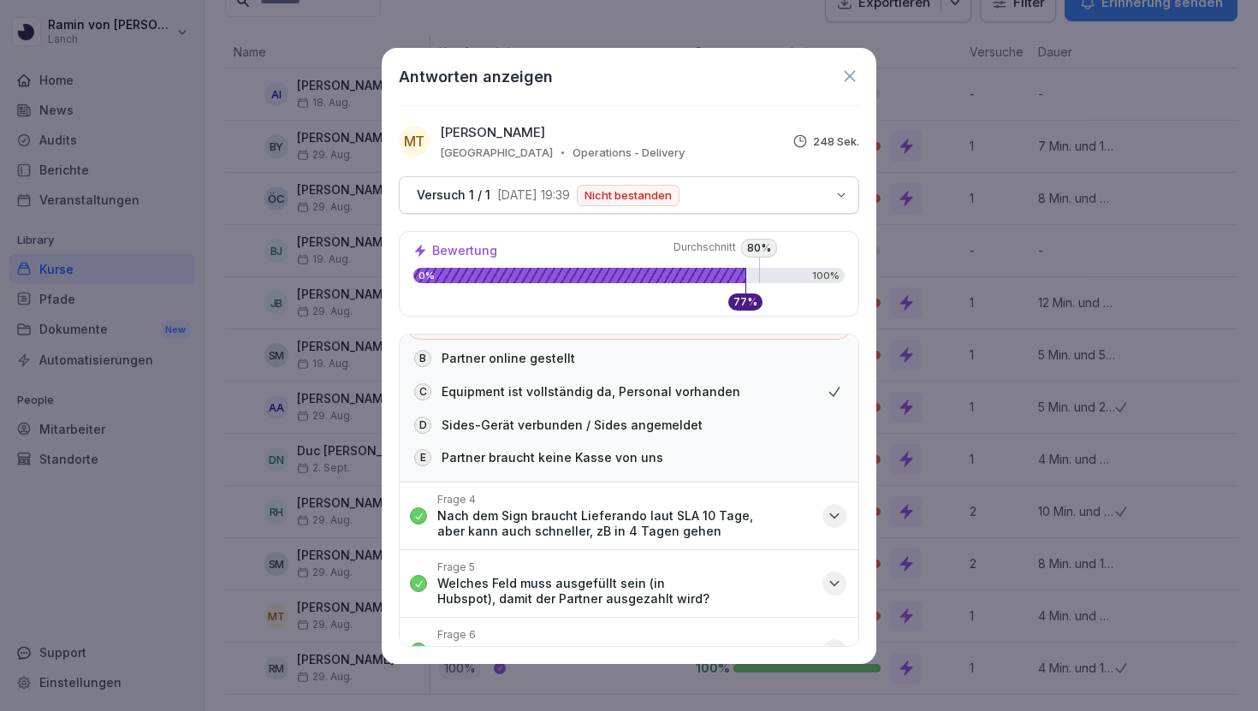
scroll to position [0, 0]
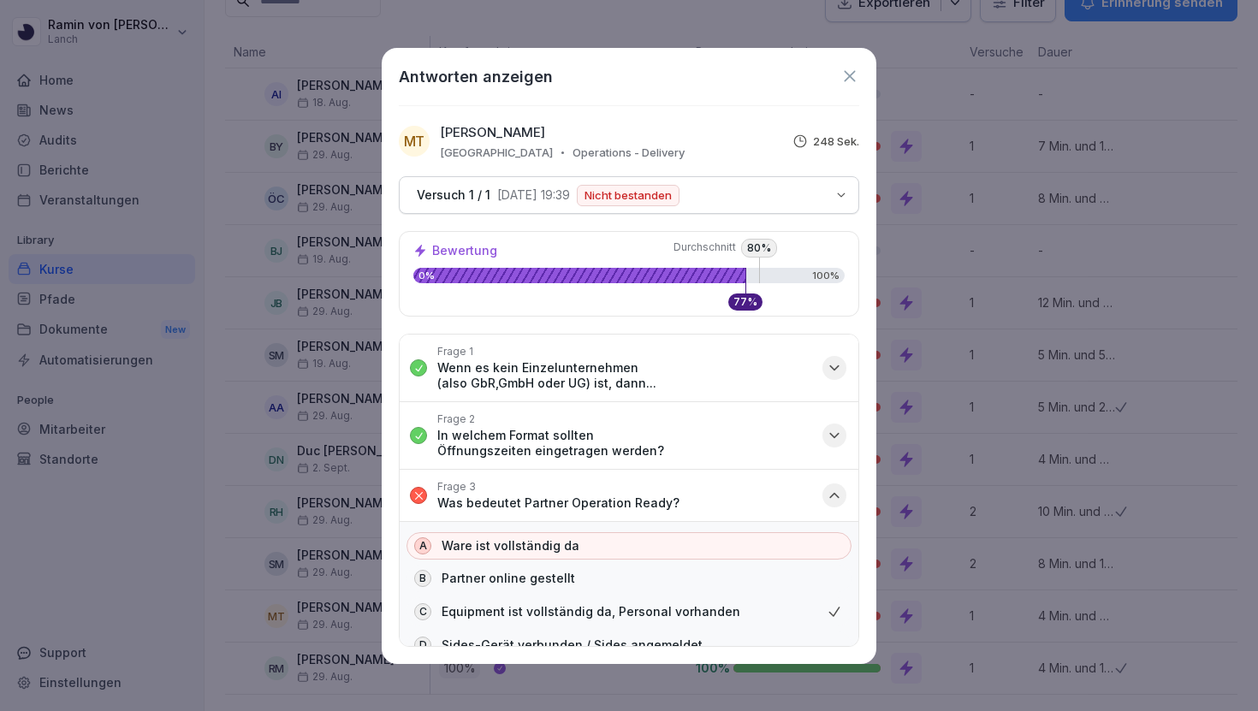
click at [839, 366] on icon "button" at bounding box center [834, 368] width 9 height 4
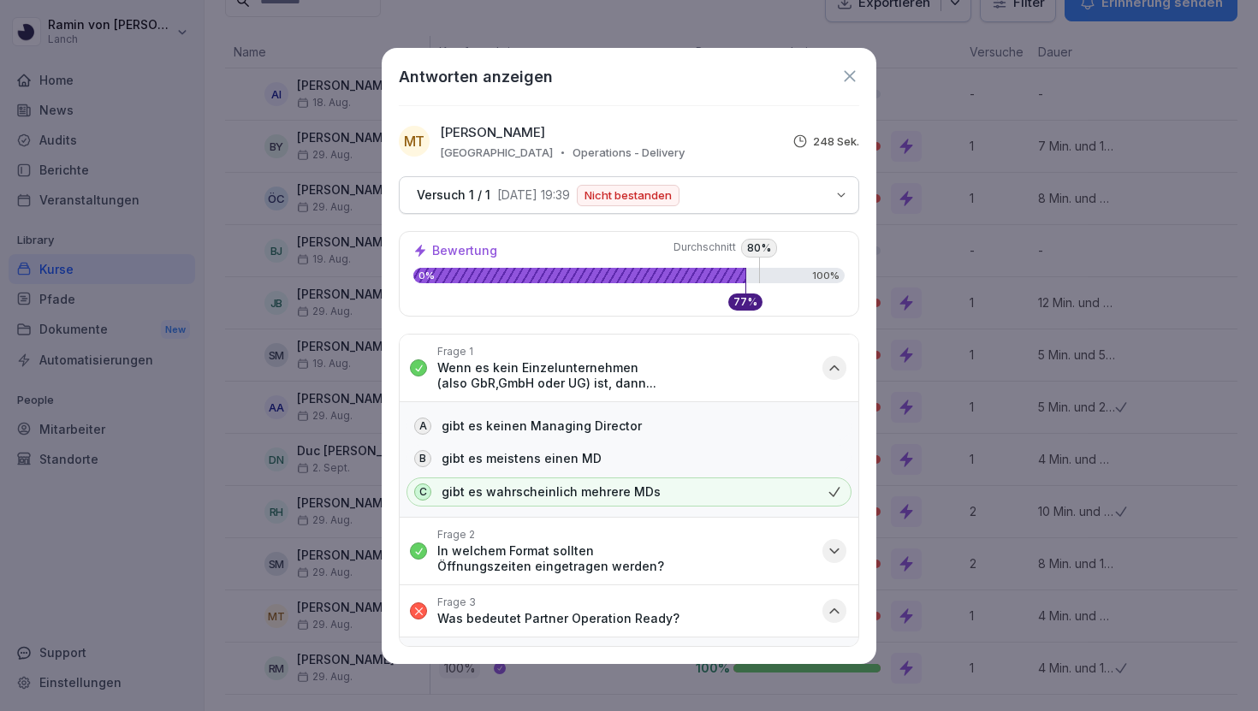
click at [838, 366] on icon "button" at bounding box center [834, 368] width 17 height 17
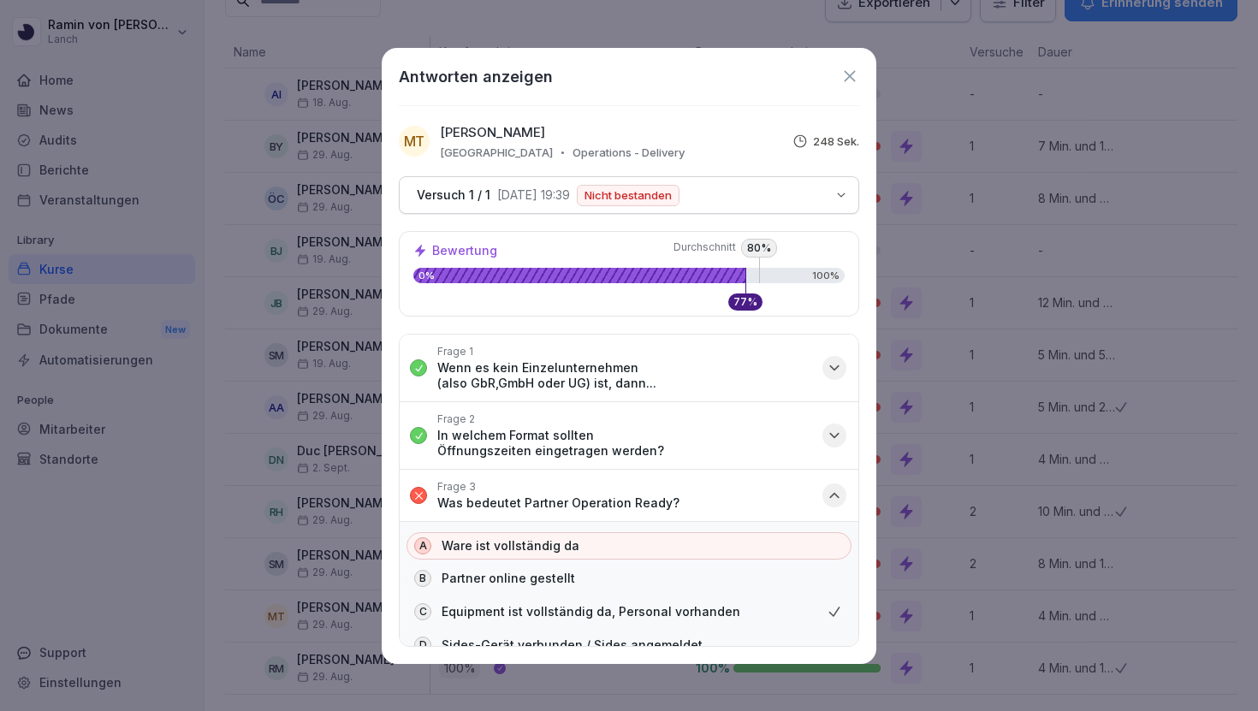
click at [836, 365] on icon "button" at bounding box center [834, 368] width 17 height 17
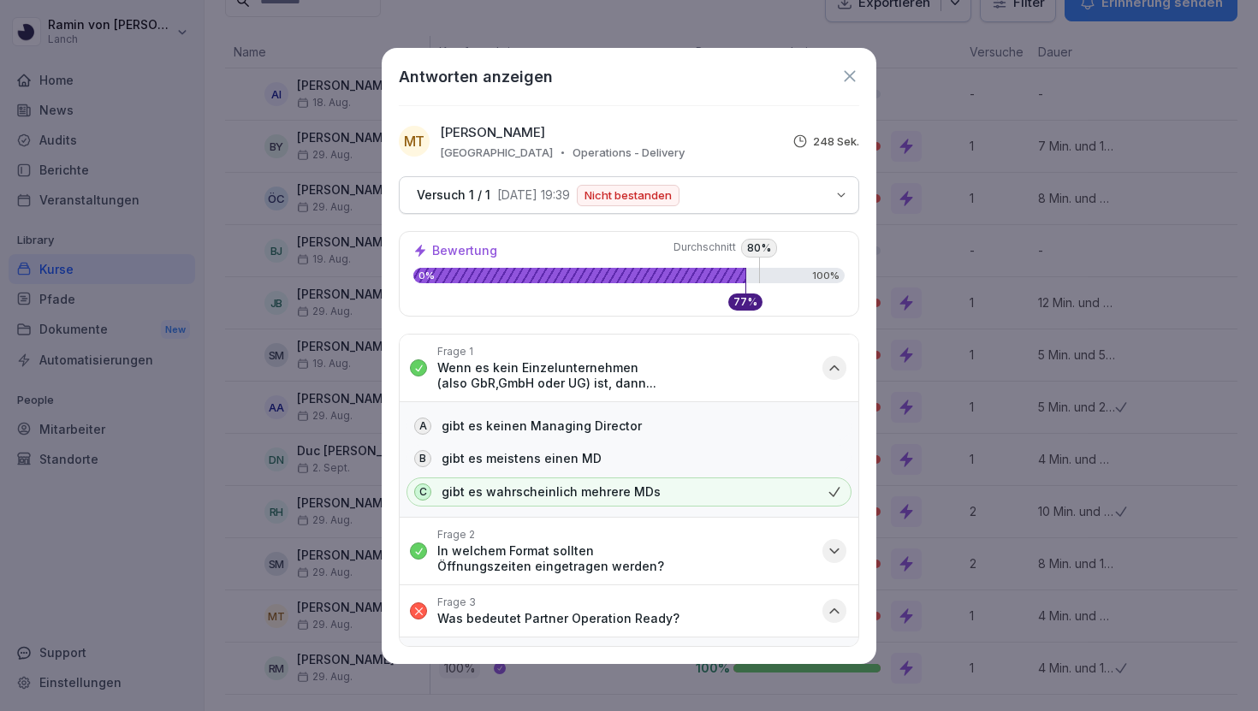
click at [836, 365] on icon "button" at bounding box center [834, 368] width 17 height 17
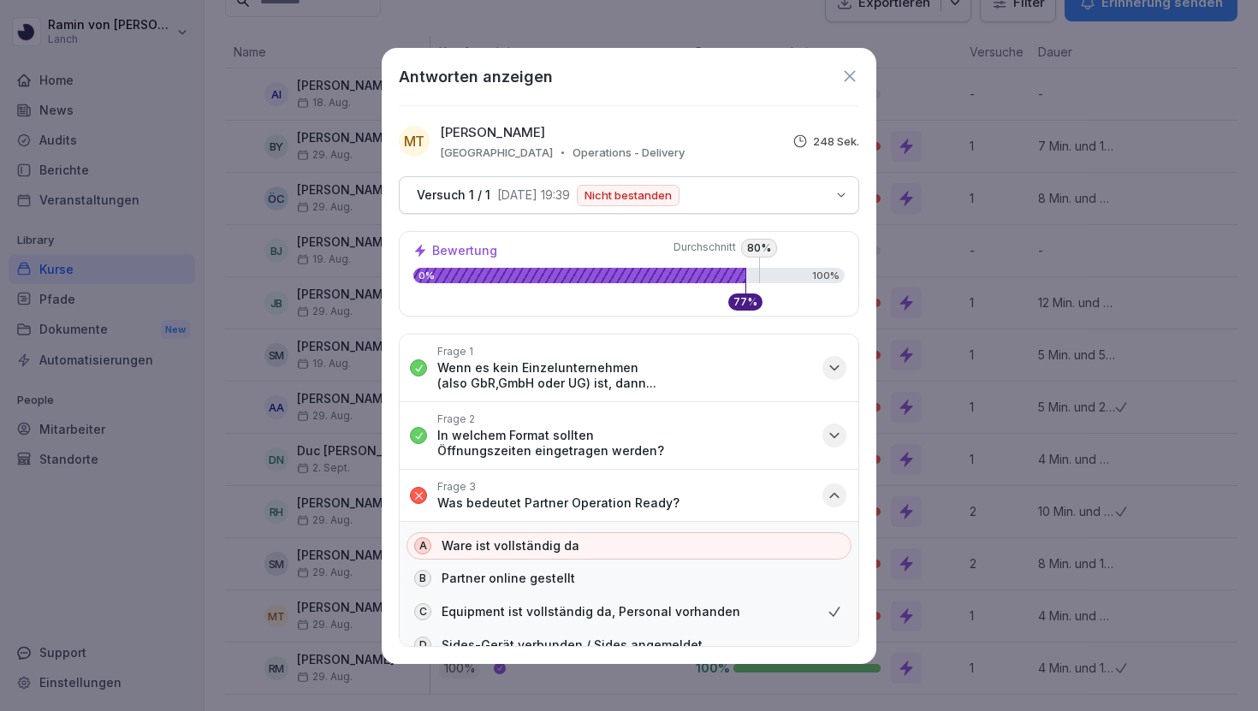
click at [854, 80] on icon at bounding box center [849, 75] width 11 height 11
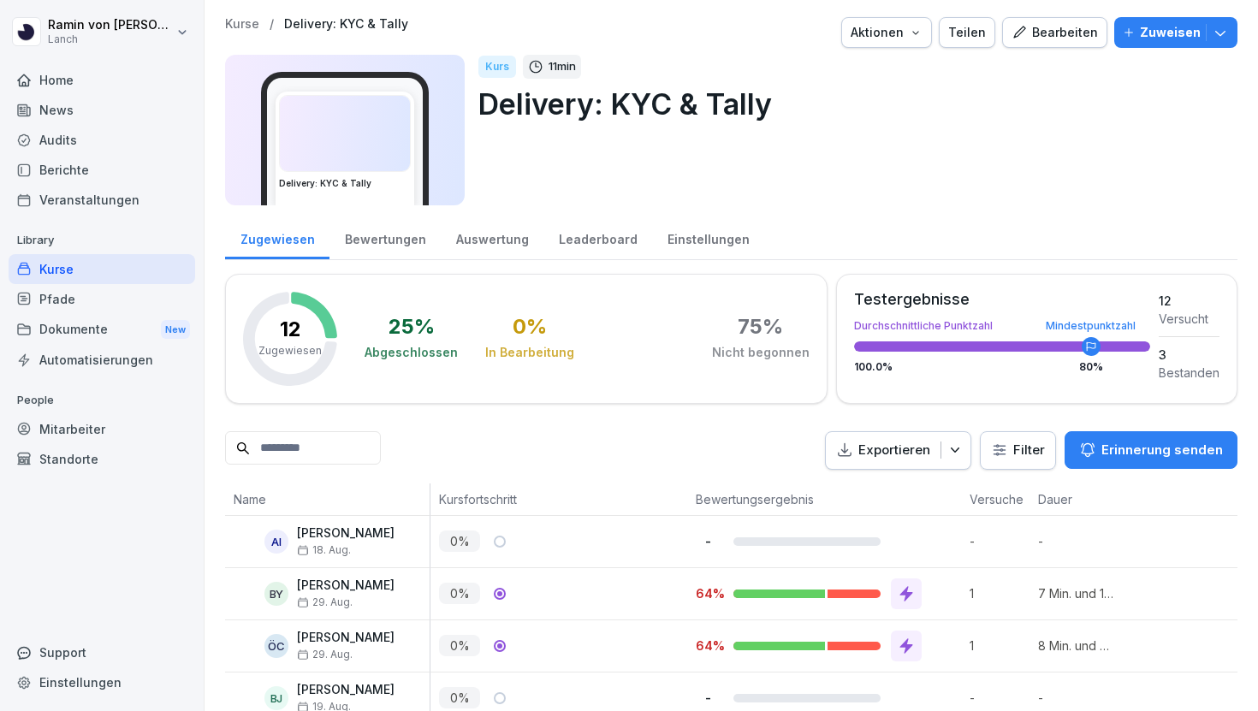
click at [1043, 27] on div "Bearbeiten" at bounding box center [1055, 32] width 86 height 19
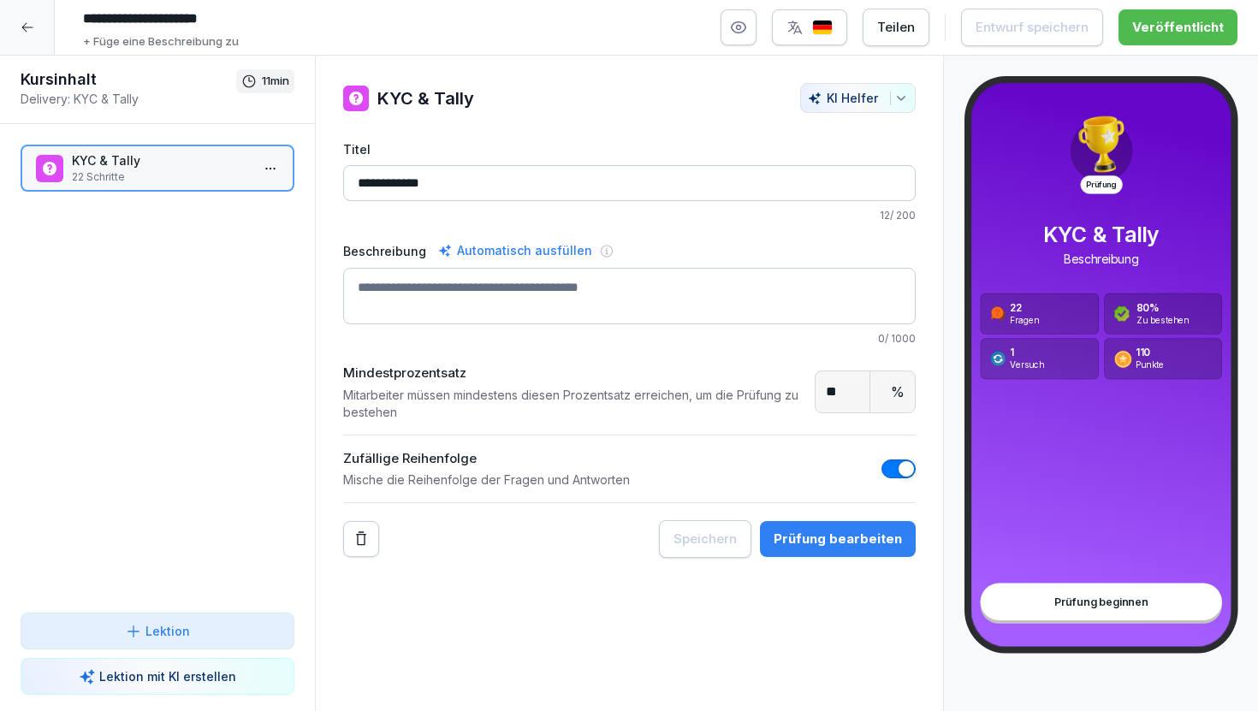
click at [907, 469] on span "button" at bounding box center [906, 469] width 17 height 17
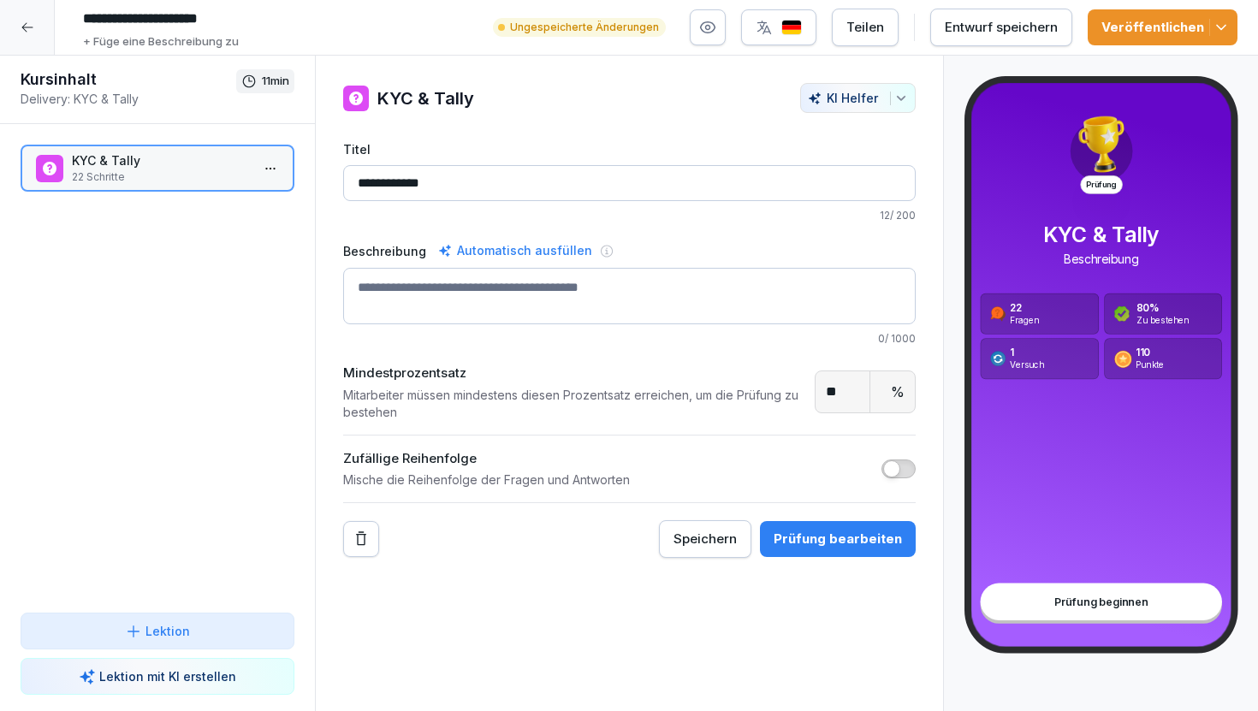
click at [1139, 33] on div "Veröffentlichen" at bounding box center [1163, 27] width 122 height 19
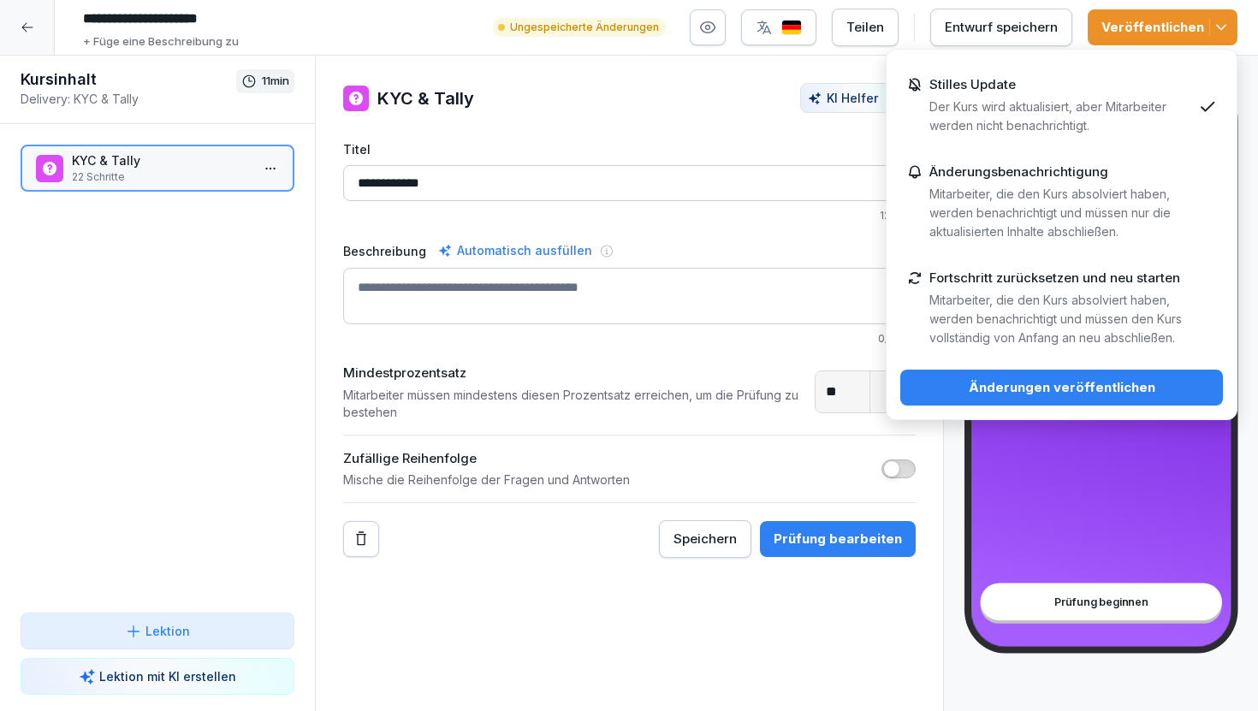
click at [1033, 390] on div "Änderungen veröffentlichen" at bounding box center [1061, 387] width 295 height 19
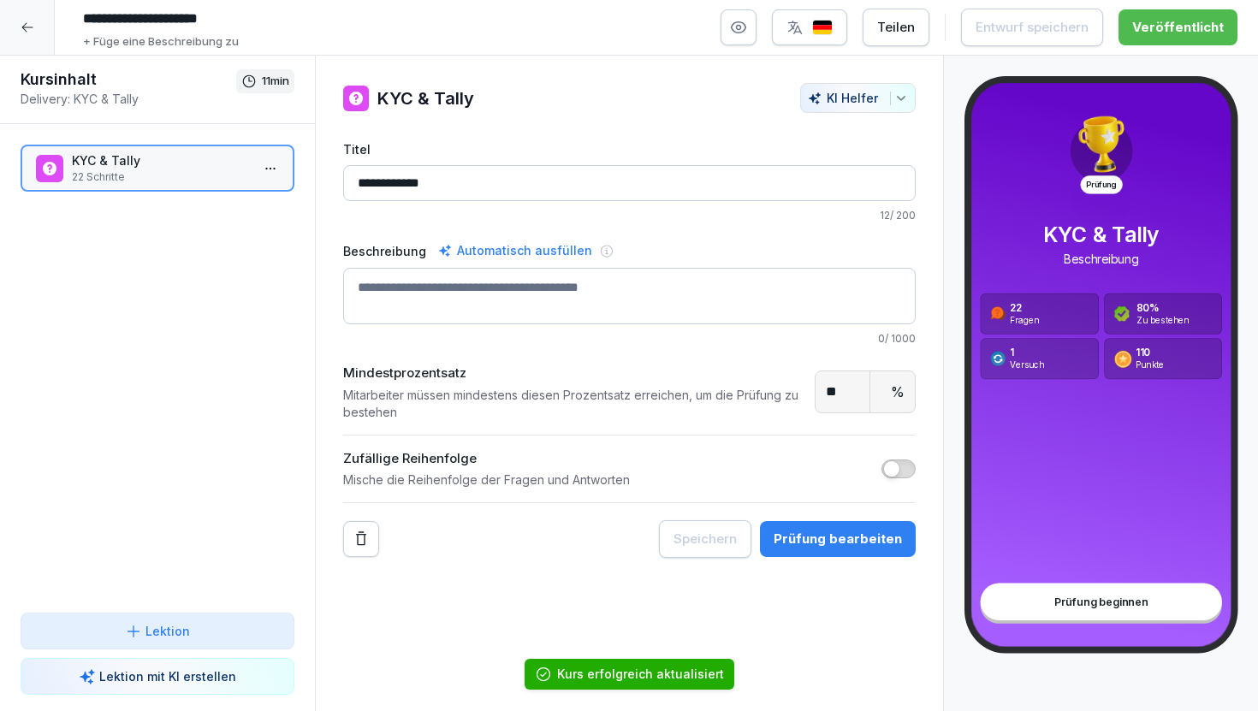
click at [165, 159] on p "KYC & Tally" at bounding box center [161, 161] width 178 height 18
click at [191, 176] on p "22 Schritte" at bounding box center [161, 177] width 178 height 15
click at [822, 544] on div "Prüfung bearbeiten" at bounding box center [838, 539] width 128 height 19
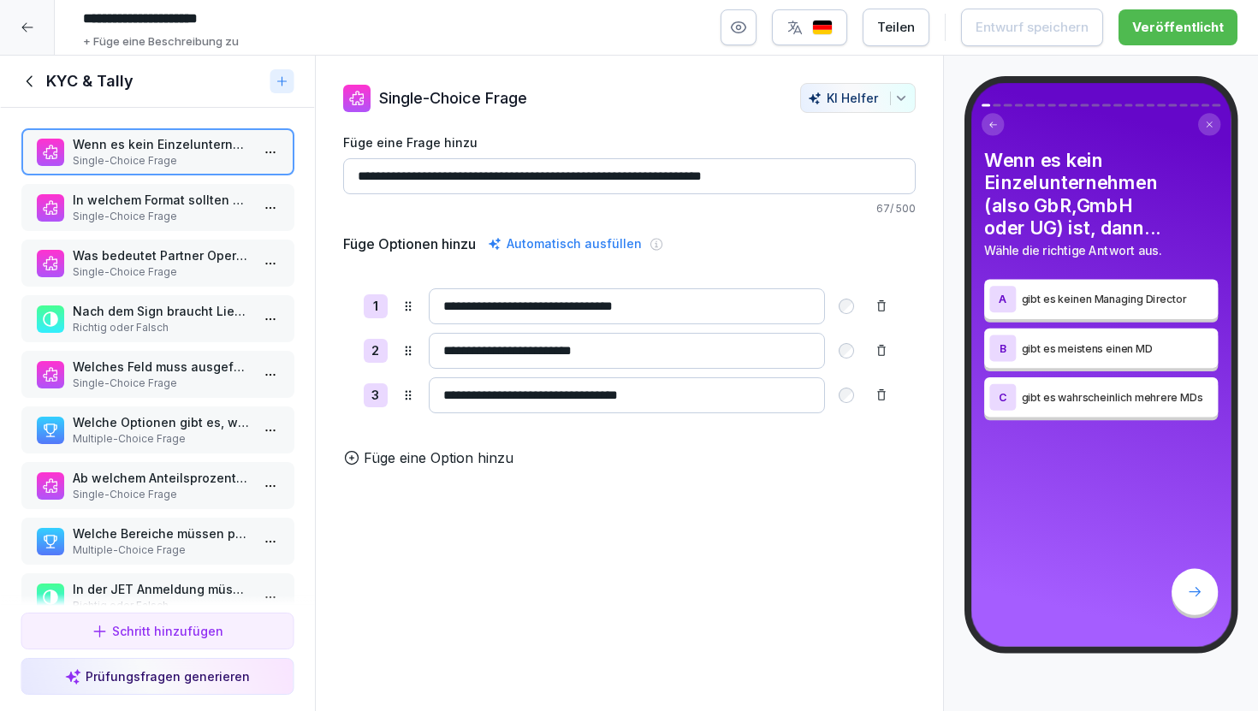
click at [199, 214] on p "Single-Choice Frage" at bounding box center [161, 216] width 178 height 15
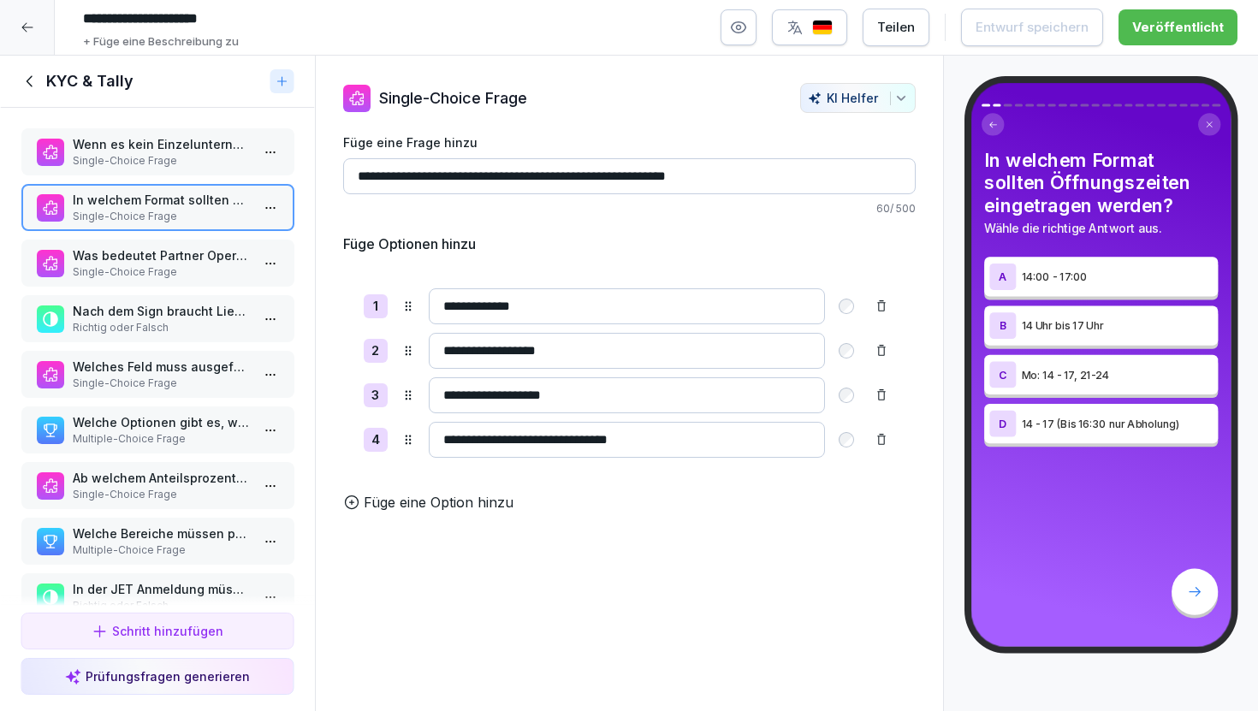
click at [181, 148] on p "Wenn es kein Einzelunternehmen (also GbR,GmbH oder UG) ist, dann..." at bounding box center [161, 144] width 178 height 18
